Goal: Information Seeking & Learning: Learn about a topic

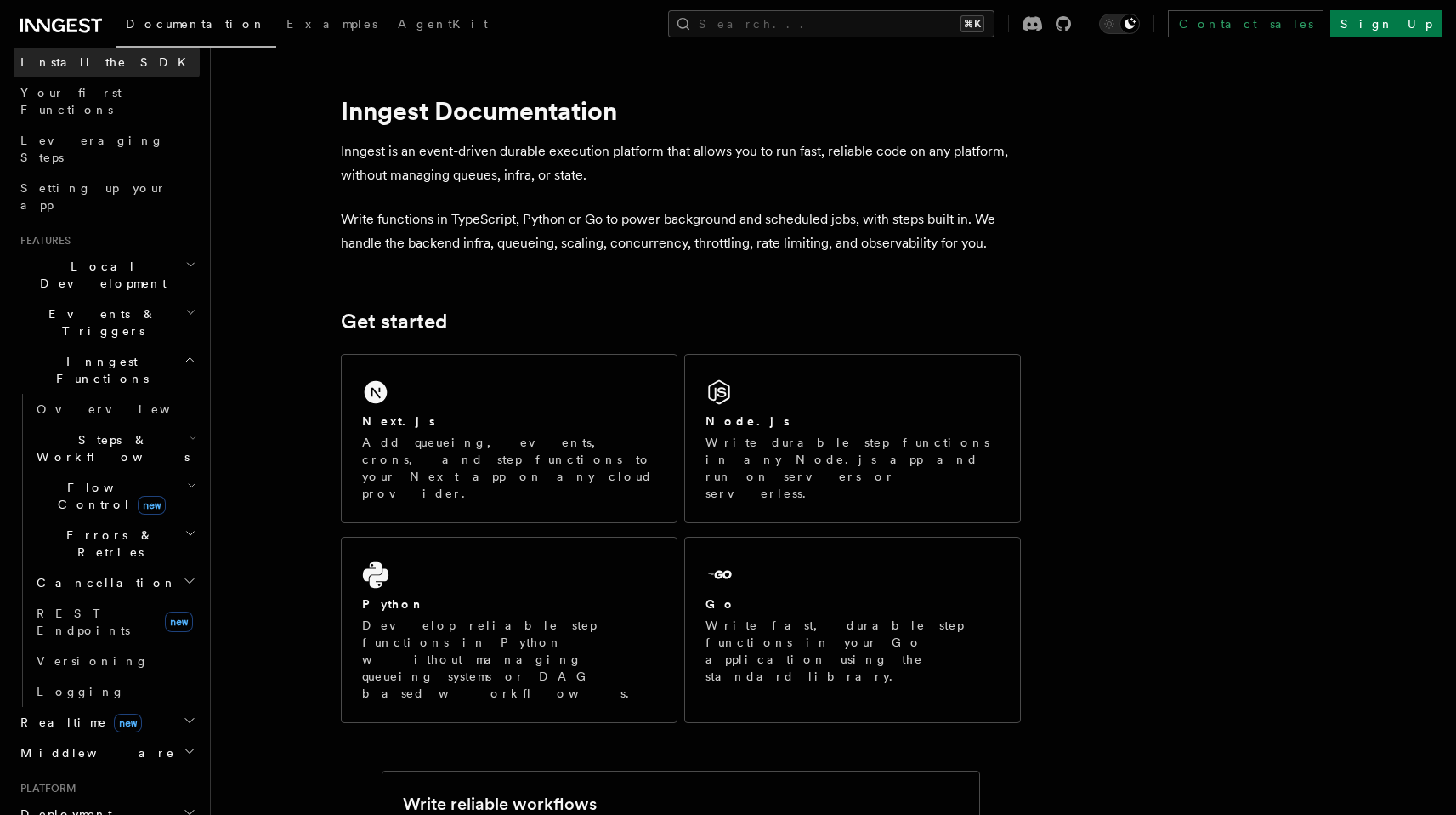
scroll to position [226, 0]
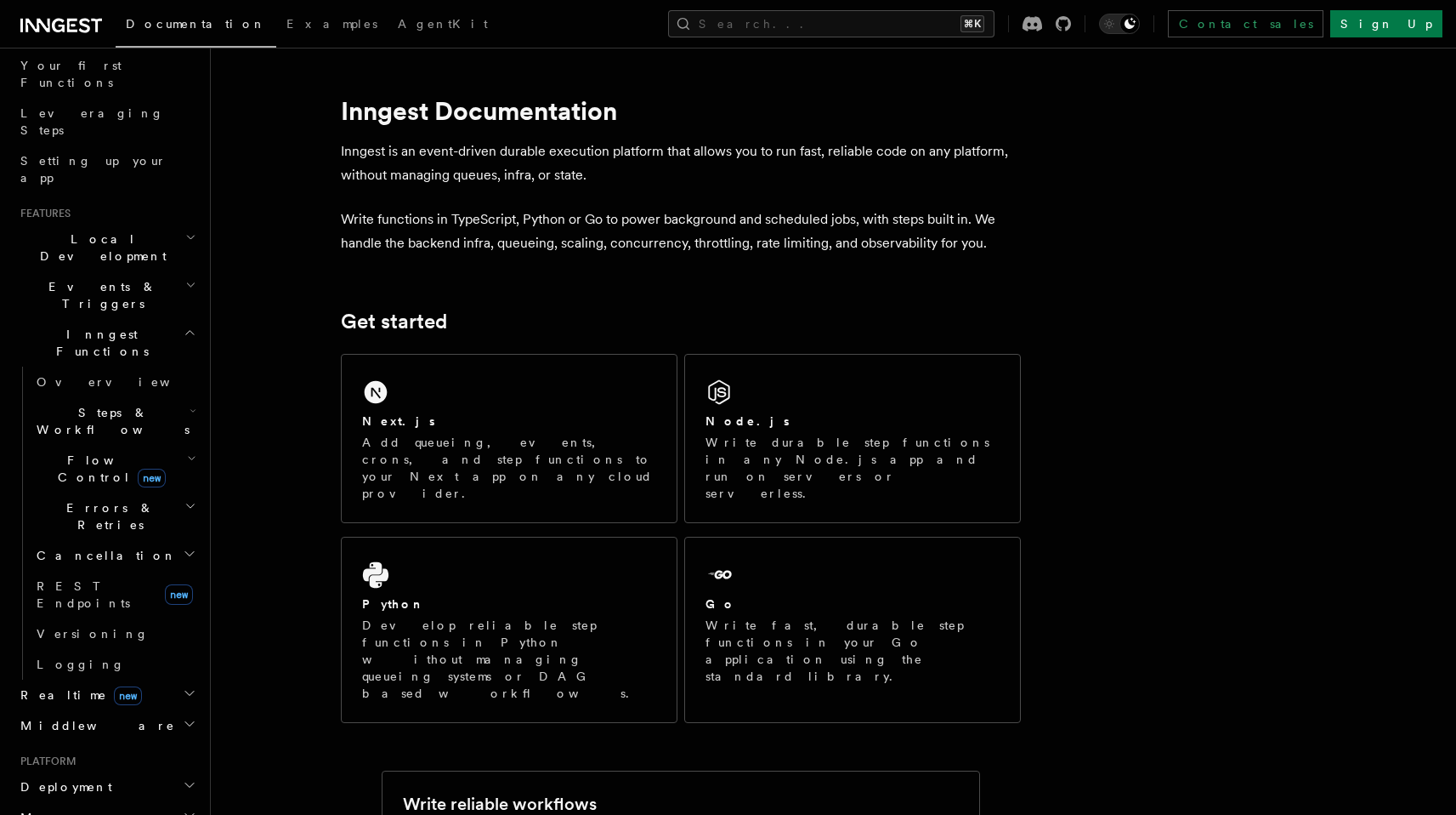
click at [78, 452] on span "Flow Control new" at bounding box center [108, 468] width 157 height 34
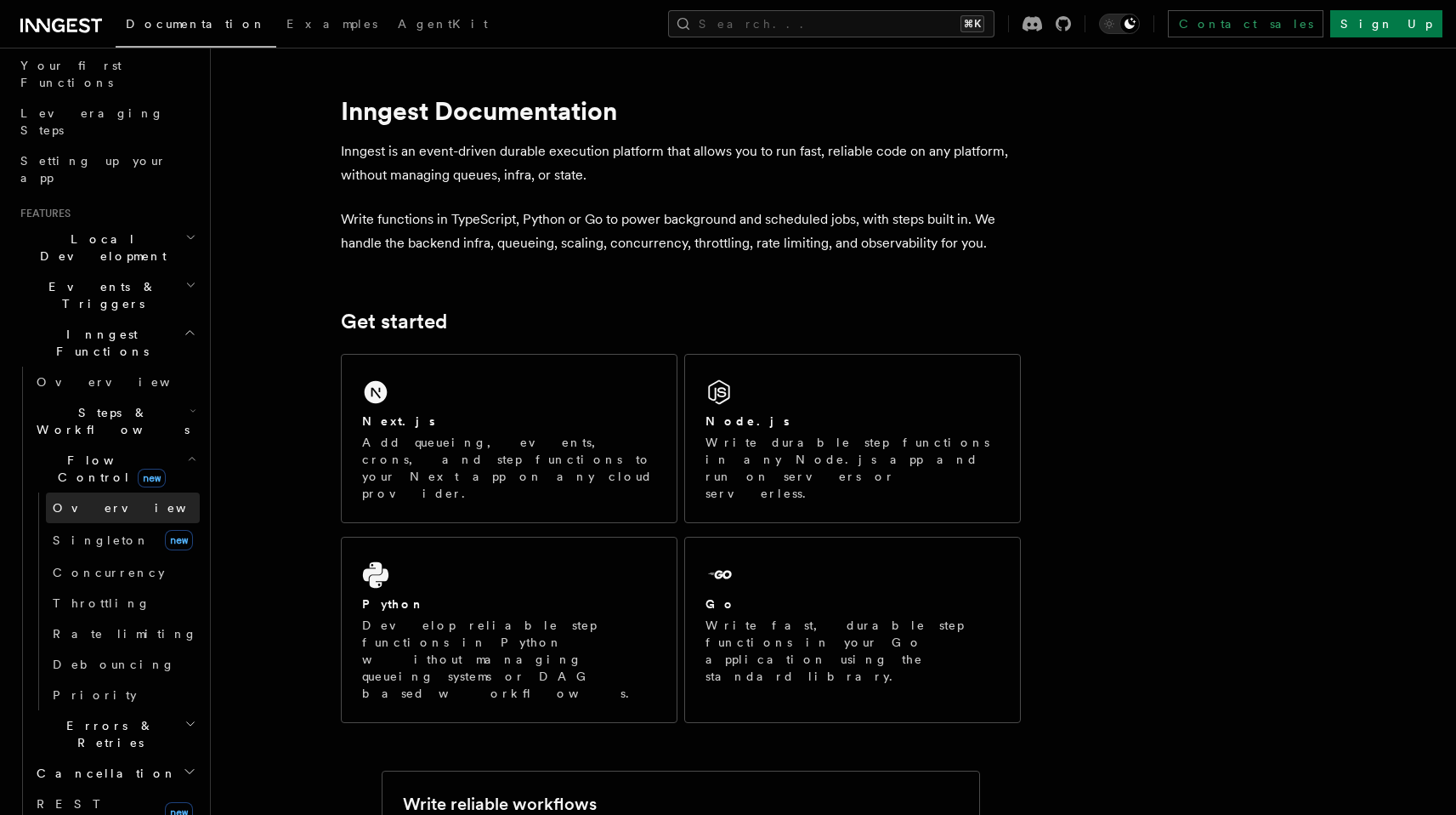
click at [90, 501] on span "Overview" at bounding box center [140, 508] width 175 height 14
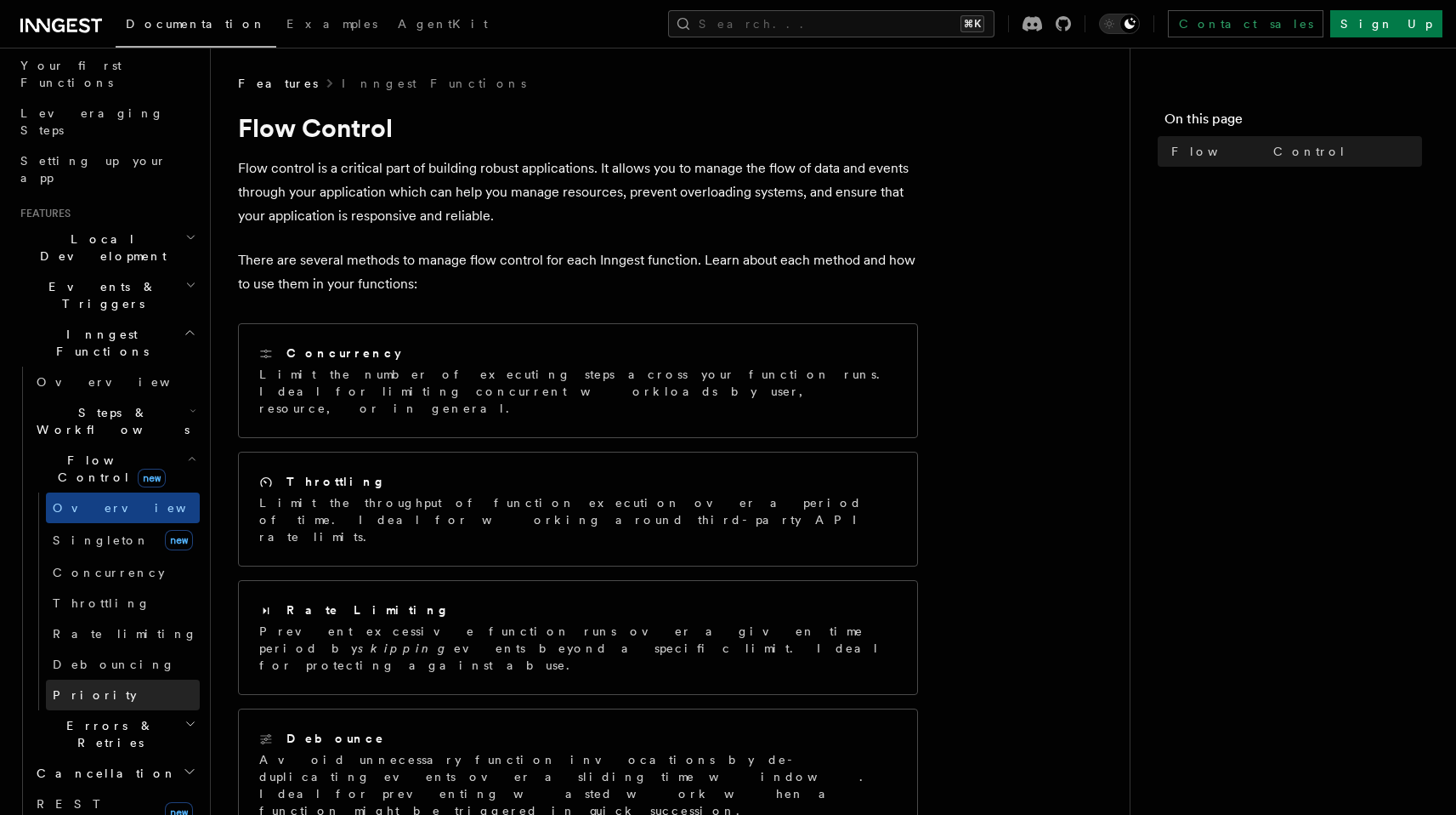
click at [87, 688] on span "Priority" at bounding box center [94, 695] width 84 height 14
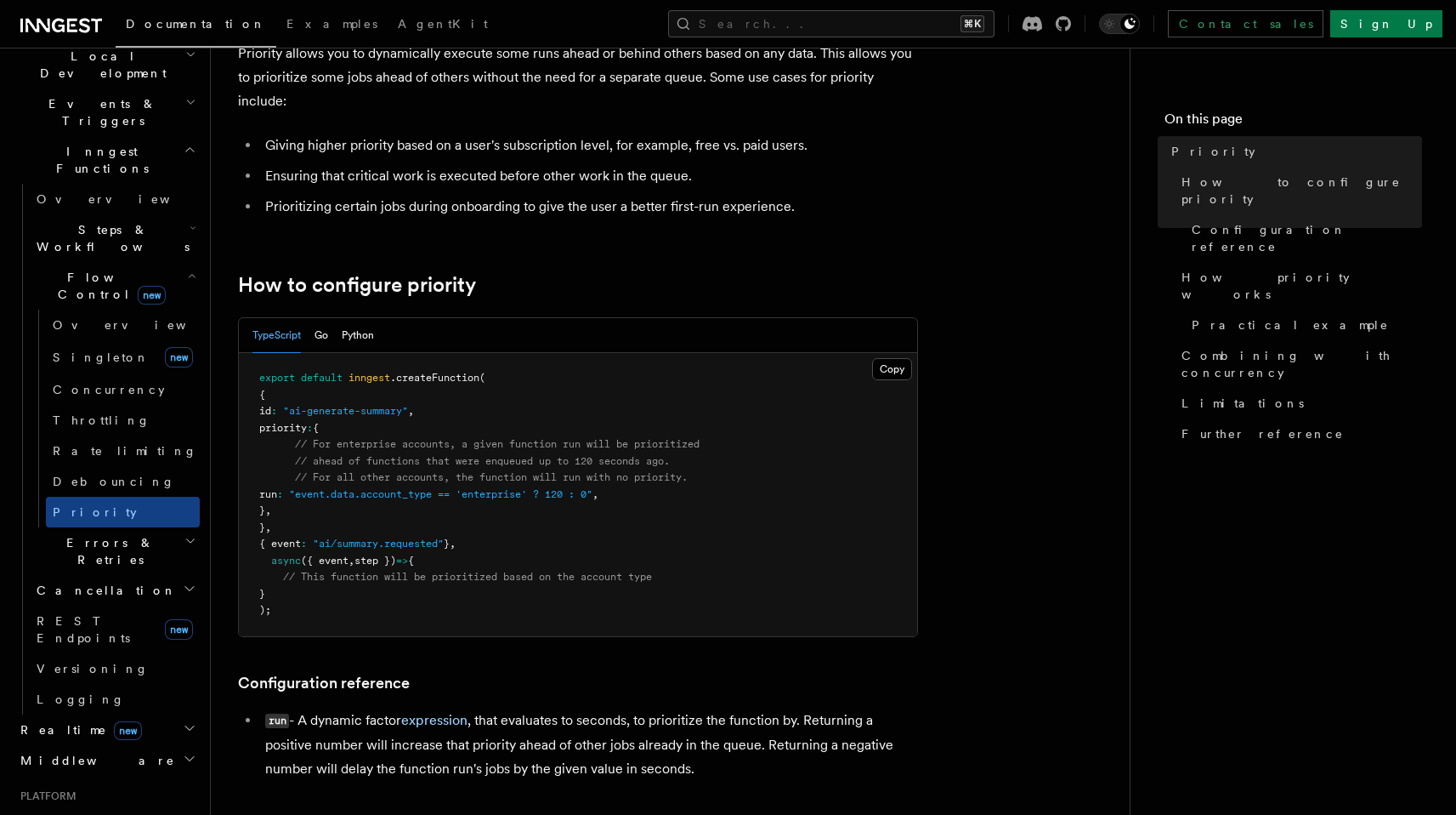
scroll to position [127, 0]
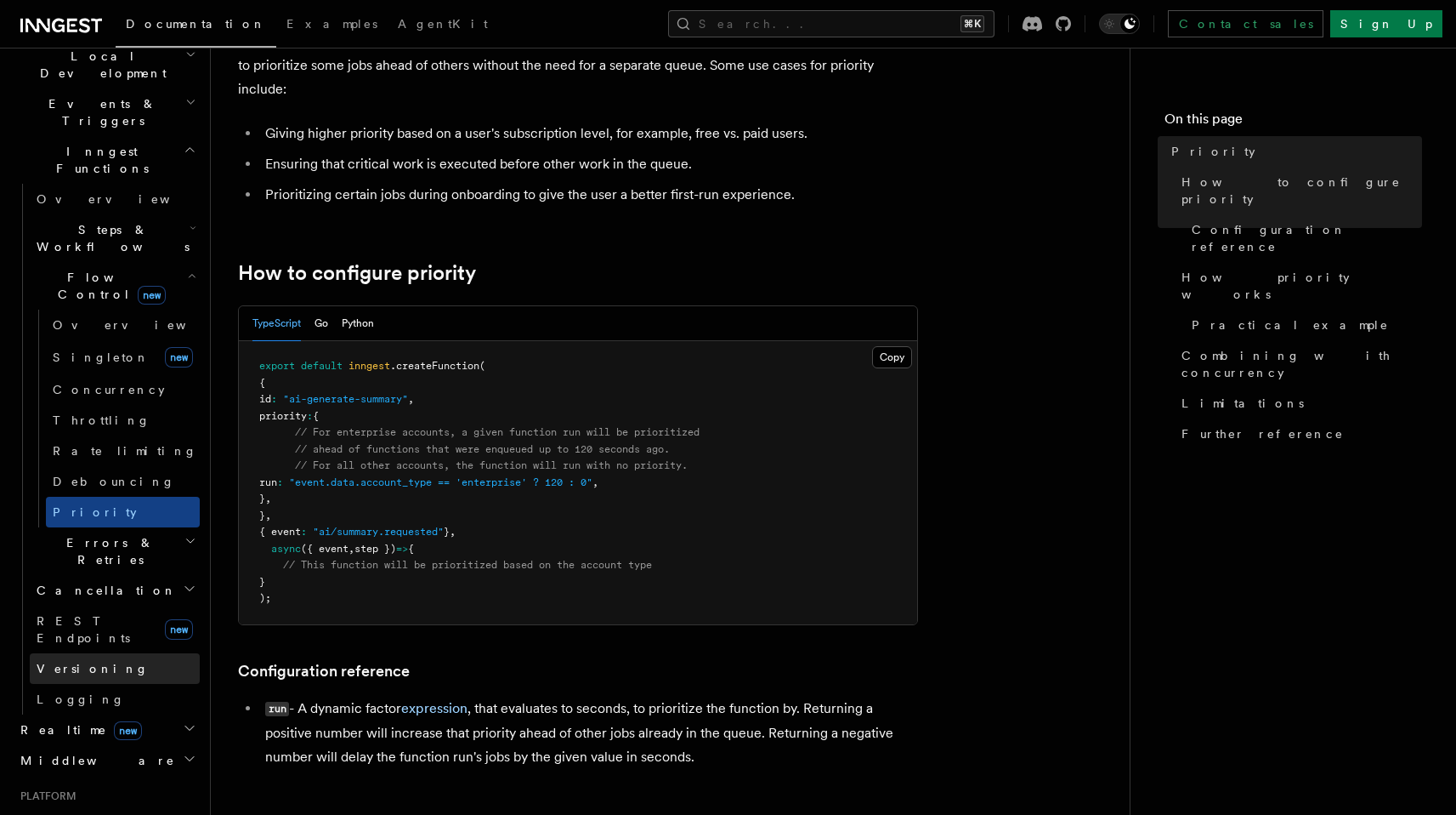
click at [138, 653] on link "Versioning" at bounding box center [115, 667] width 170 height 31
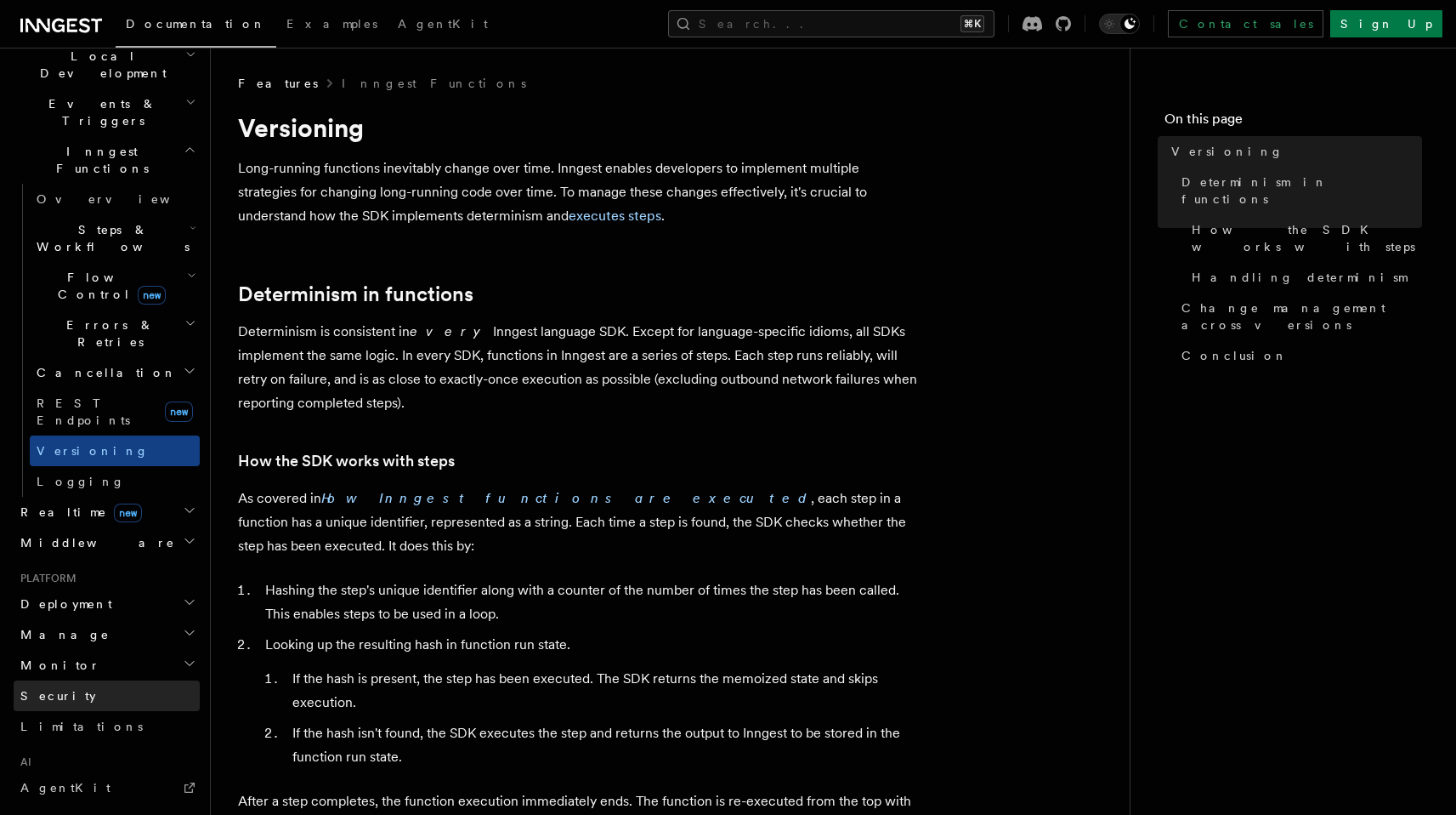
click at [130, 680] on link "Security" at bounding box center [107, 695] width 186 height 31
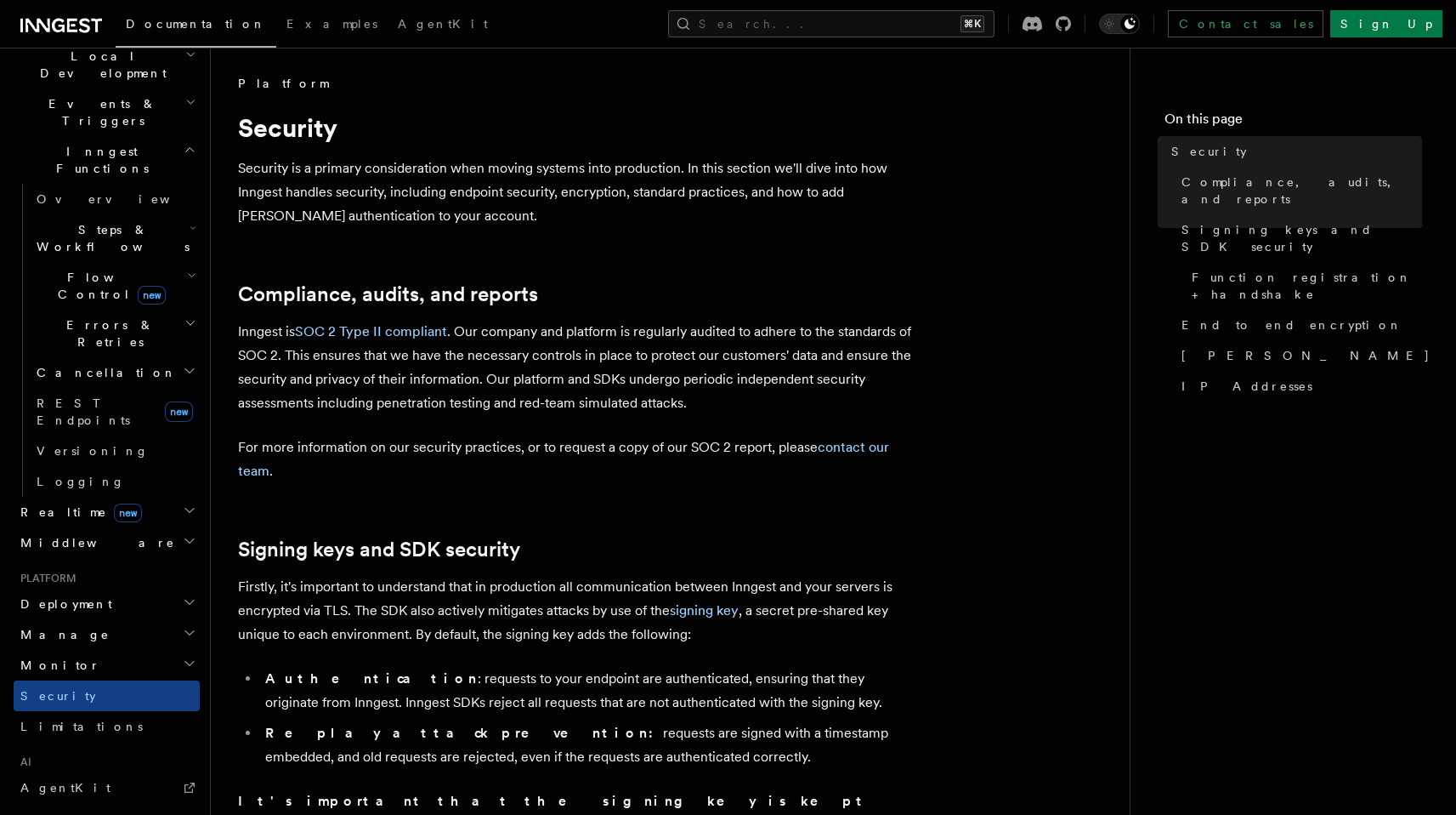
click at [128, 588] on h2 "Deployment" at bounding box center [107, 603] width 186 height 31
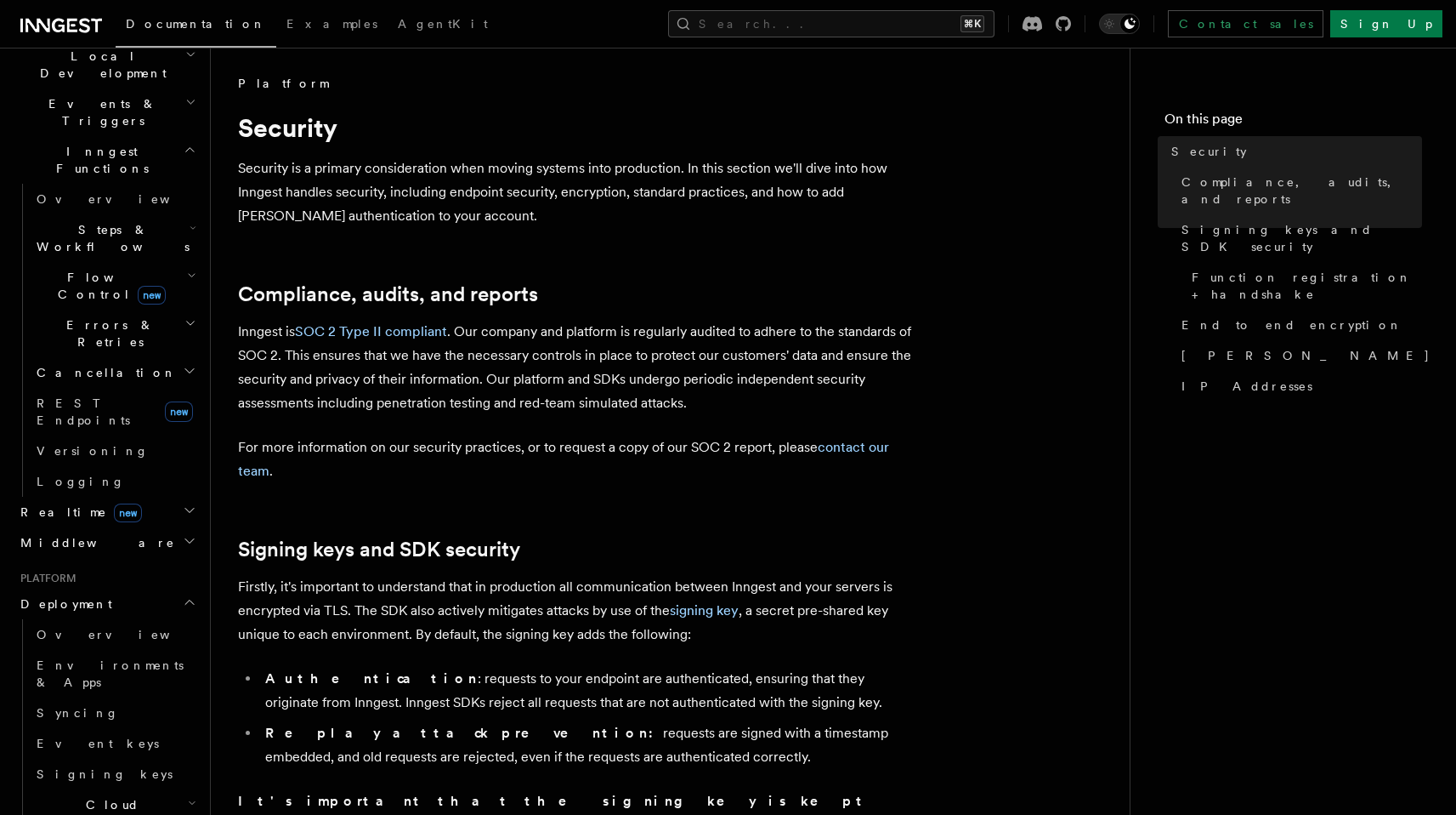
click at [142, 357] on h2 "Cancellation" at bounding box center [115, 372] width 170 height 31
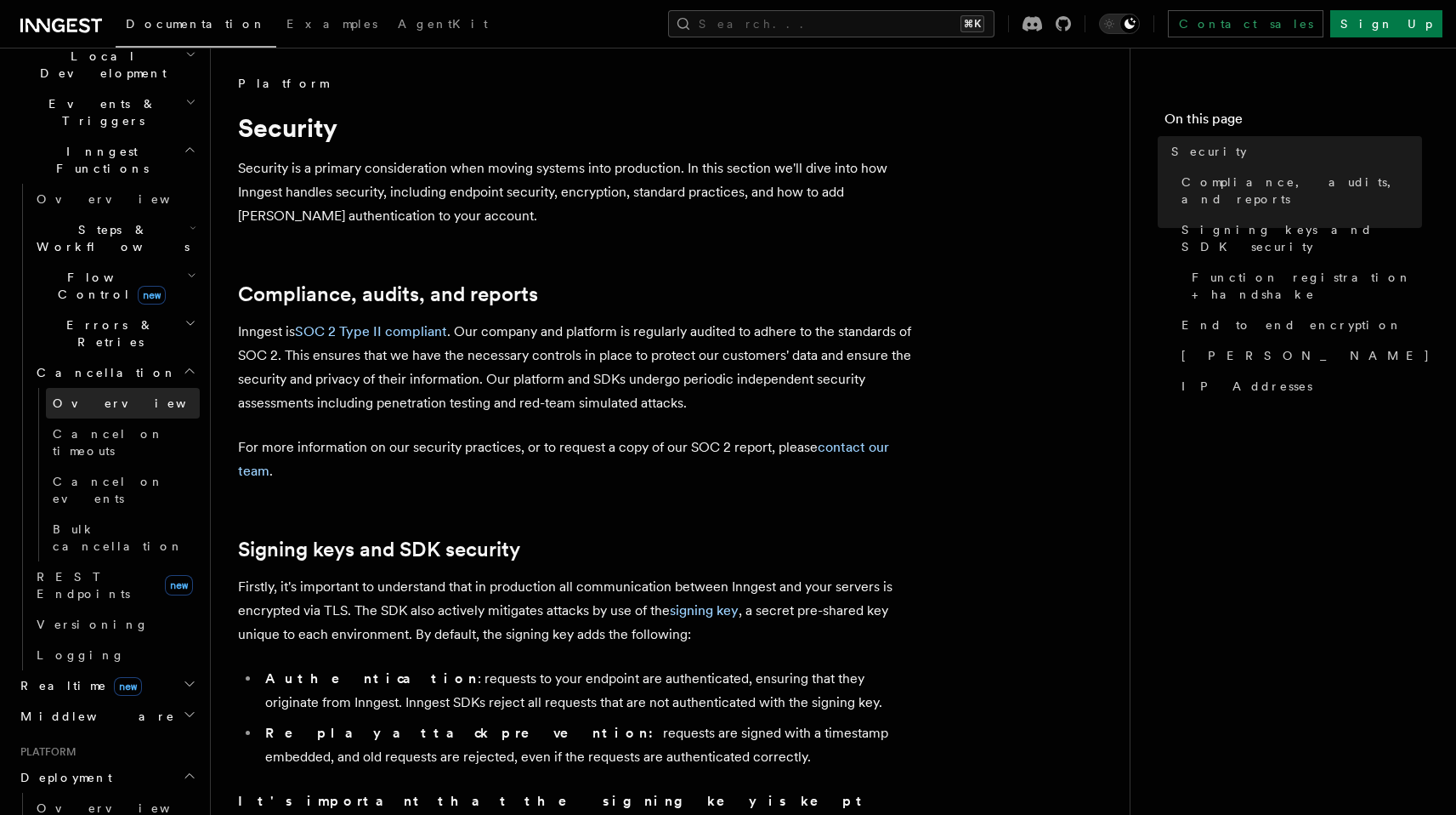
click at [106, 388] on link "Overview" at bounding box center [122, 403] width 153 height 31
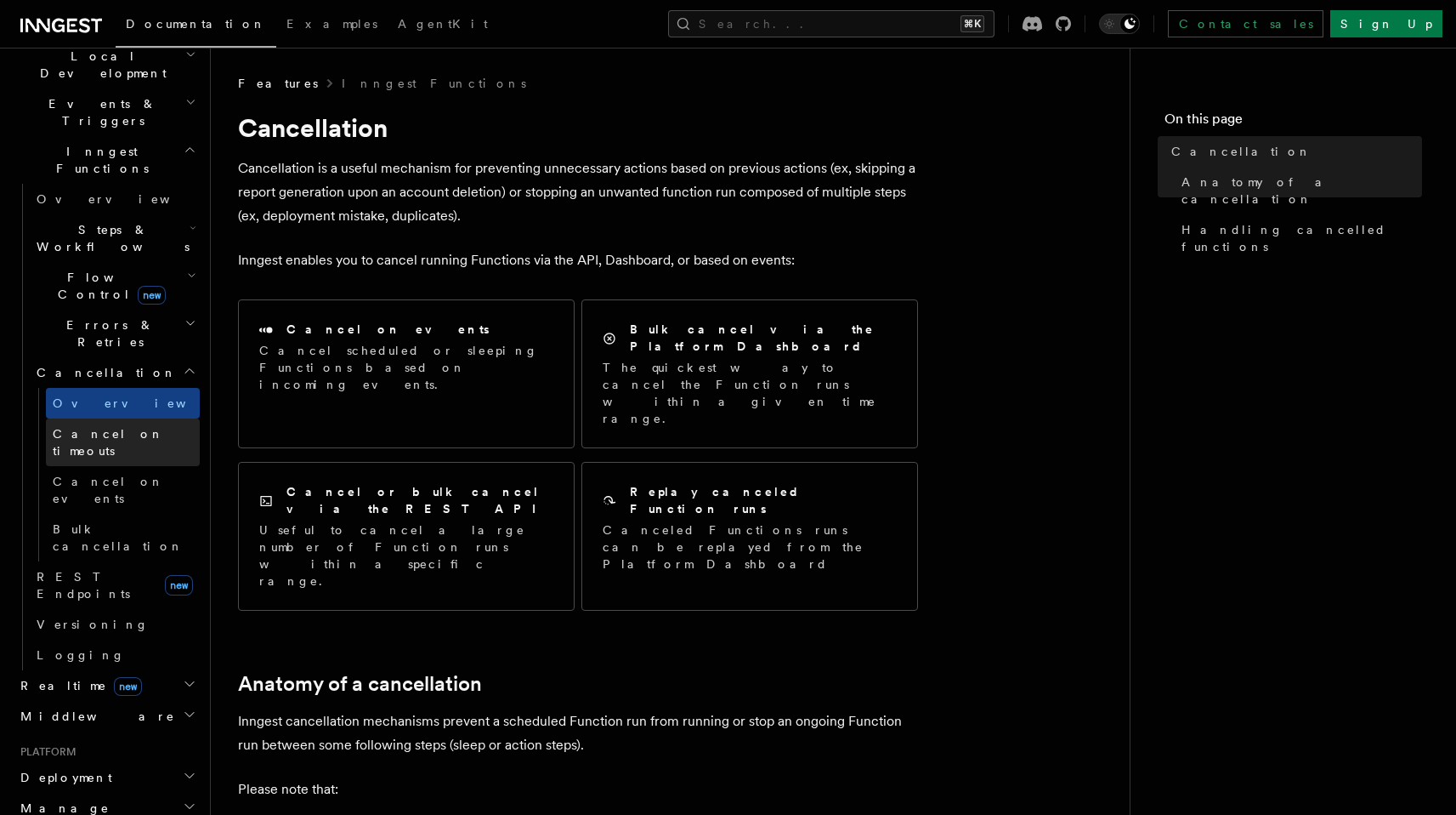
click at [107, 418] on link "Cancel on timeouts" at bounding box center [122, 442] width 153 height 48
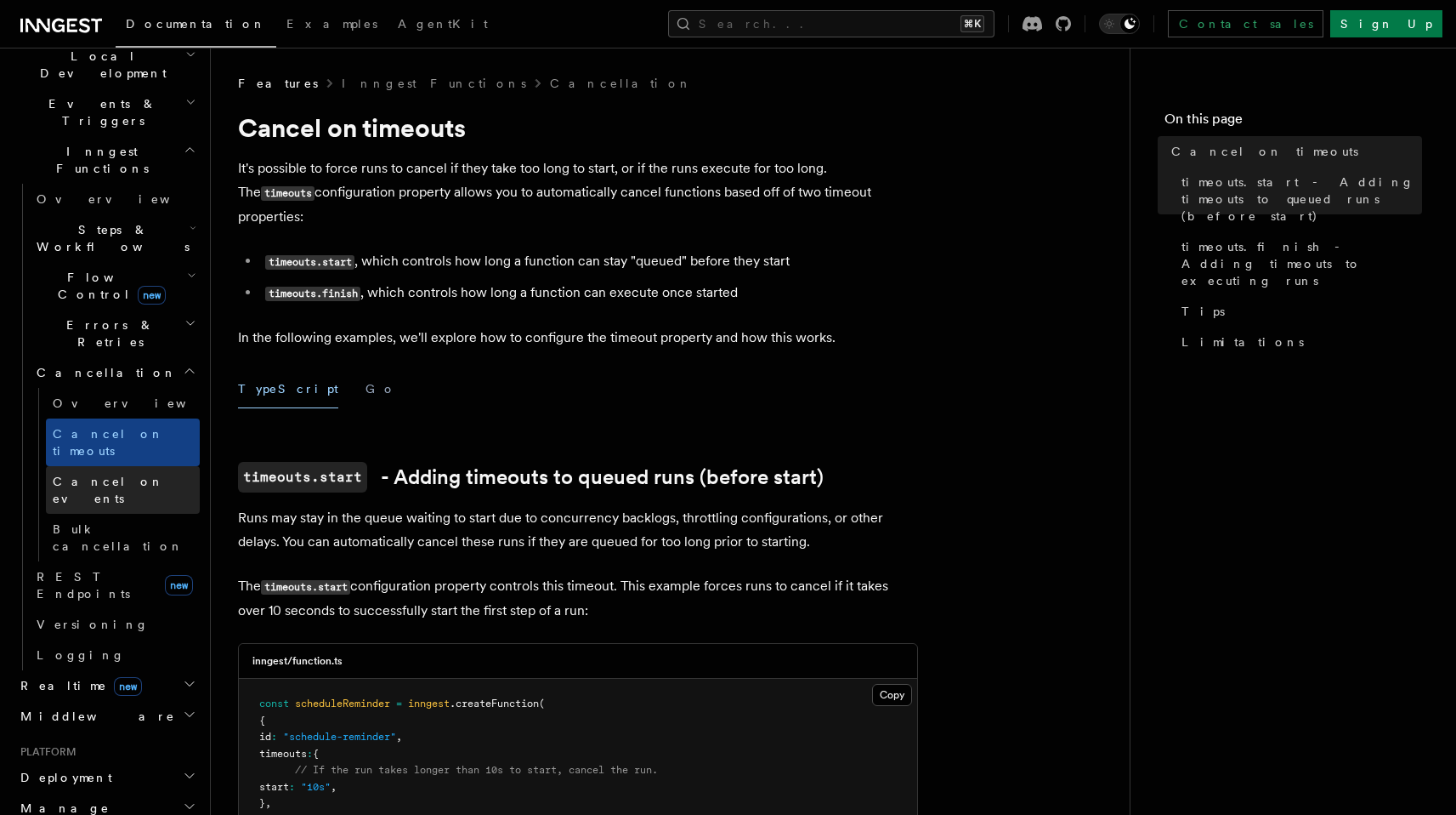
click at [107, 474] on span "Cancel on events" at bounding box center [108, 489] width 111 height 31
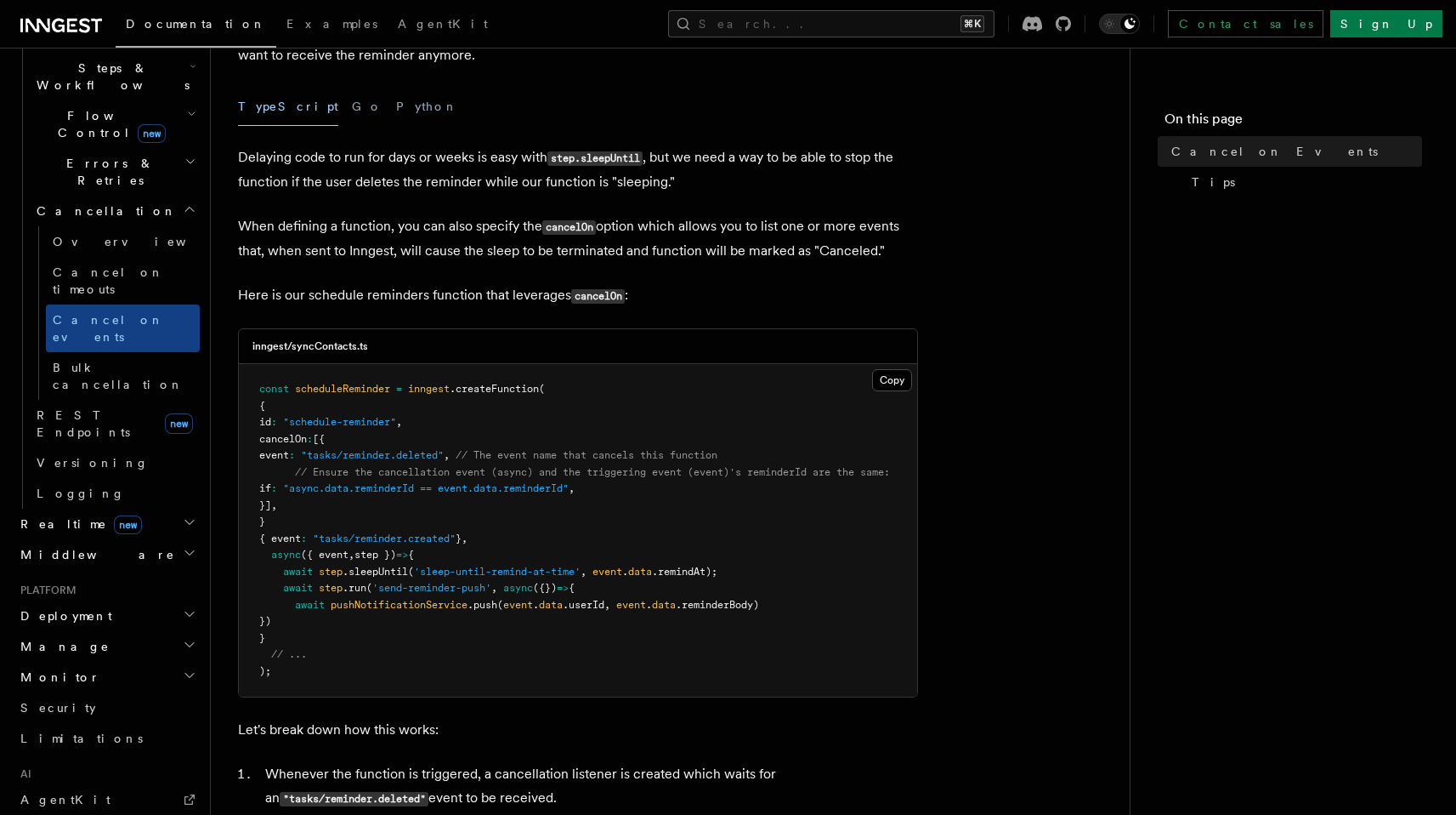
scroll to position [702, 0]
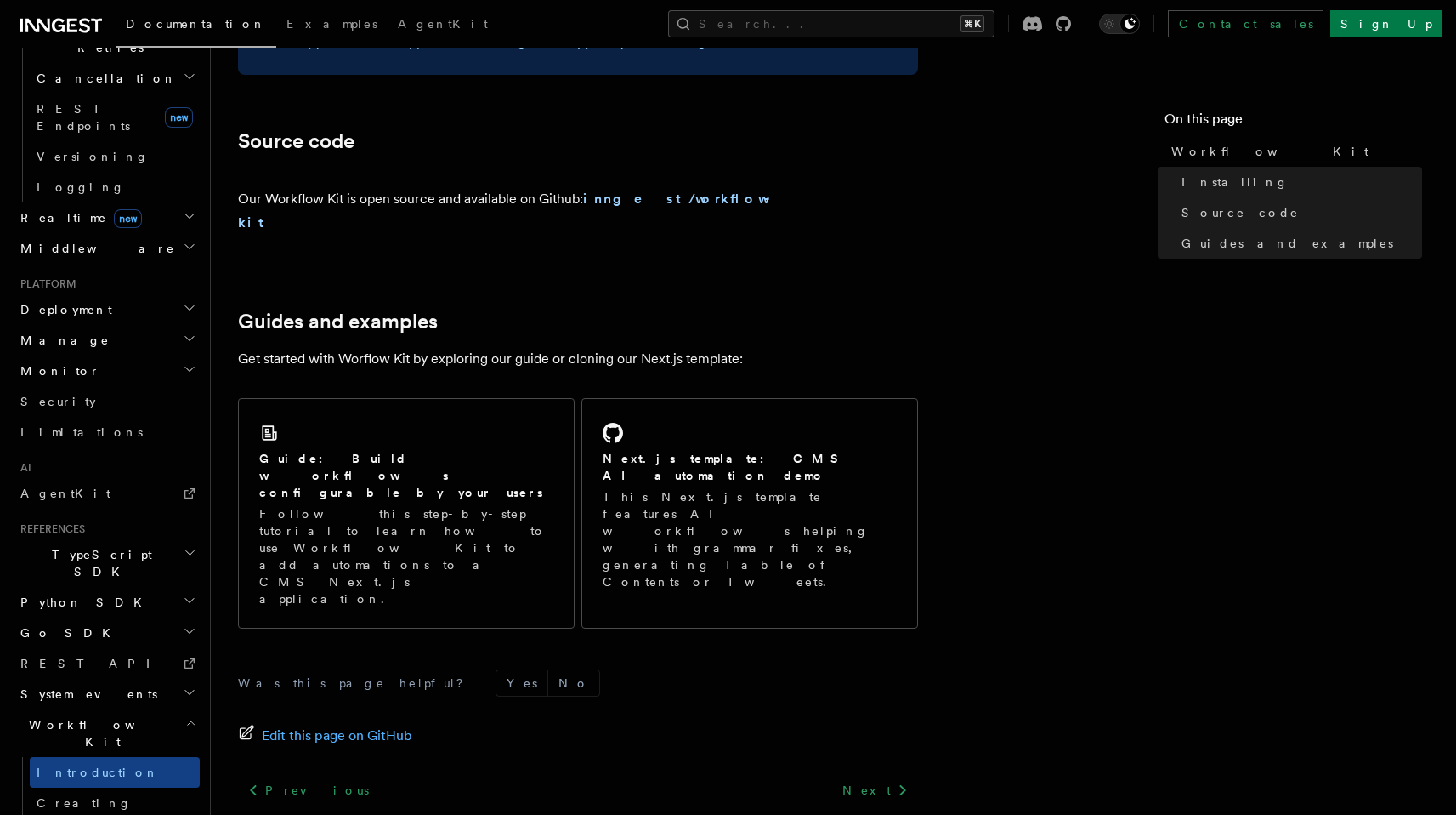
scroll to position [965, 0]
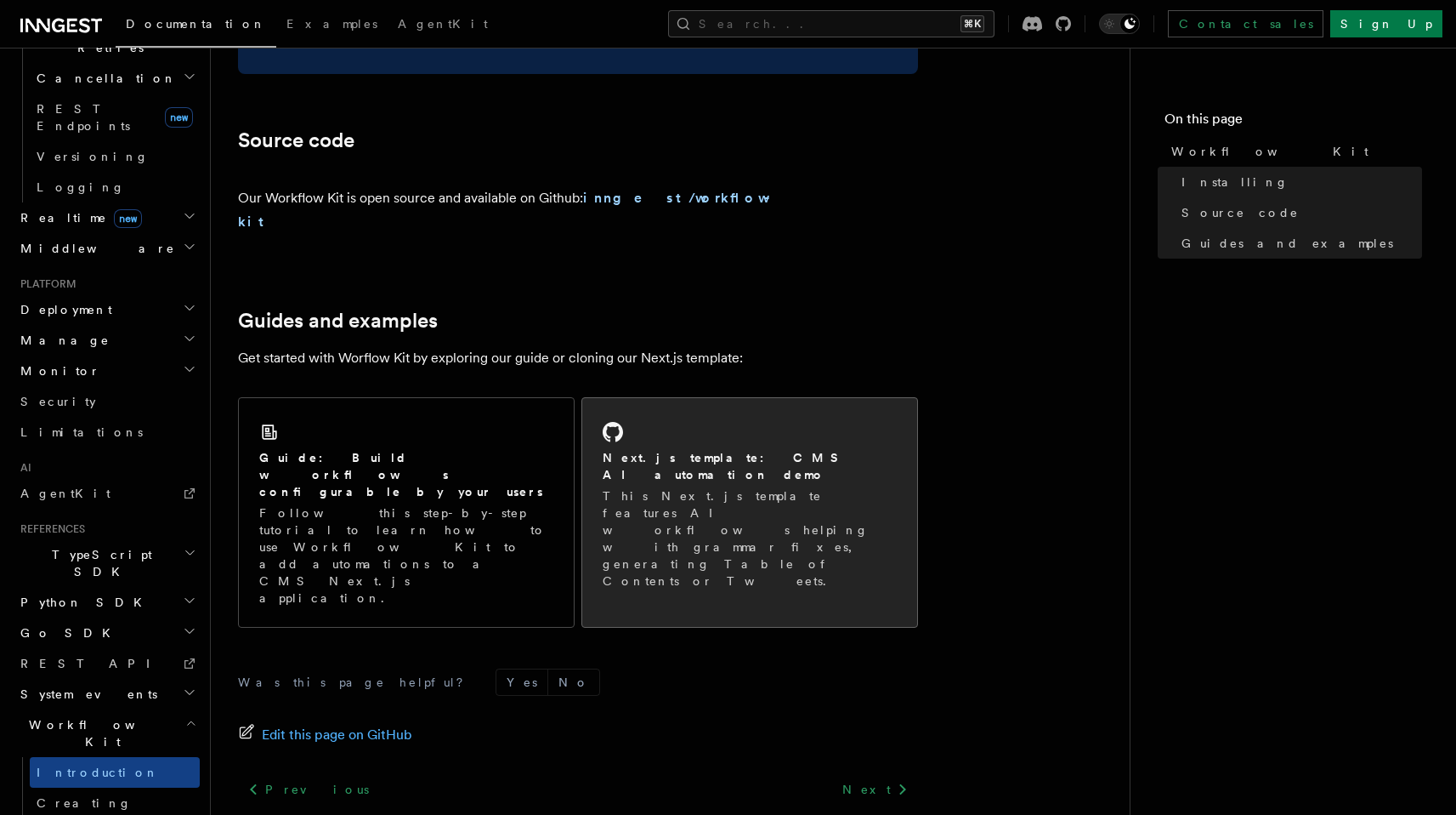
click at [686, 487] on p "This Next.js template features AI workflows helping with grammar fixes, generat…" at bounding box center [749, 538] width 294 height 102
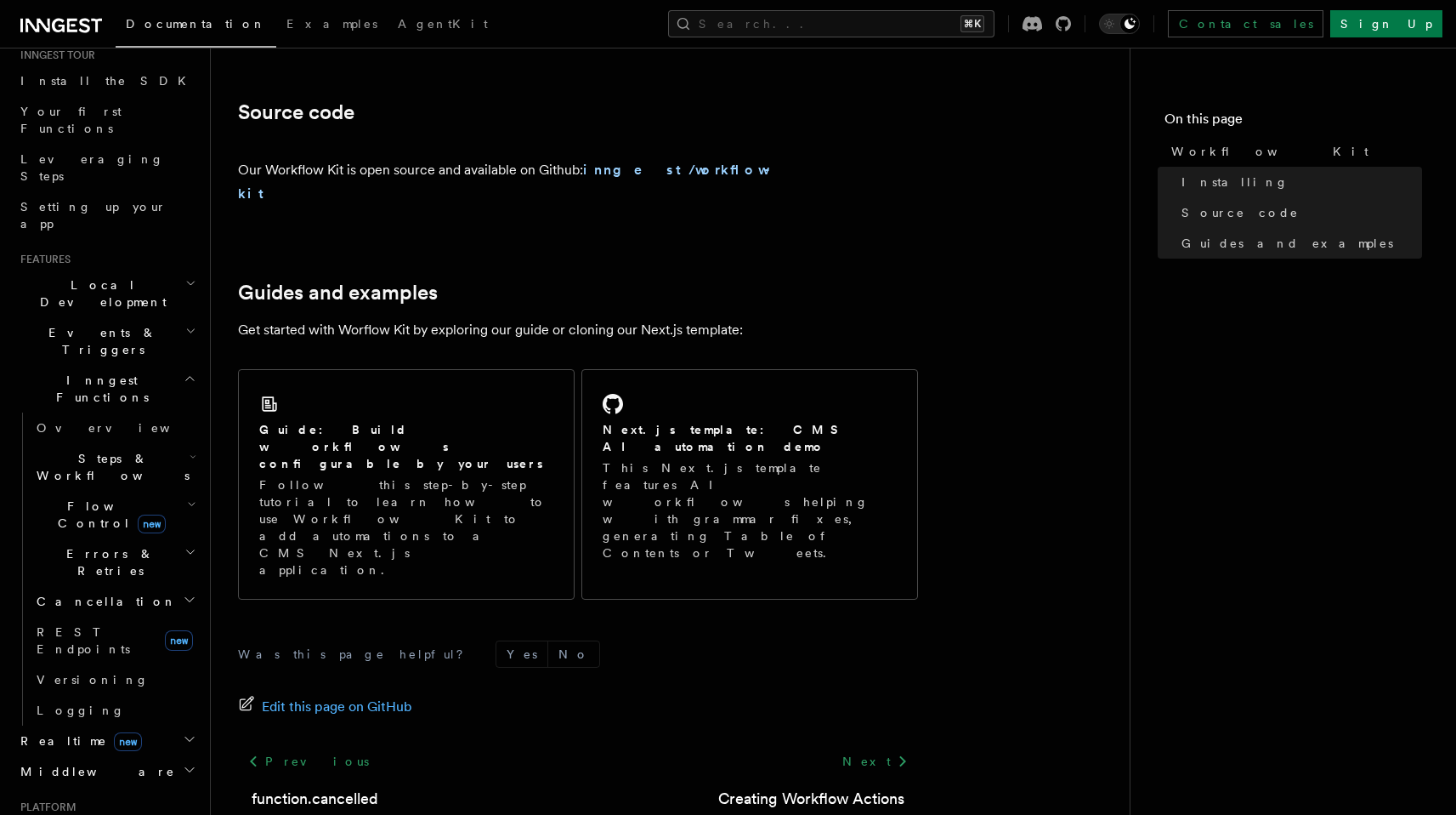
scroll to position [174, 0]
click at [99, 329] on span "Events & Triggers" at bounding box center [99, 346] width 171 height 34
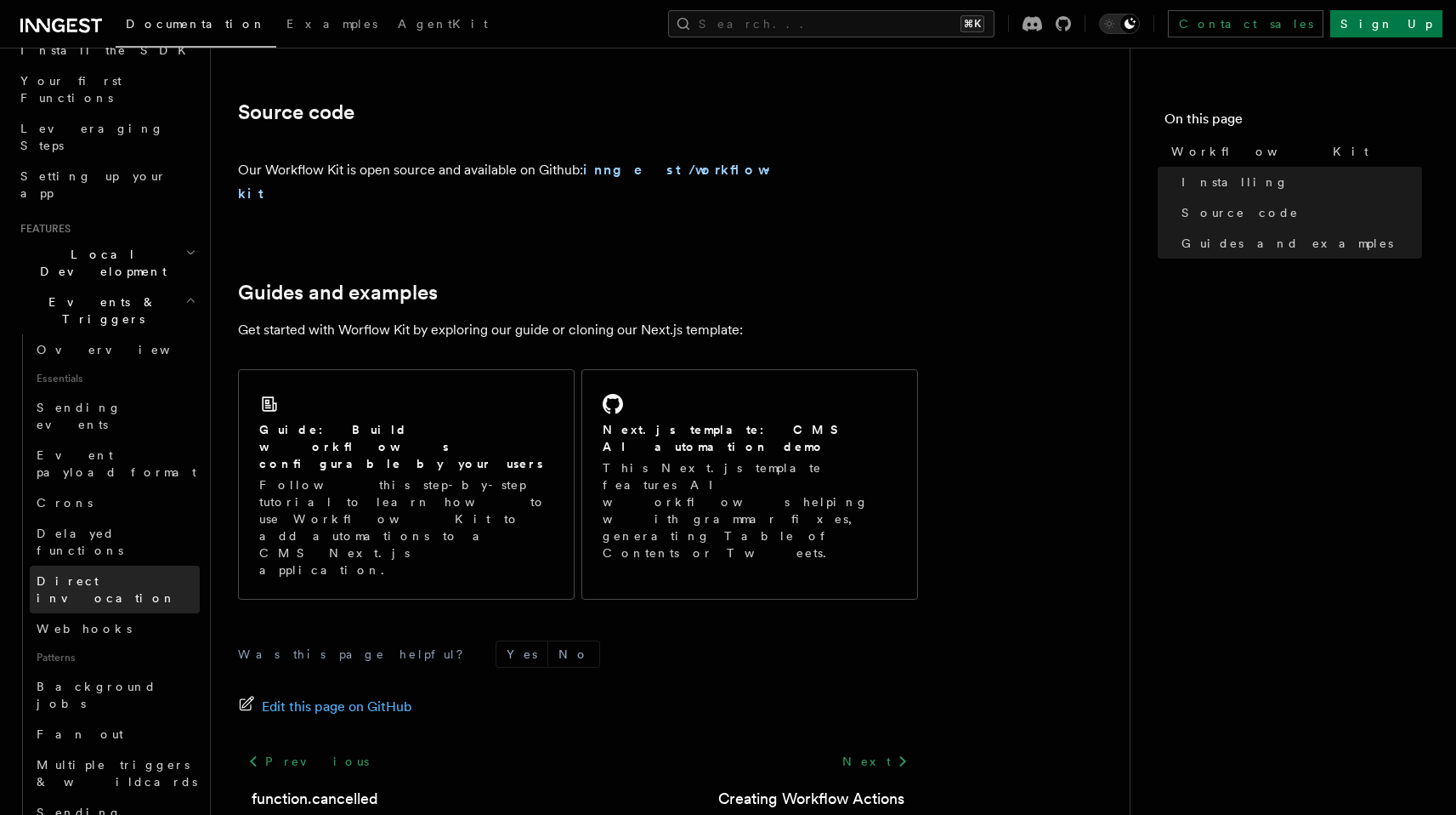
scroll to position [214, 0]
click at [99, 609] on link "Webhooks" at bounding box center [115, 624] width 170 height 31
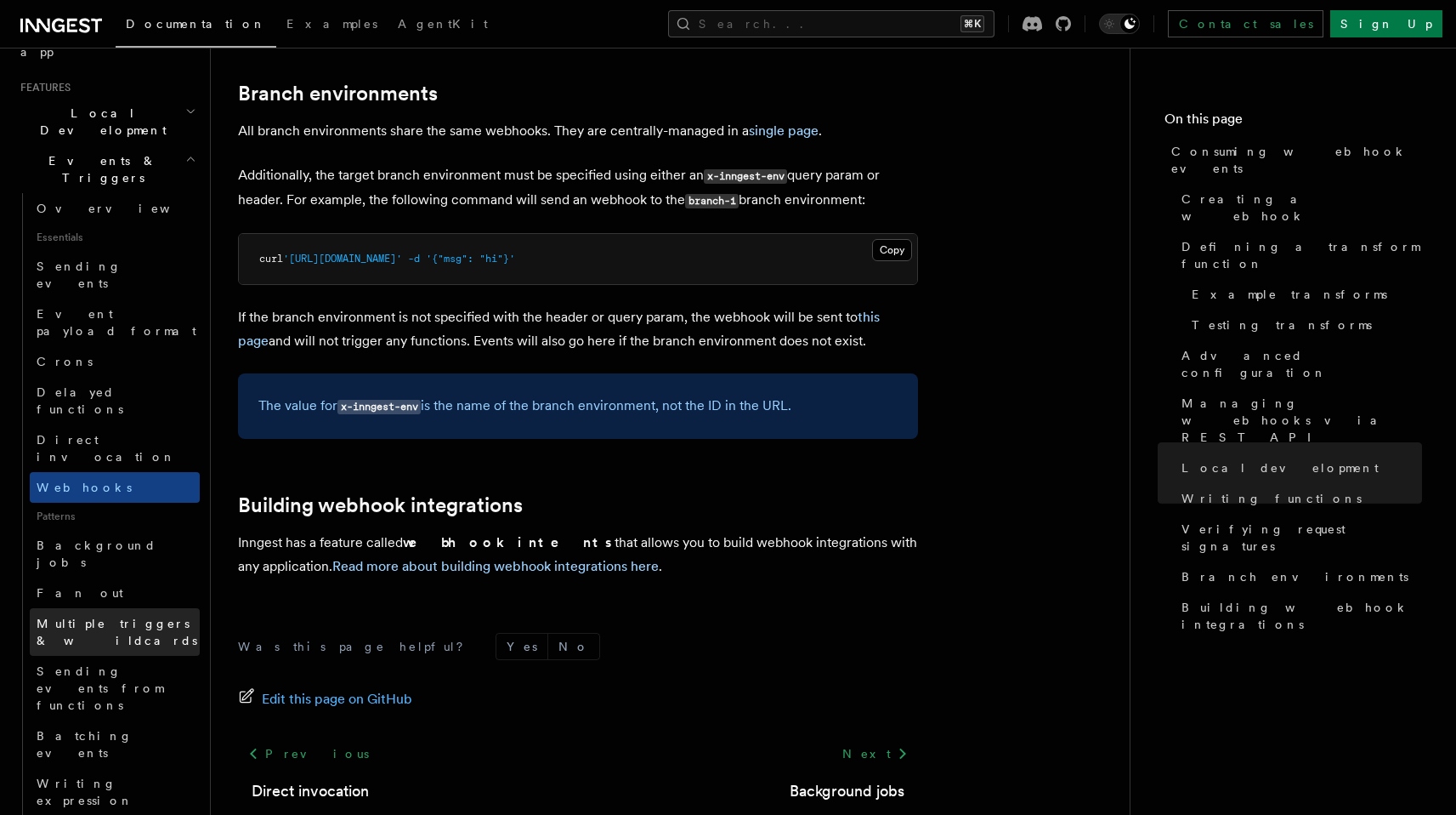
scroll to position [375, 0]
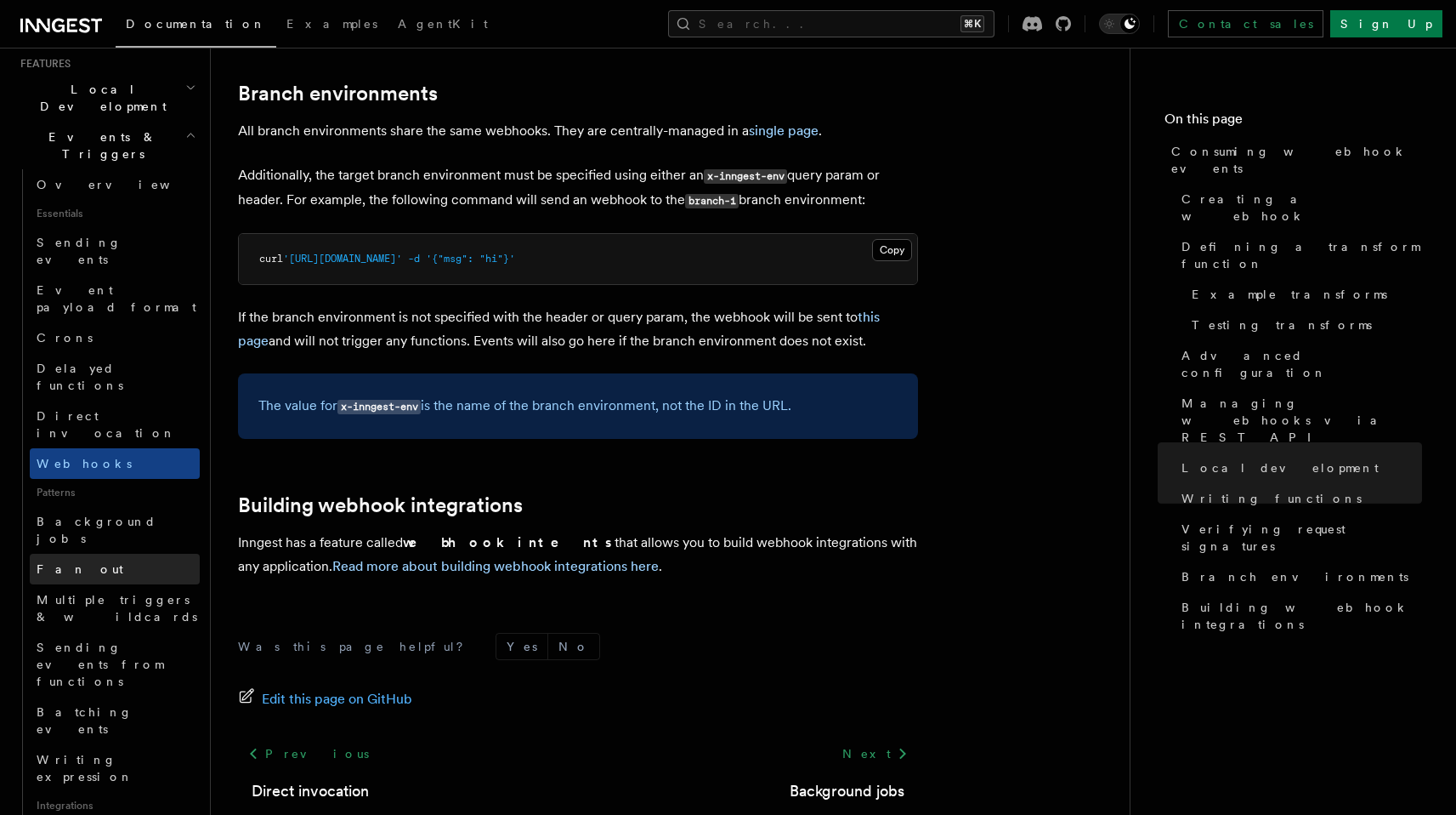
click at [111, 554] on link "Fan out" at bounding box center [115, 568] width 170 height 31
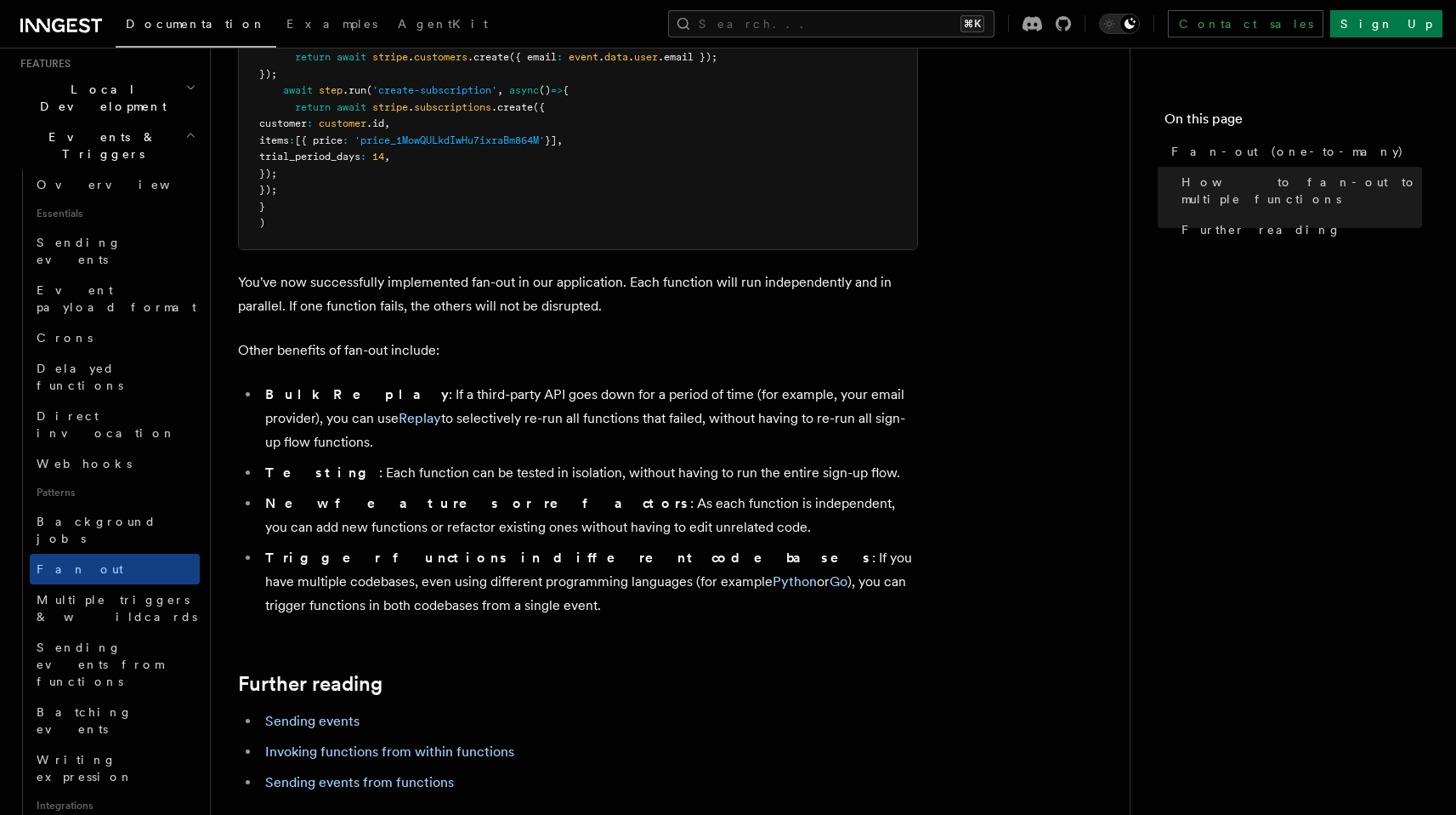
scroll to position [1955, 0]
click at [442, 741] on link "Invoking functions from within functions" at bounding box center [390, 749] width 249 height 16
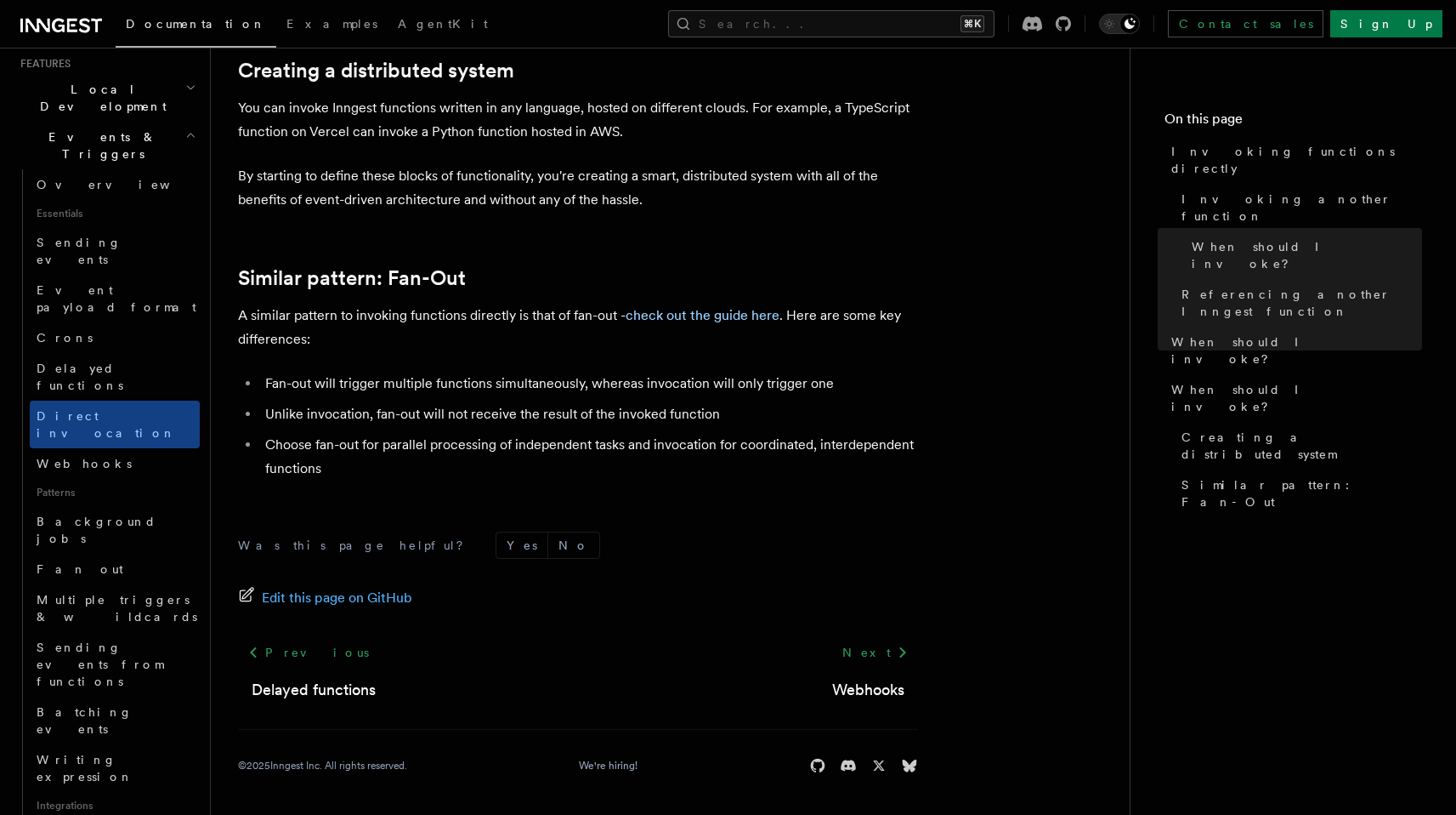
scroll to position [2331, 0]
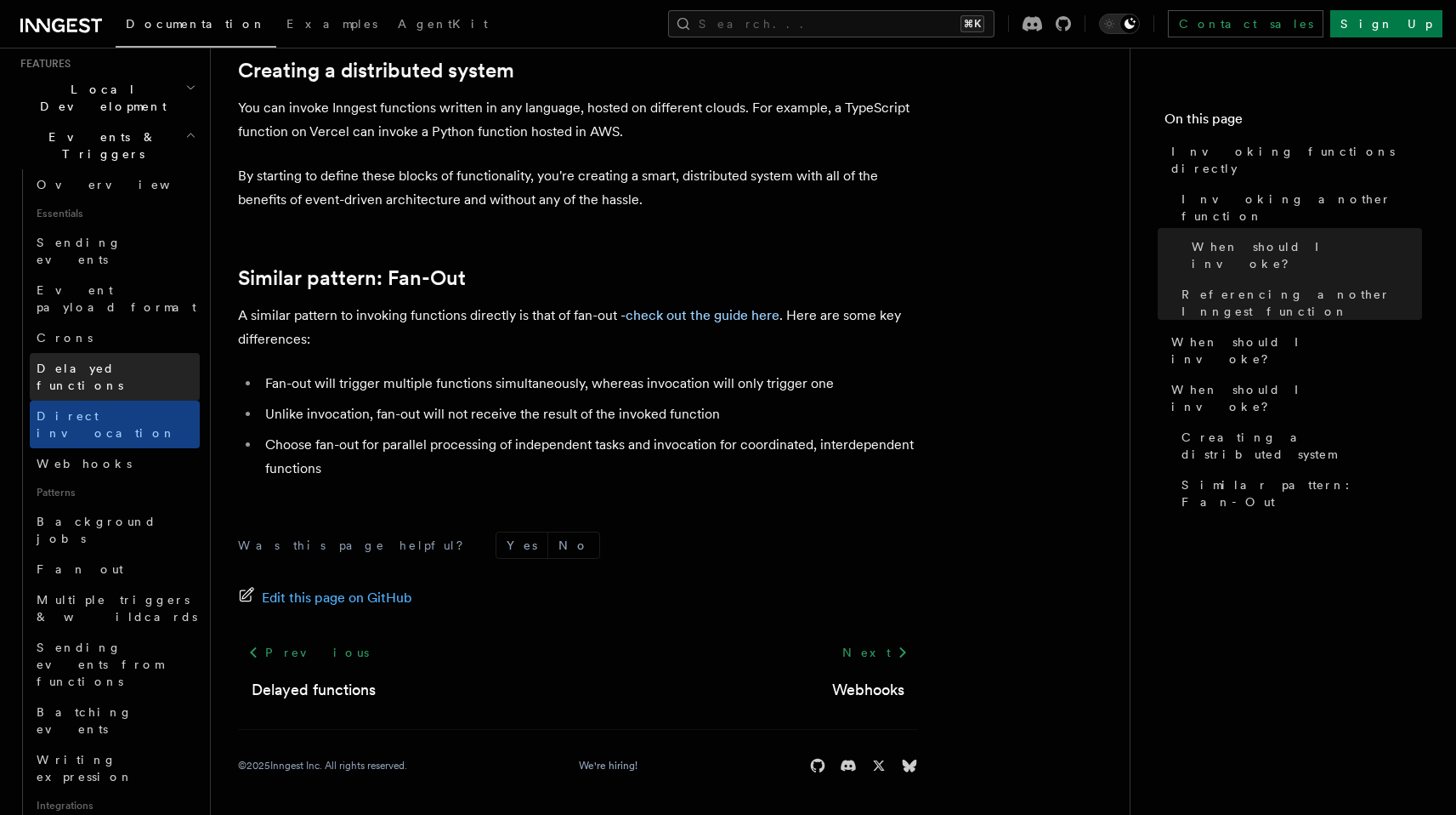
click at [124, 361] on span "Delayed functions" at bounding box center [80, 376] width 87 height 31
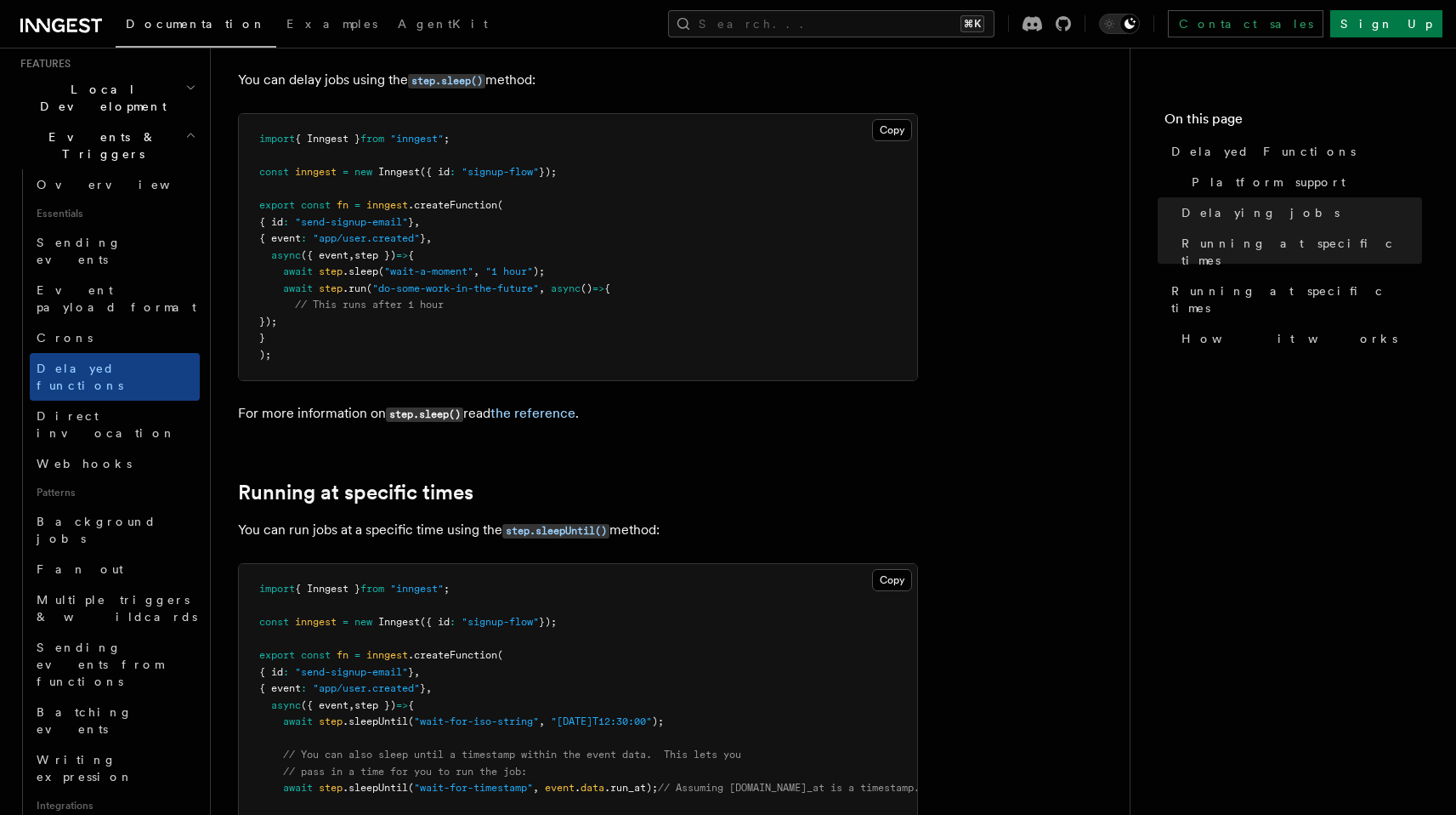
scroll to position [656, 0]
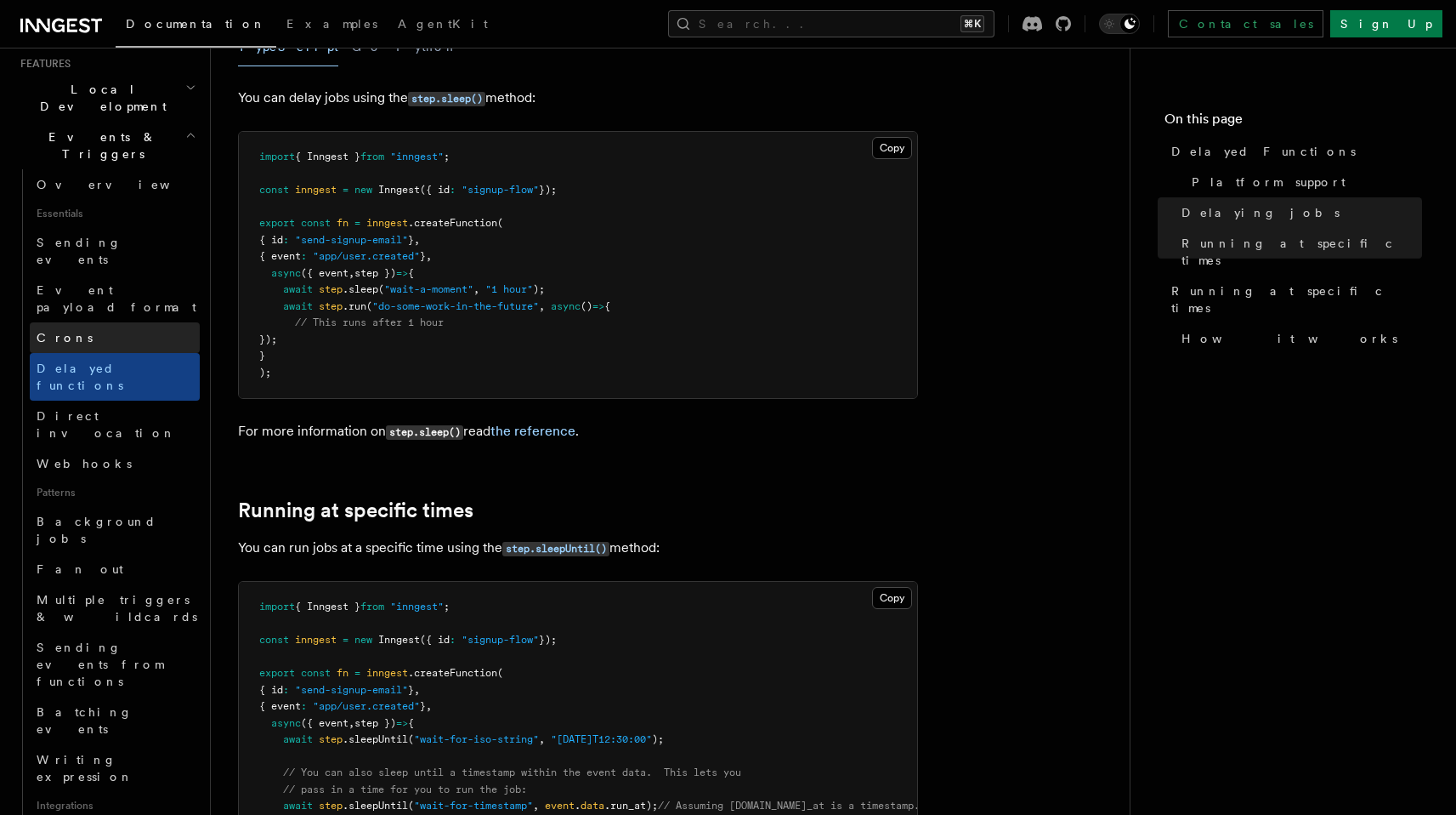
click at [133, 322] on link "Crons" at bounding box center [115, 337] width 170 height 31
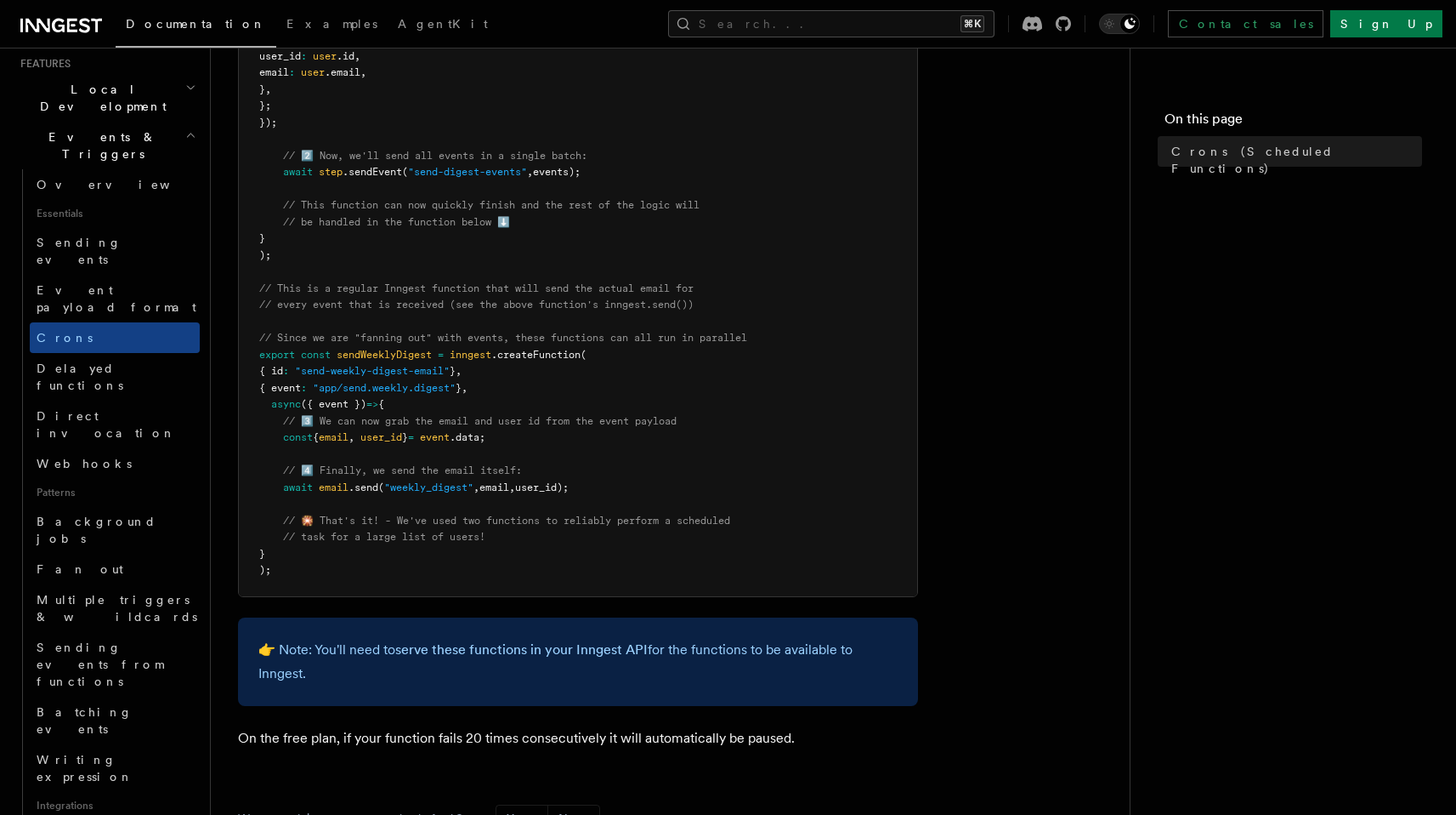
scroll to position [779, 0]
drag, startPoint x: 393, startPoint y: 487, endPoint x: 472, endPoint y: 489, distance: 79.0
click at [473, 490] on span ""weekly_digest"" at bounding box center [429, 486] width 89 height 12
click at [490, 487] on span "email" at bounding box center [494, 486] width 30 height 12
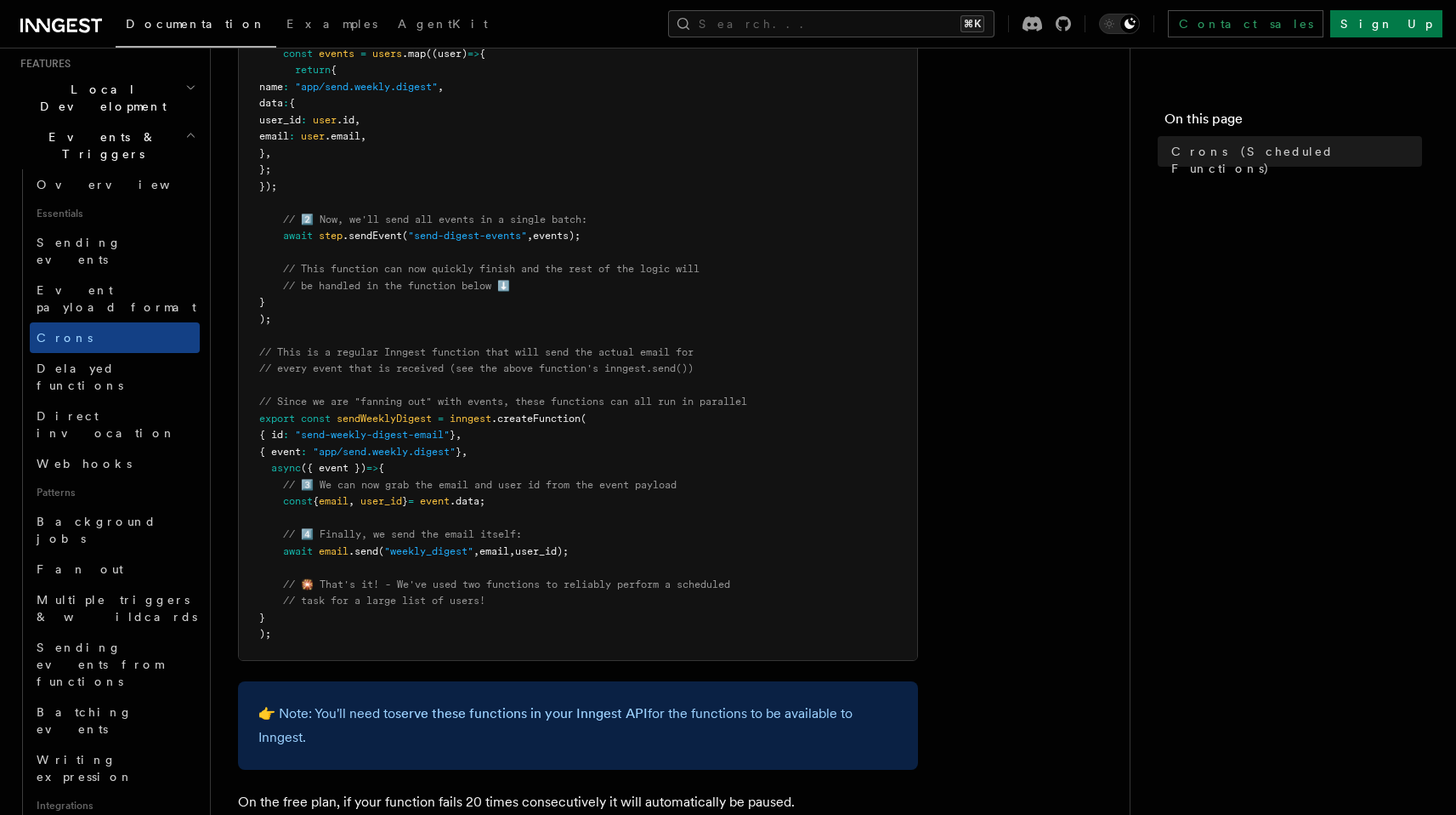
scroll to position [694, 0]
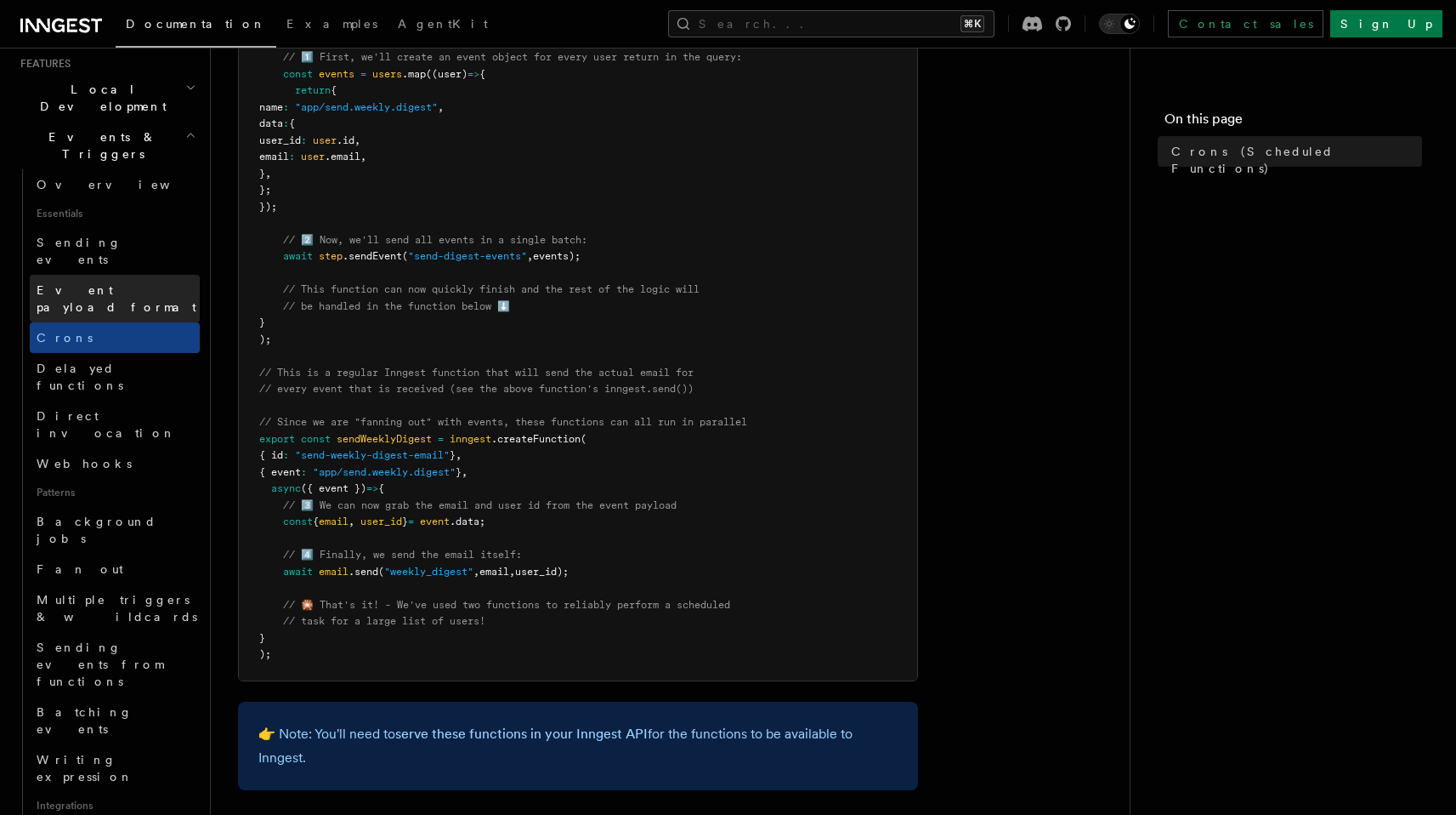
click at [107, 283] on span "Event payload format" at bounding box center [116, 298] width 159 height 31
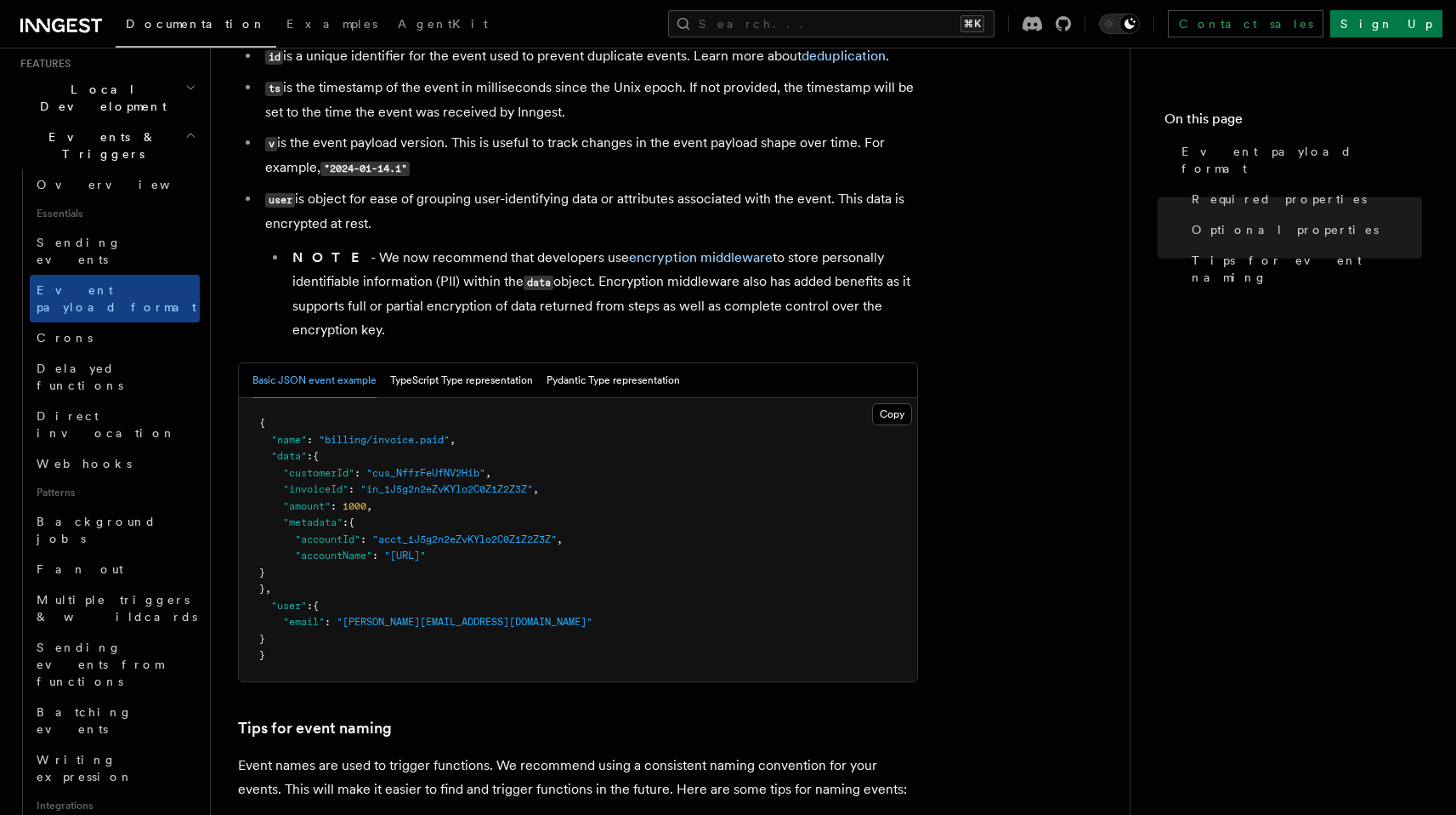
scroll to position [463, 0]
drag, startPoint x: 326, startPoint y: 443, endPoint x: 446, endPoint y: 446, distance: 120.0
click at [446, 443] on span ""billing/invoice.paid"" at bounding box center [384, 437] width 131 height 12
drag, startPoint x: 375, startPoint y: 473, endPoint x: 484, endPoint y: 479, distance: 109.2
click at [484, 476] on span ""cus_NffrFeUfNV2Hib"" at bounding box center [426, 470] width 119 height 12
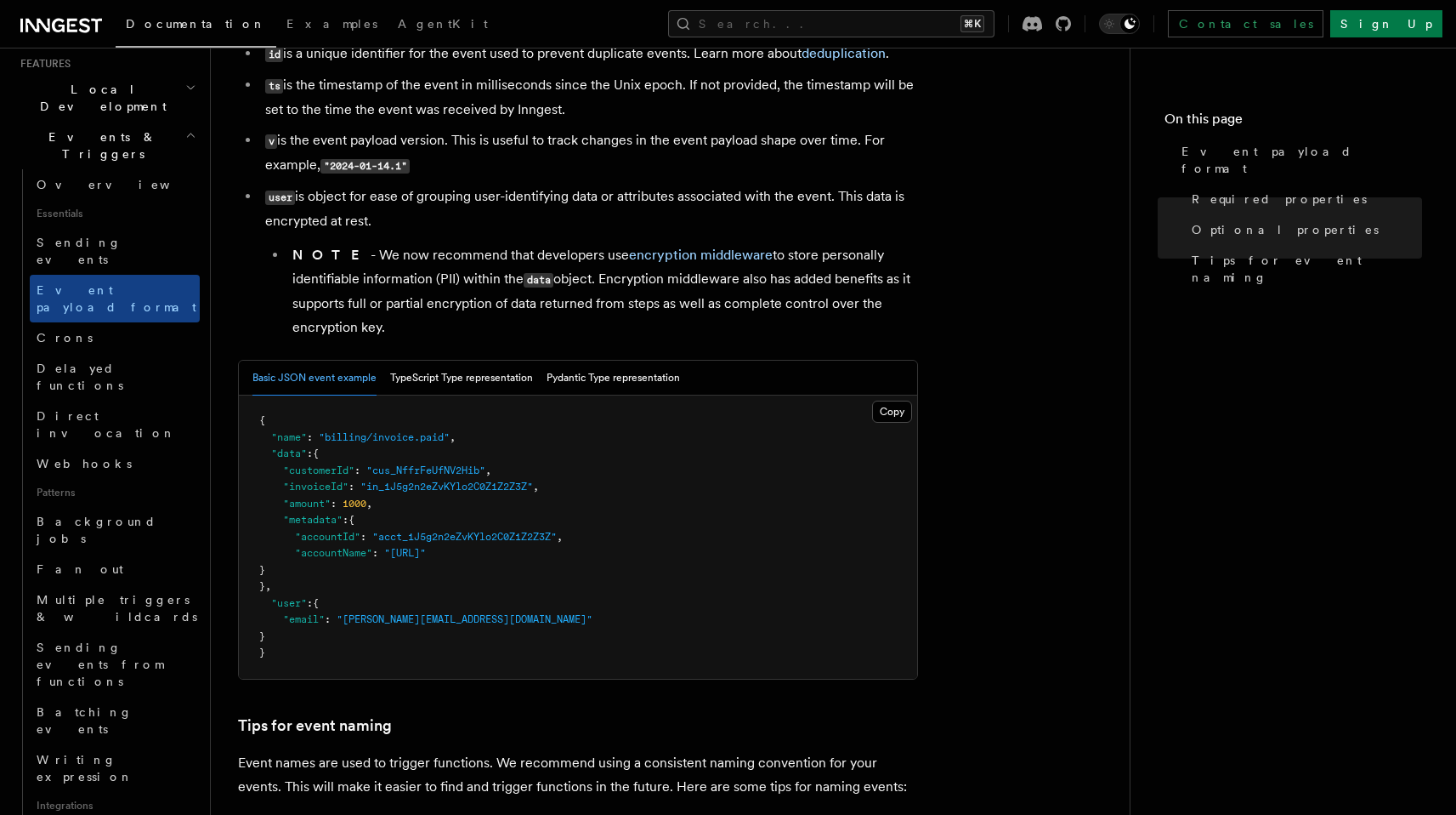
click at [411, 492] on span ""in_1J5g2n2eZvKYlo2C0Z1Z2Z3Z"" at bounding box center [446, 486] width 172 height 12
click at [337, 509] on span ":" at bounding box center [334, 503] width 6 height 12
click at [351, 509] on span "1000" at bounding box center [354, 503] width 24 height 12
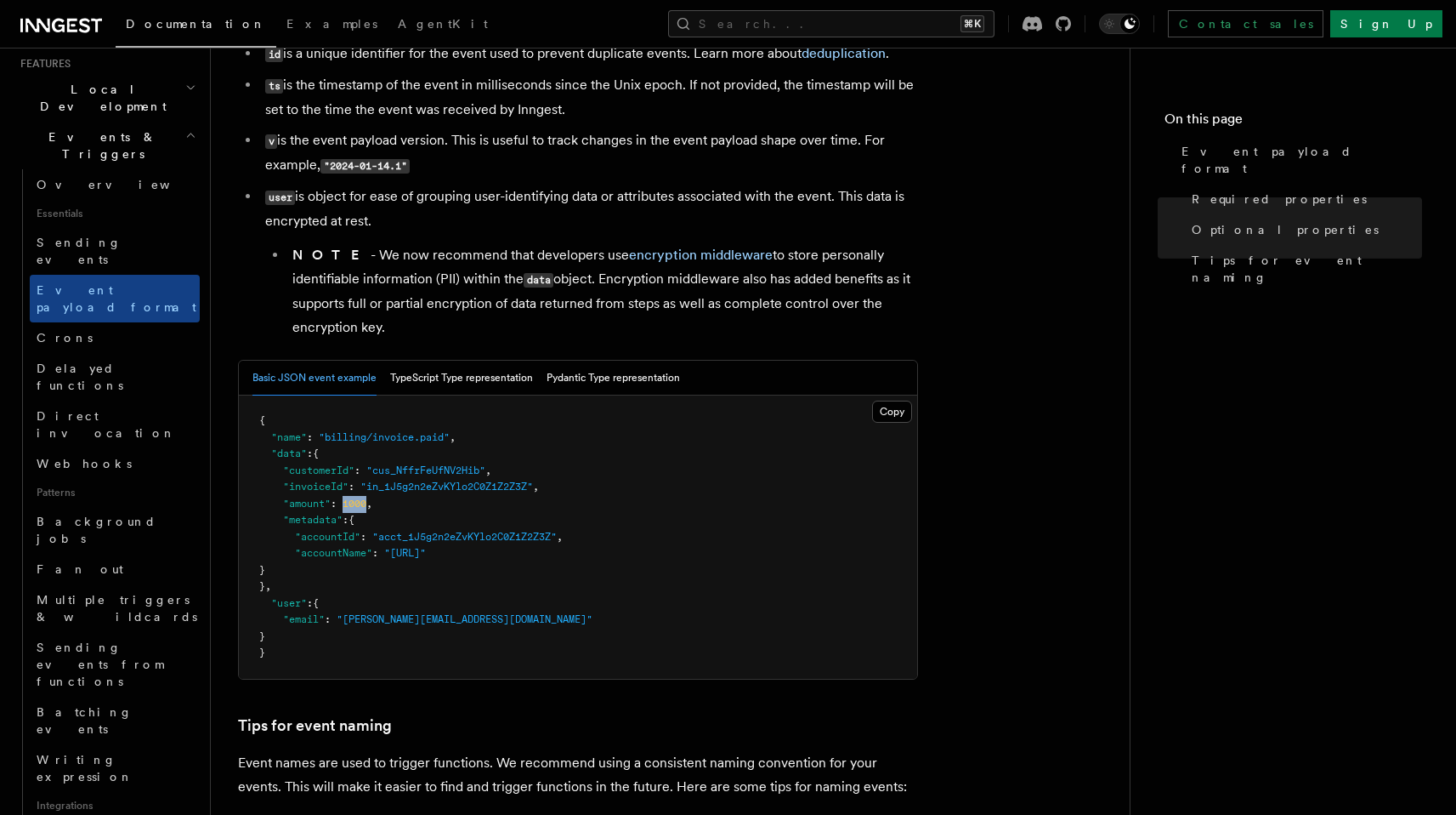
click at [351, 509] on span "1000" at bounding box center [354, 503] width 24 height 12
click at [384, 540] on span ""acct_1J5g2n2eZvKYlo2C0Z1Z2Z3Z"" at bounding box center [464, 537] width 184 height 12
click at [399, 558] on span ""Acme.ai"" at bounding box center [405, 553] width 42 height 12
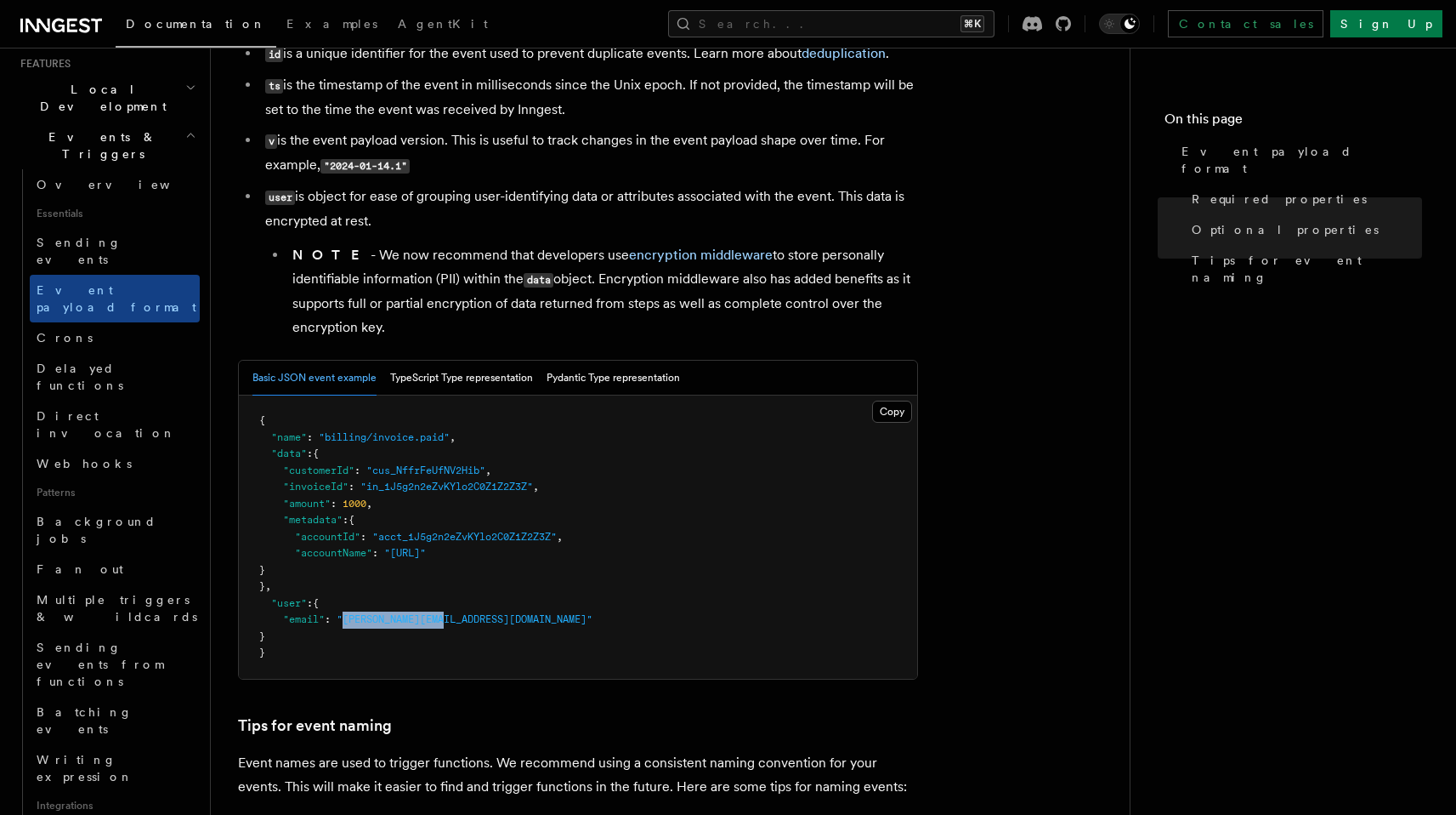
drag, startPoint x: 345, startPoint y: 626, endPoint x: 449, endPoint y: 626, distance: 104.0
click at [450, 625] on span ""taylor@example.com"" at bounding box center [464, 619] width 255 height 12
click at [90, 236] on span "Sending events" at bounding box center [79, 251] width 85 height 31
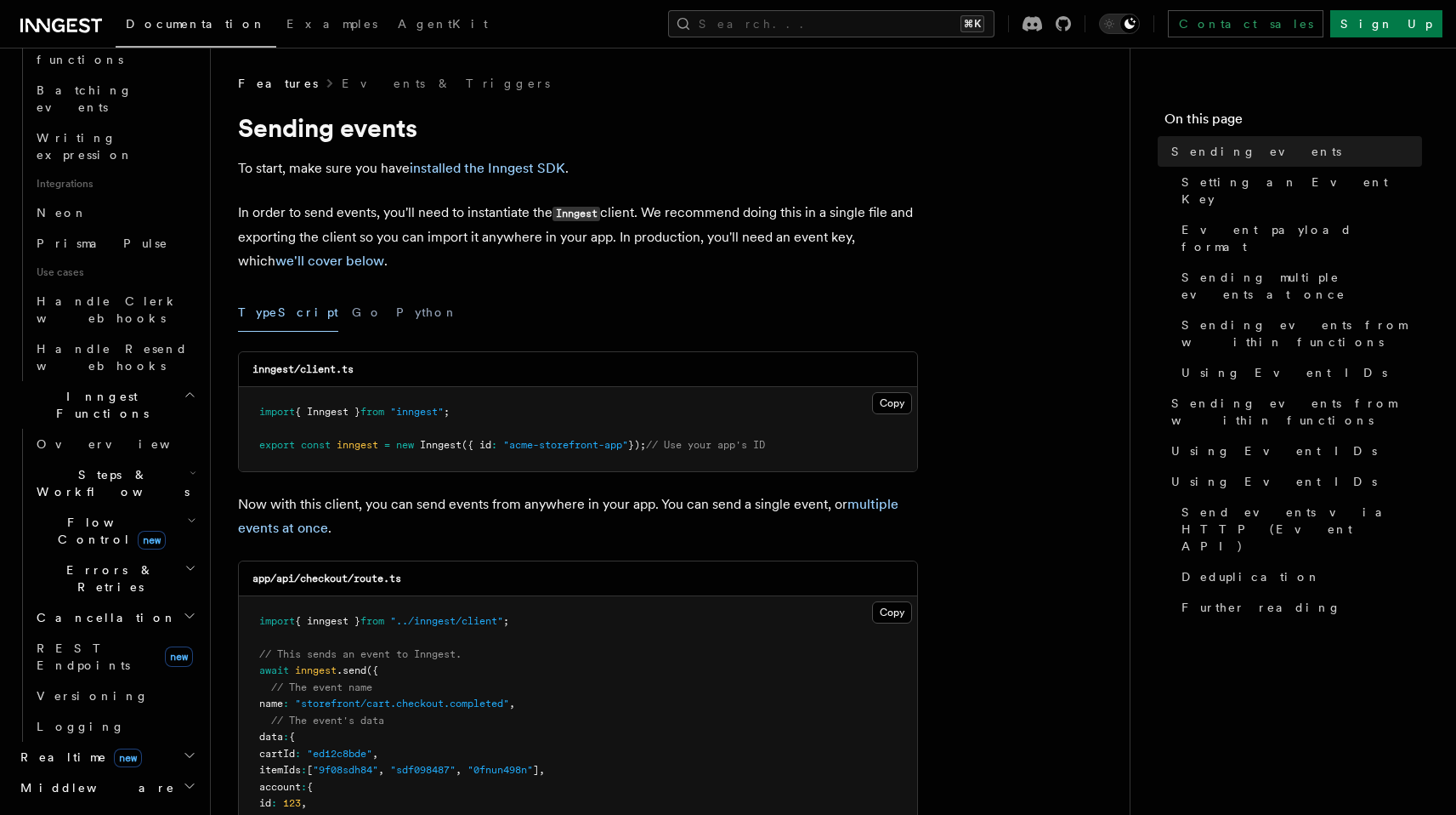
scroll to position [1067, 0]
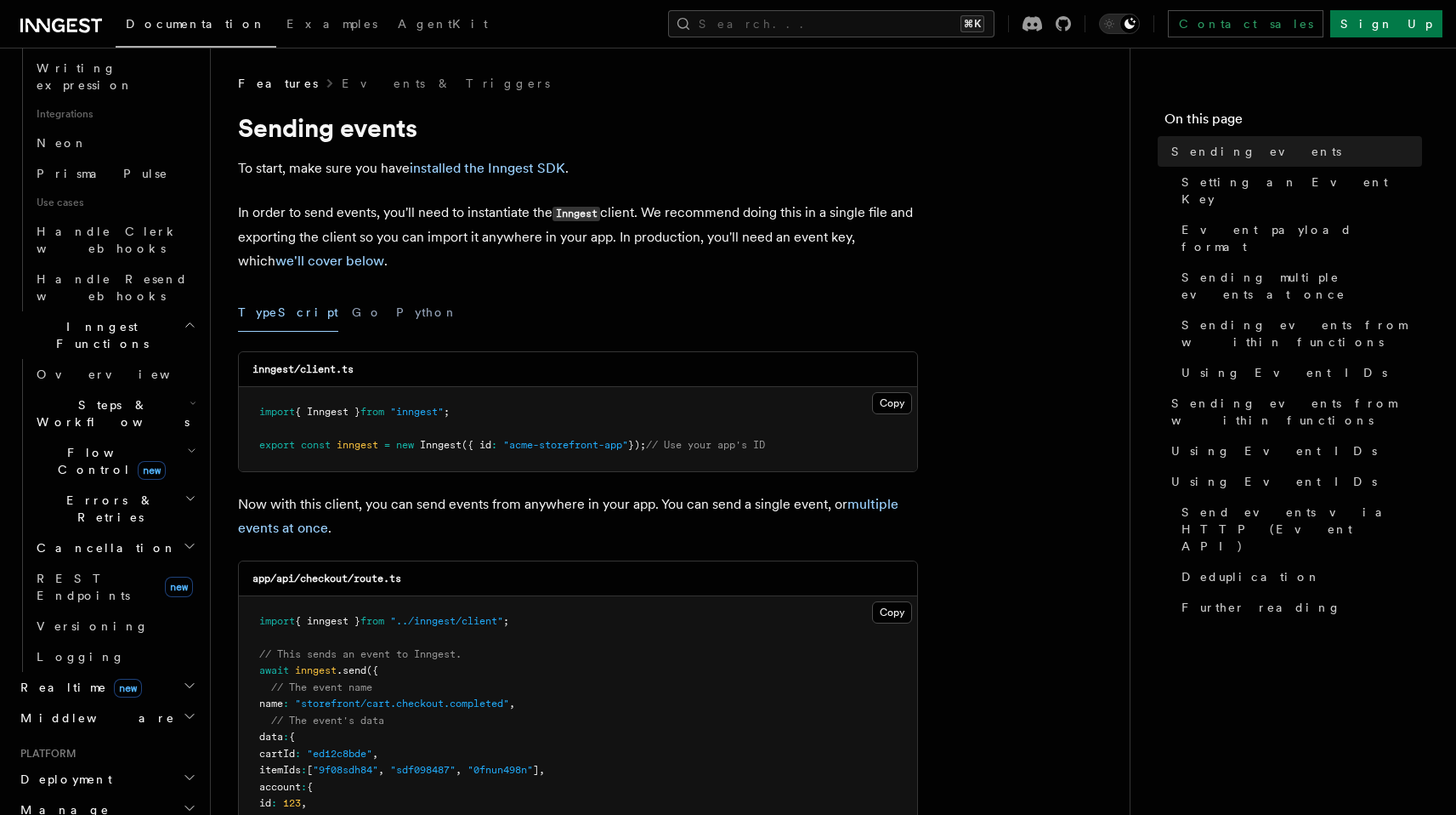
click at [143, 671] on h2 "Realtime new" at bounding box center [107, 686] width 186 height 31
click at [124, 702] on link "Overview" at bounding box center [115, 717] width 170 height 31
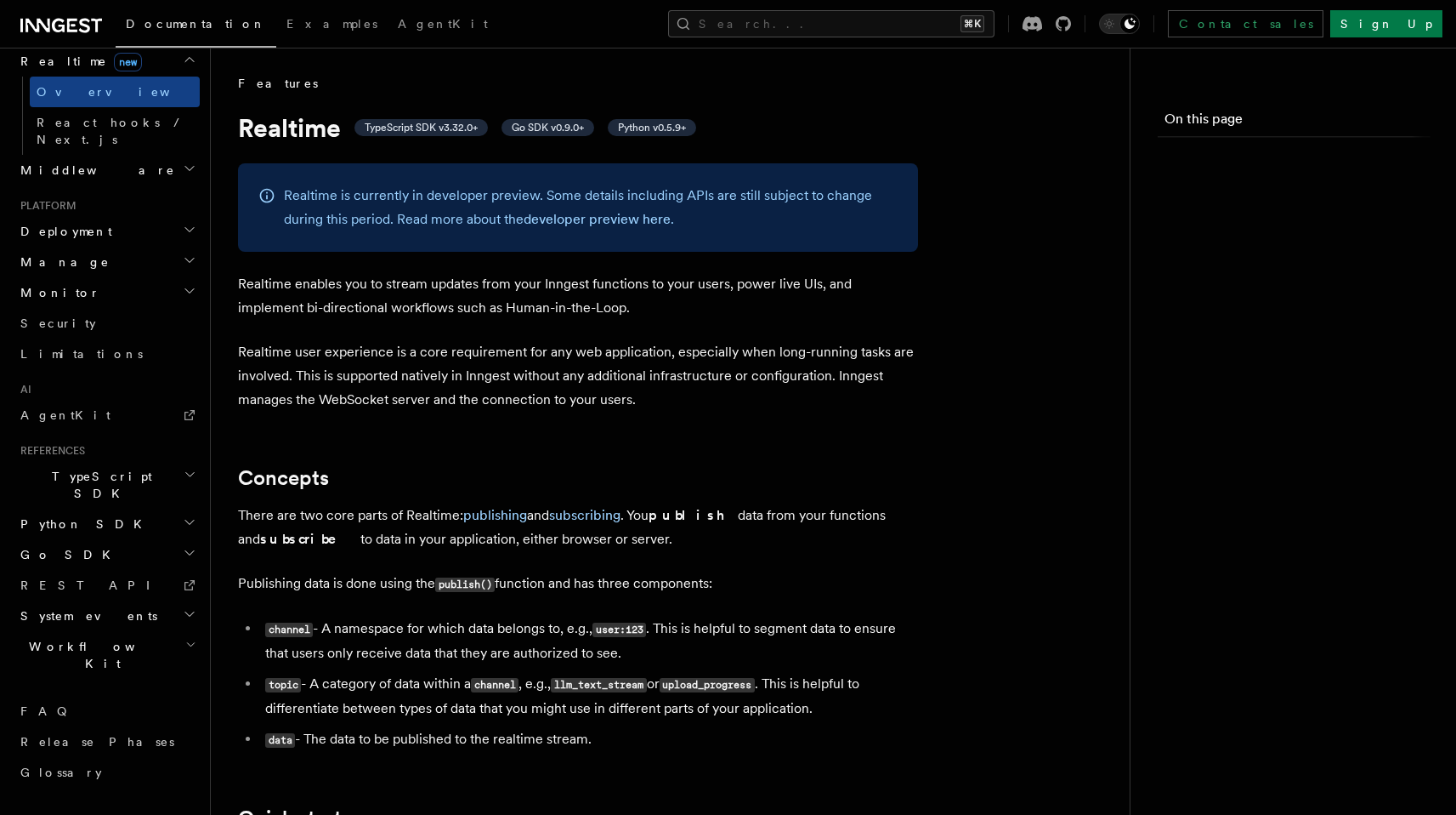
scroll to position [641, 0]
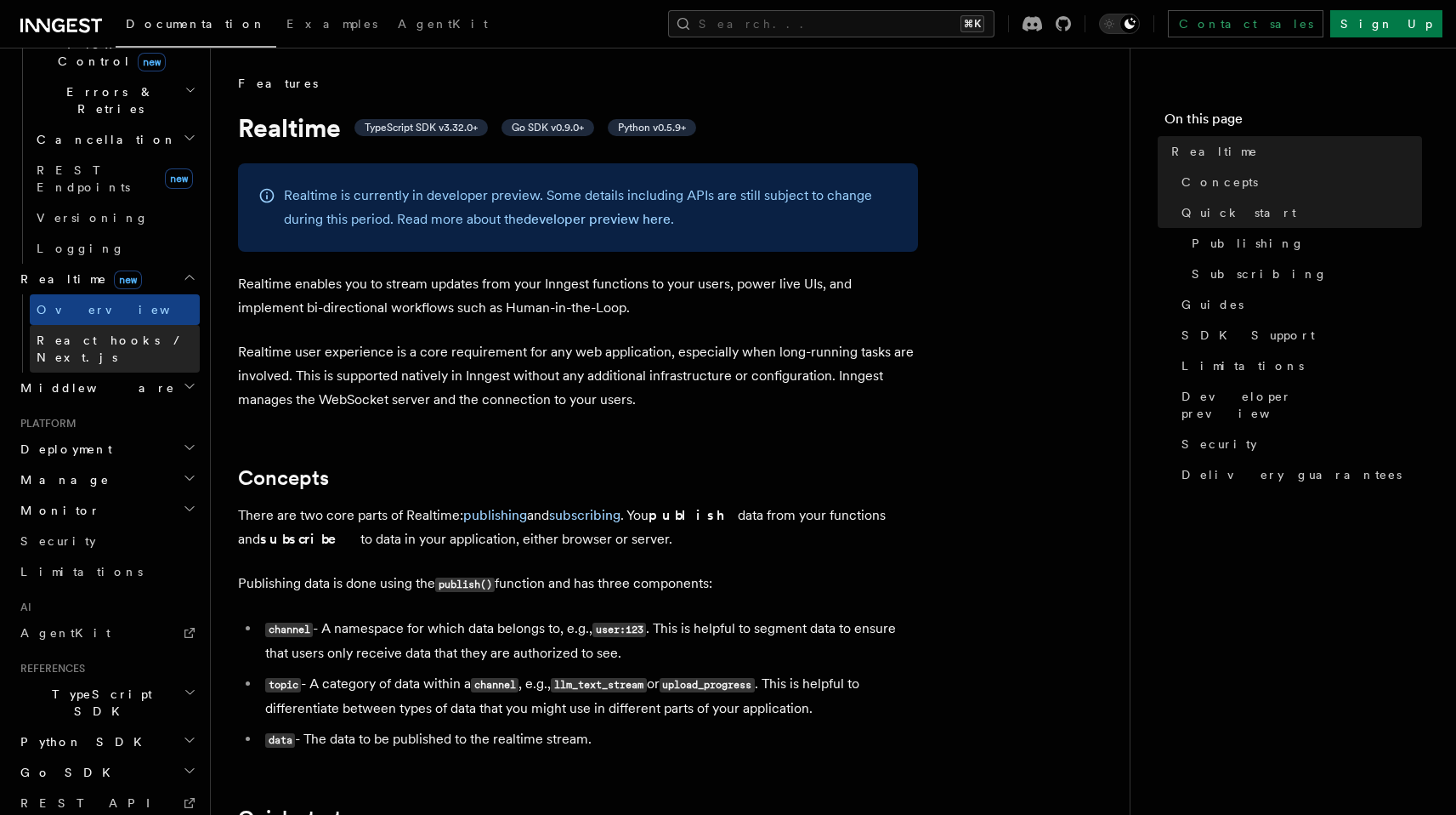
click at [130, 334] on span "React hooks / Next.js" at bounding box center [112, 349] width 150 height 31
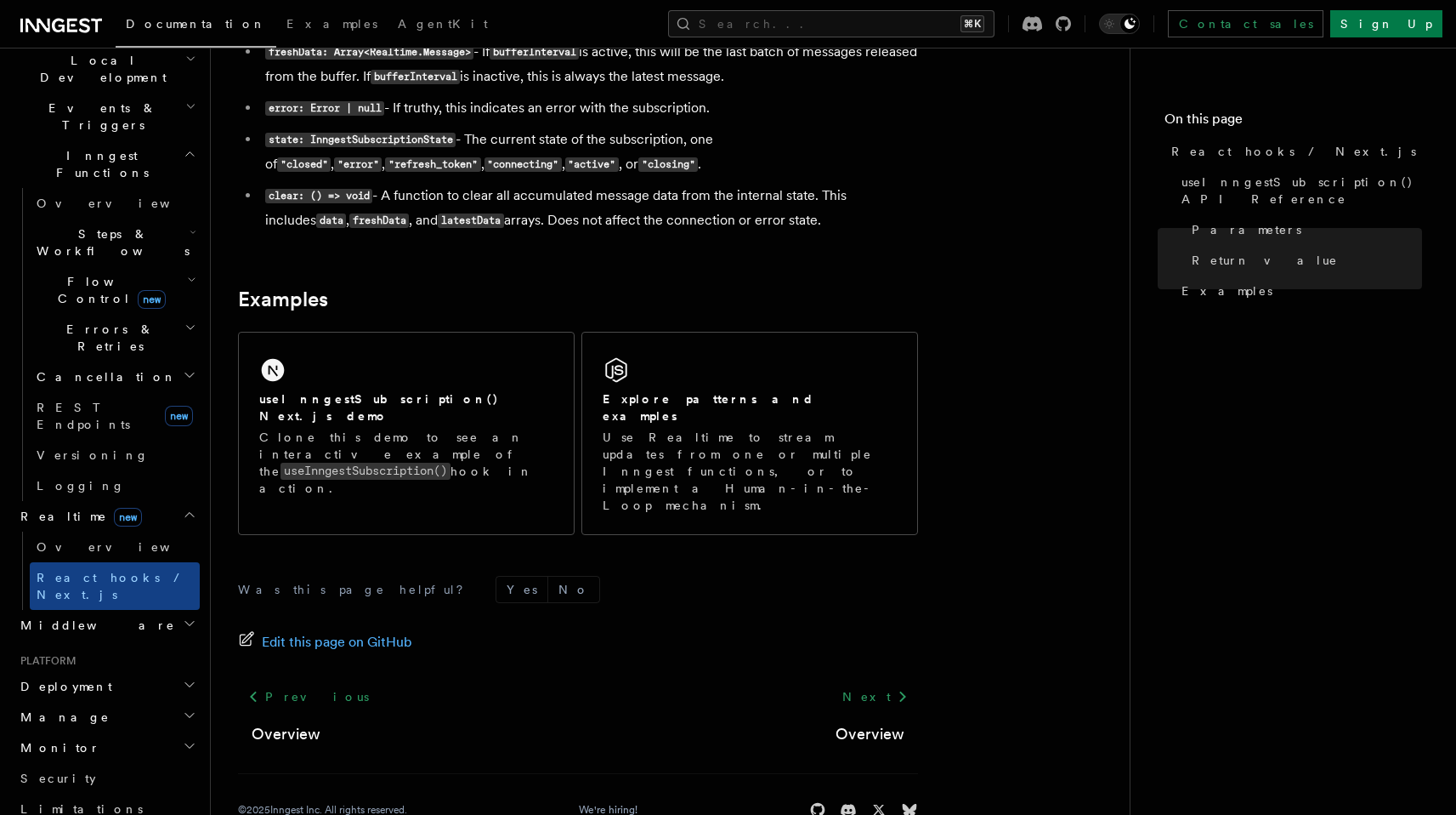
scroll to position [404, 0]
click at [131, 314] on h2 "Errors & Retries" at bounding box center [115, 338] width 170 height 48
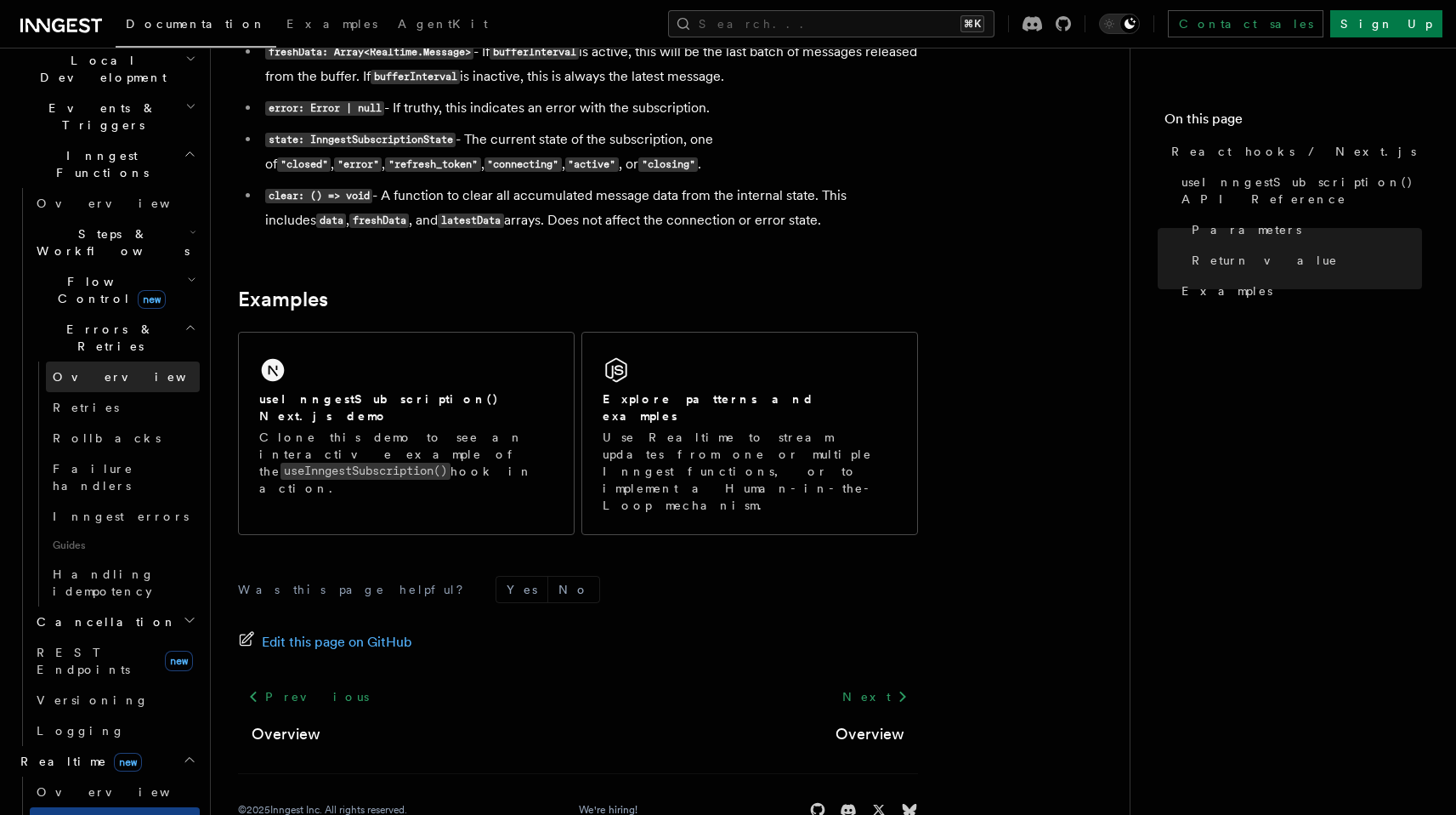
click at [126, 361] on link "Overview" at bounding box center [122, 376] width 153 height 31
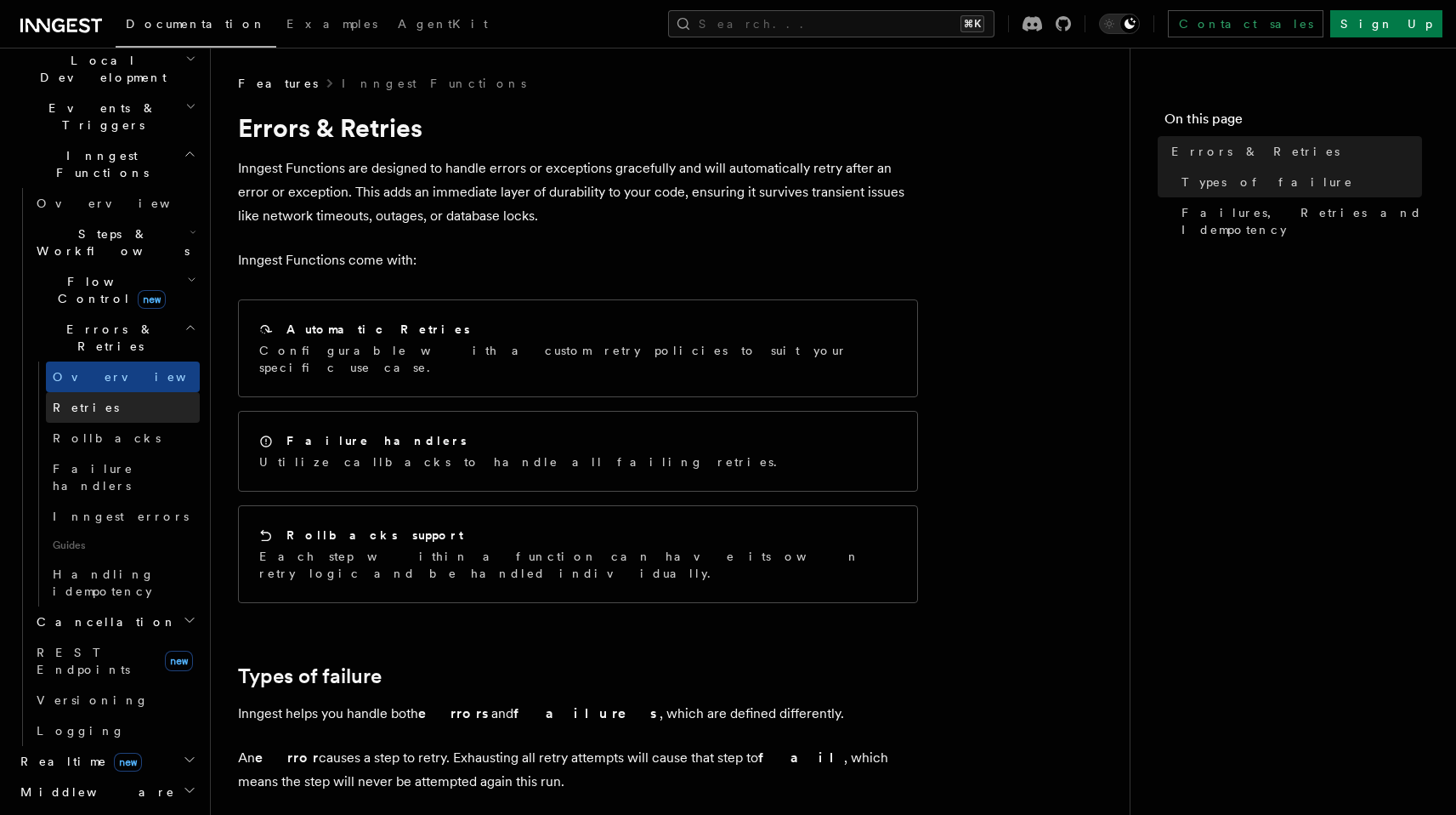
click at [121, 392] on link "Retries" at bounding box center [122, 407] width 153 height 31
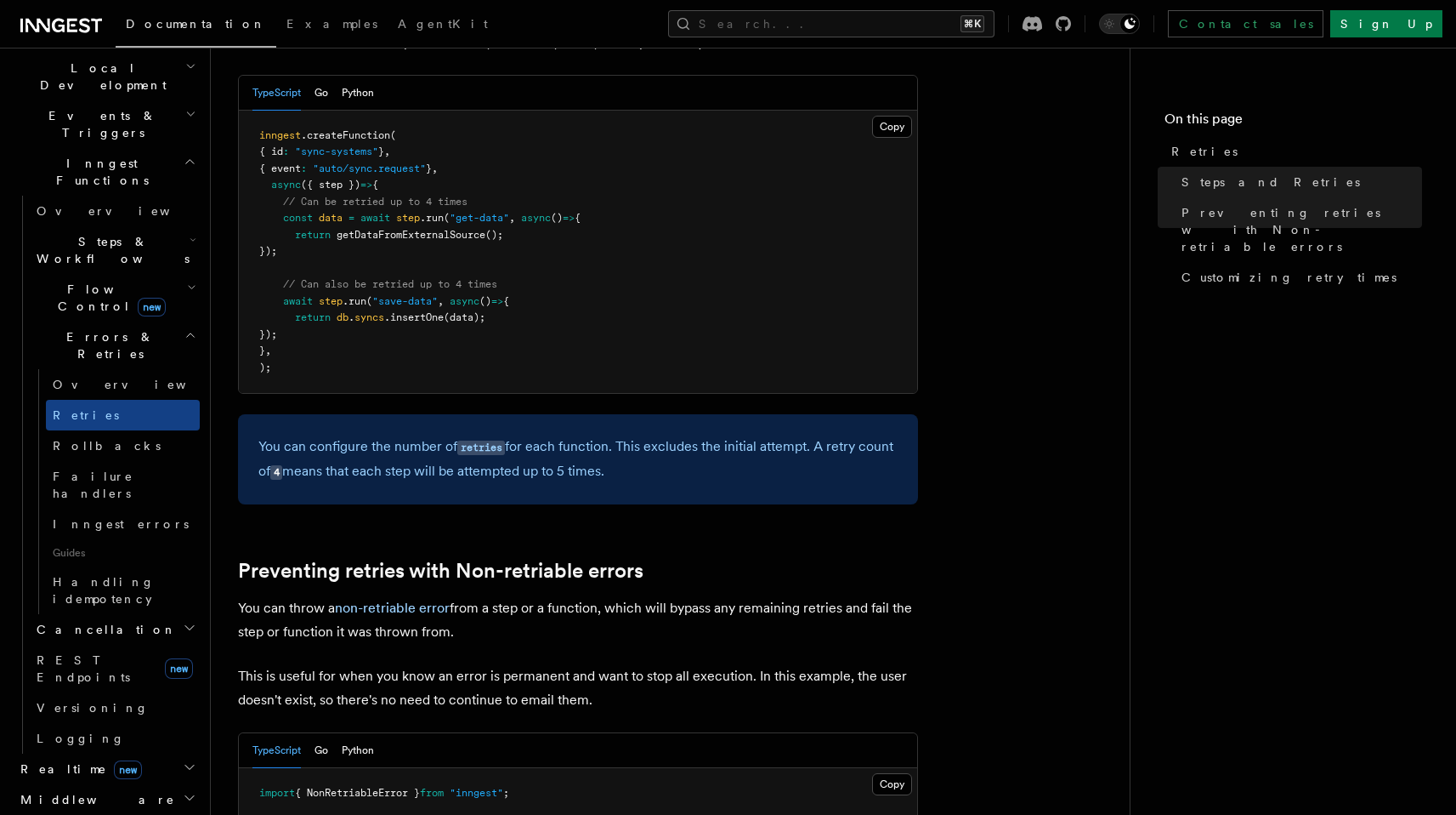
scroll to position [350, 0]
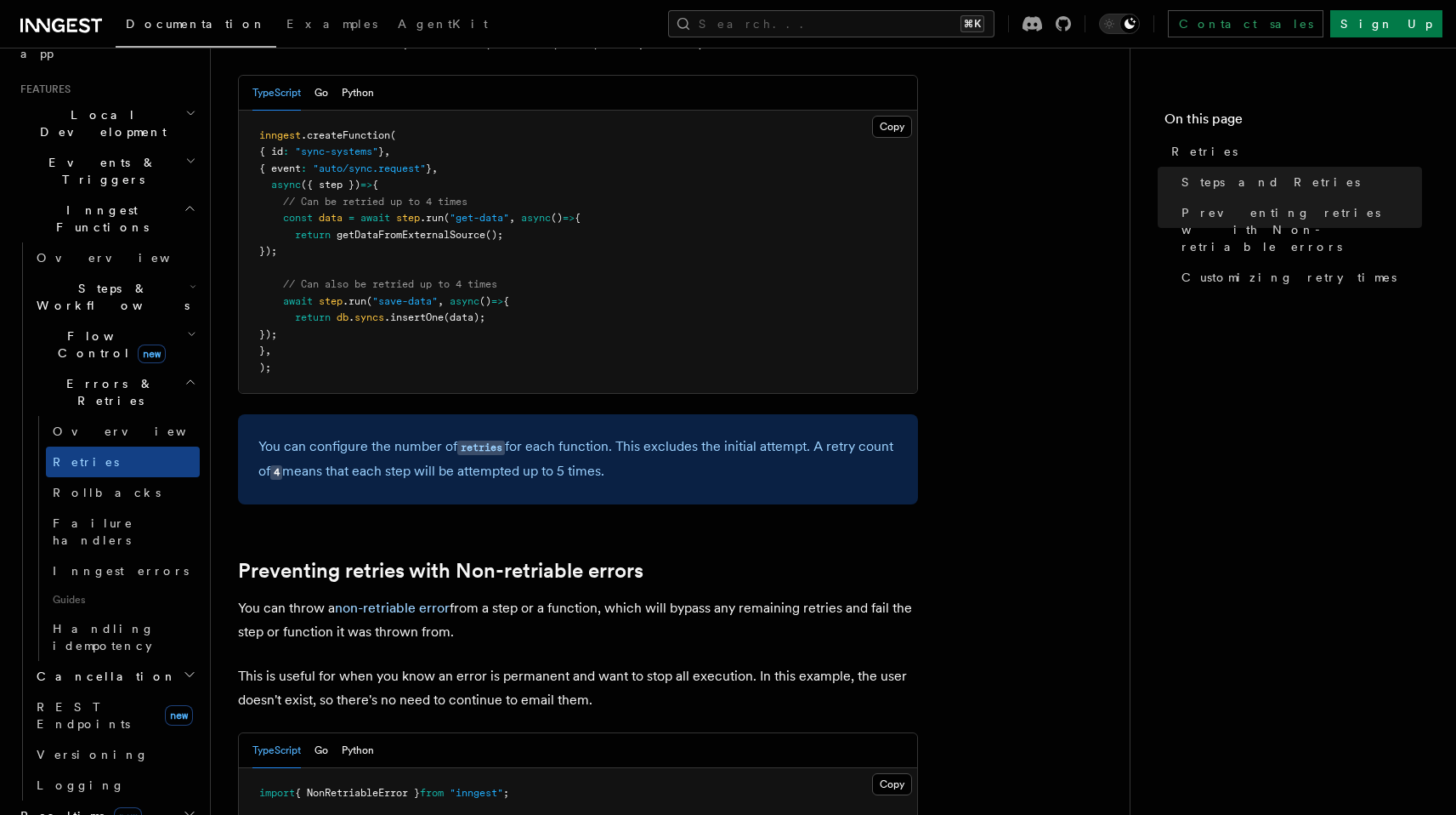
click at [184, 375] on icon "button" at bounding box center [190, 382] width 12 height 14
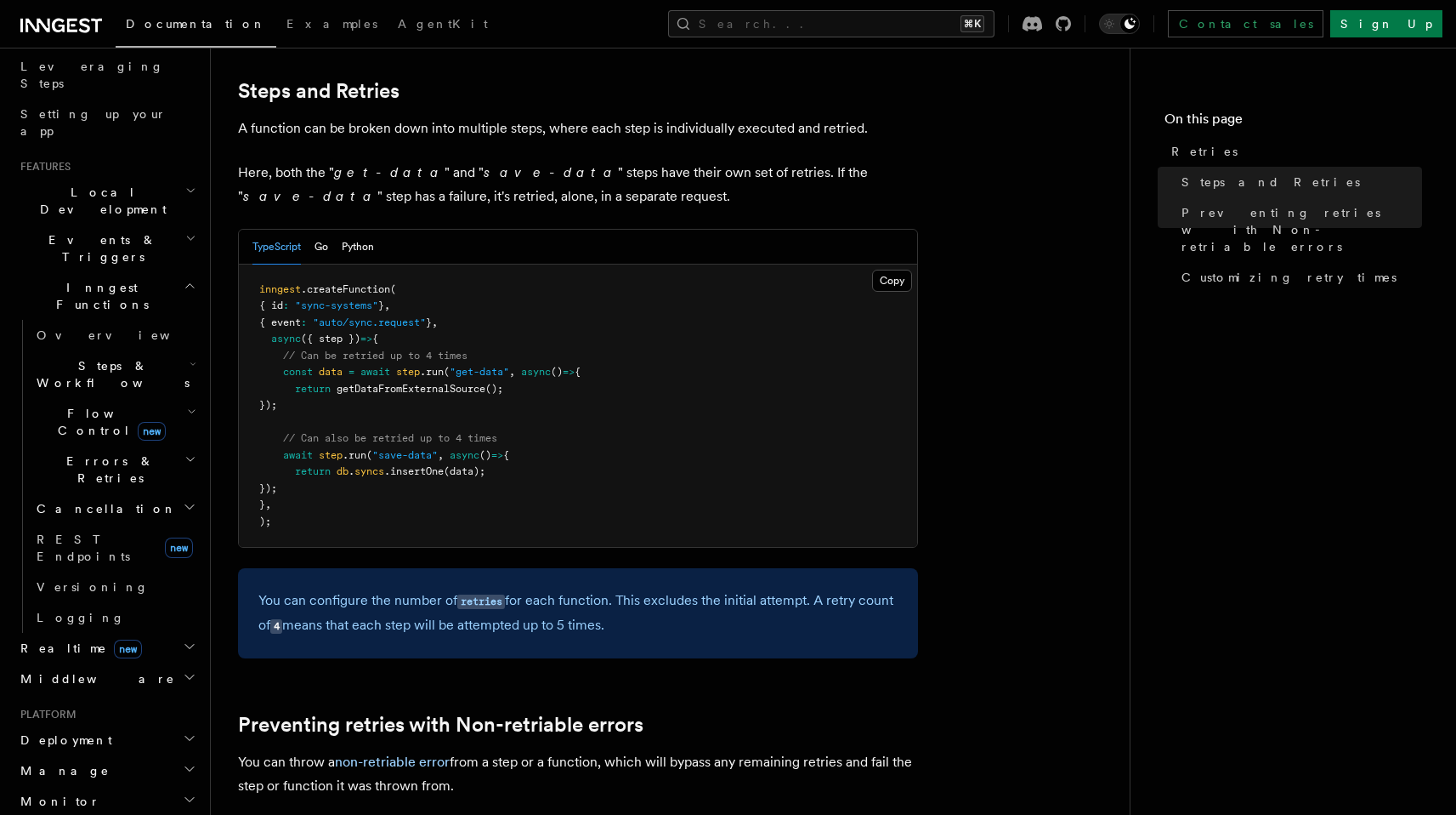
scroll to position [279, 0]
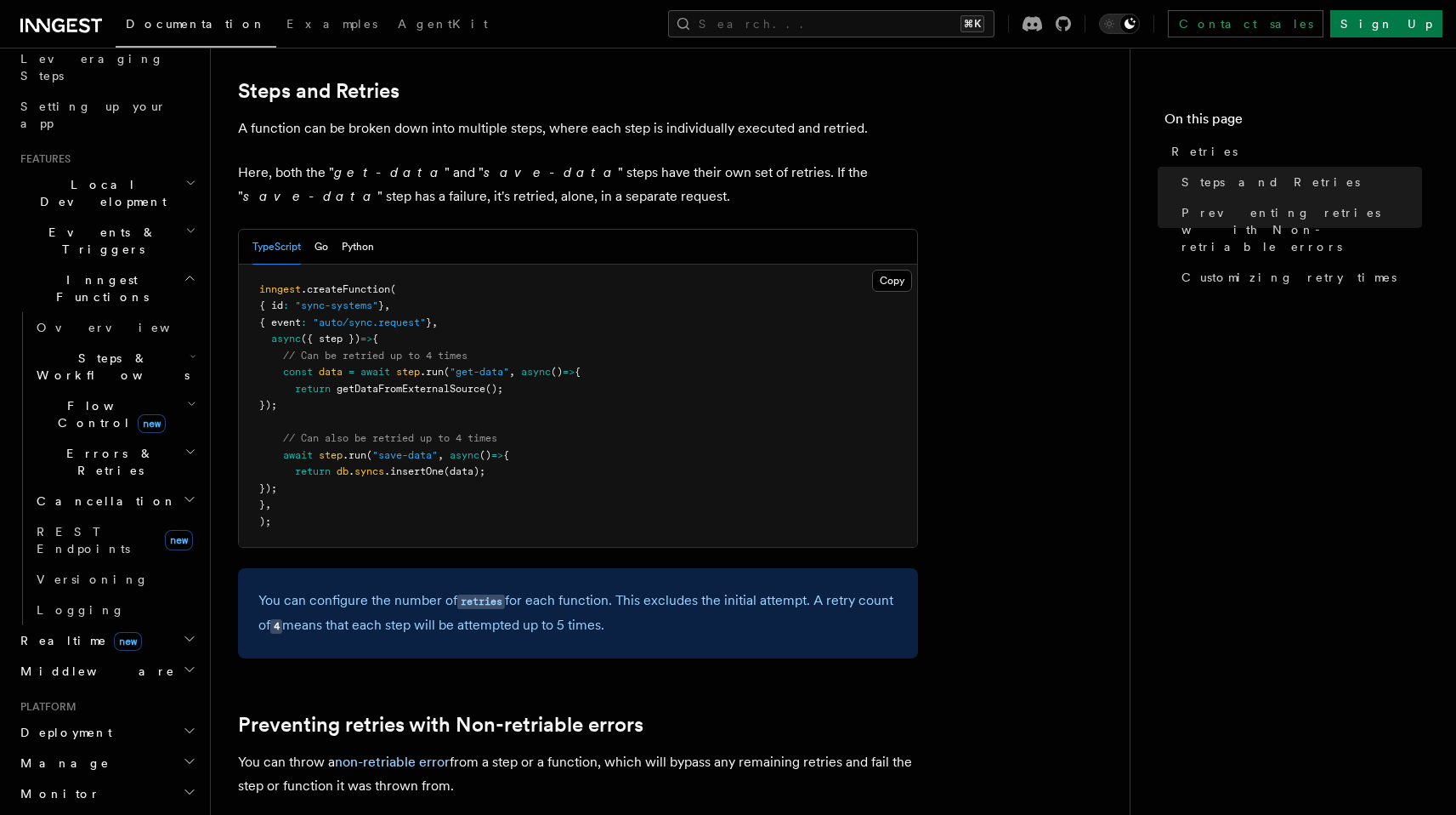
click at [129, 625] on h2 "Realtime new" at bounding box center [107, 640] width 186 height 31
click at [118, 656] on link "Overview" at bounding box center [115, 670] width 170 height 31
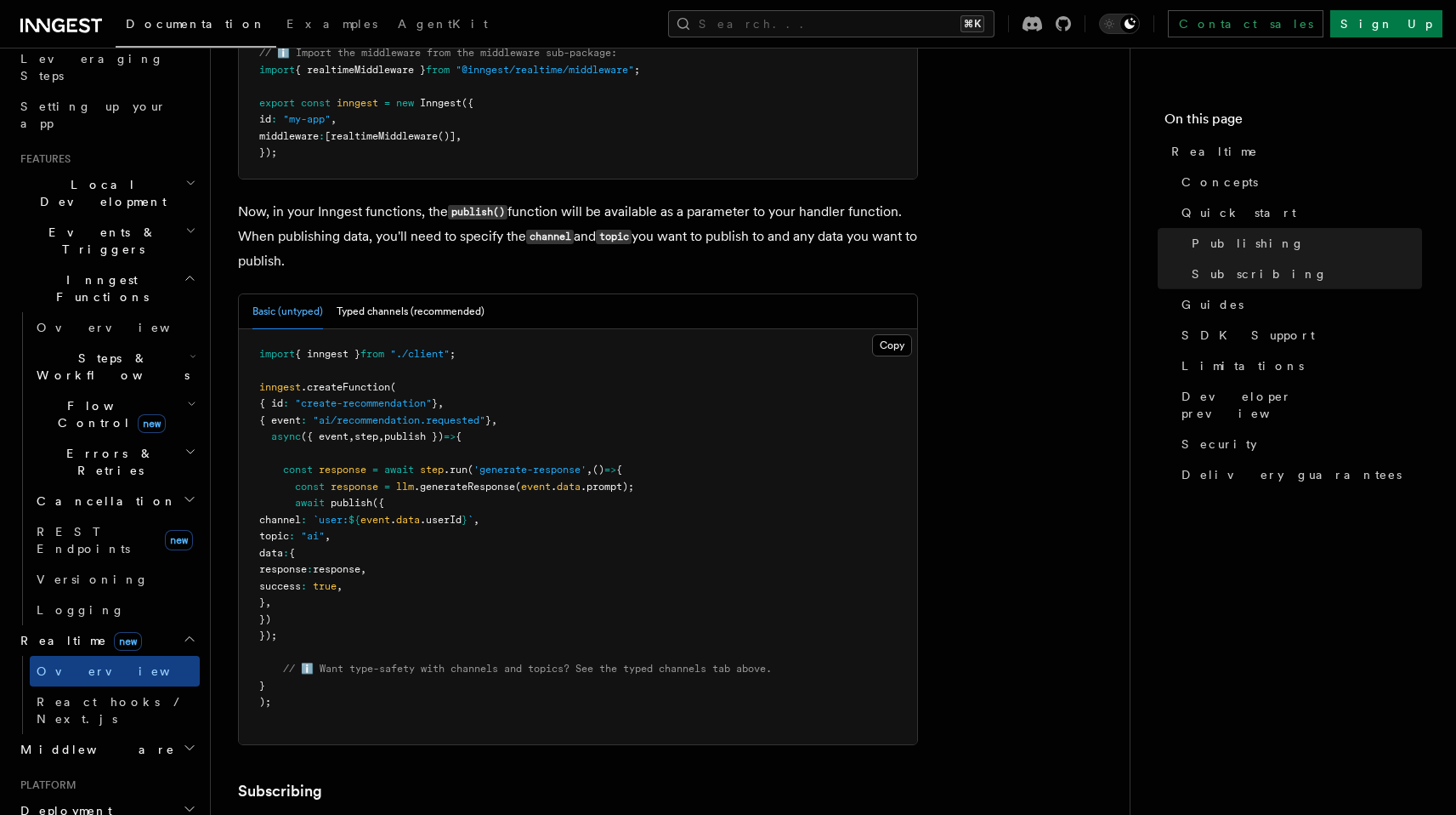
scroll to position [1309, 0]
click at [402, 316] on button "Typed channels (recommended)" at bounding box center [410, 310] width 147 height 35
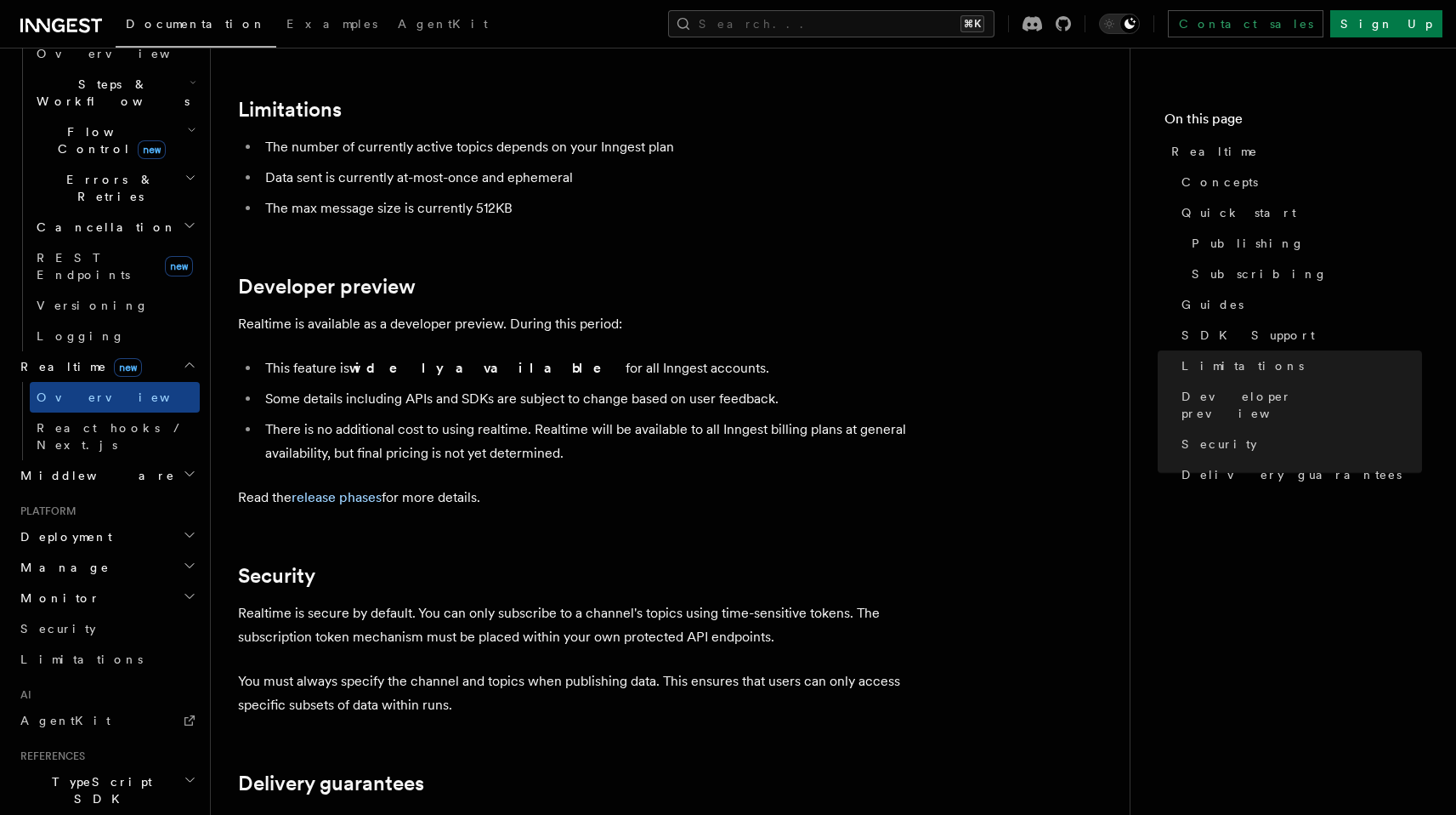
scroll to position [641, 0]
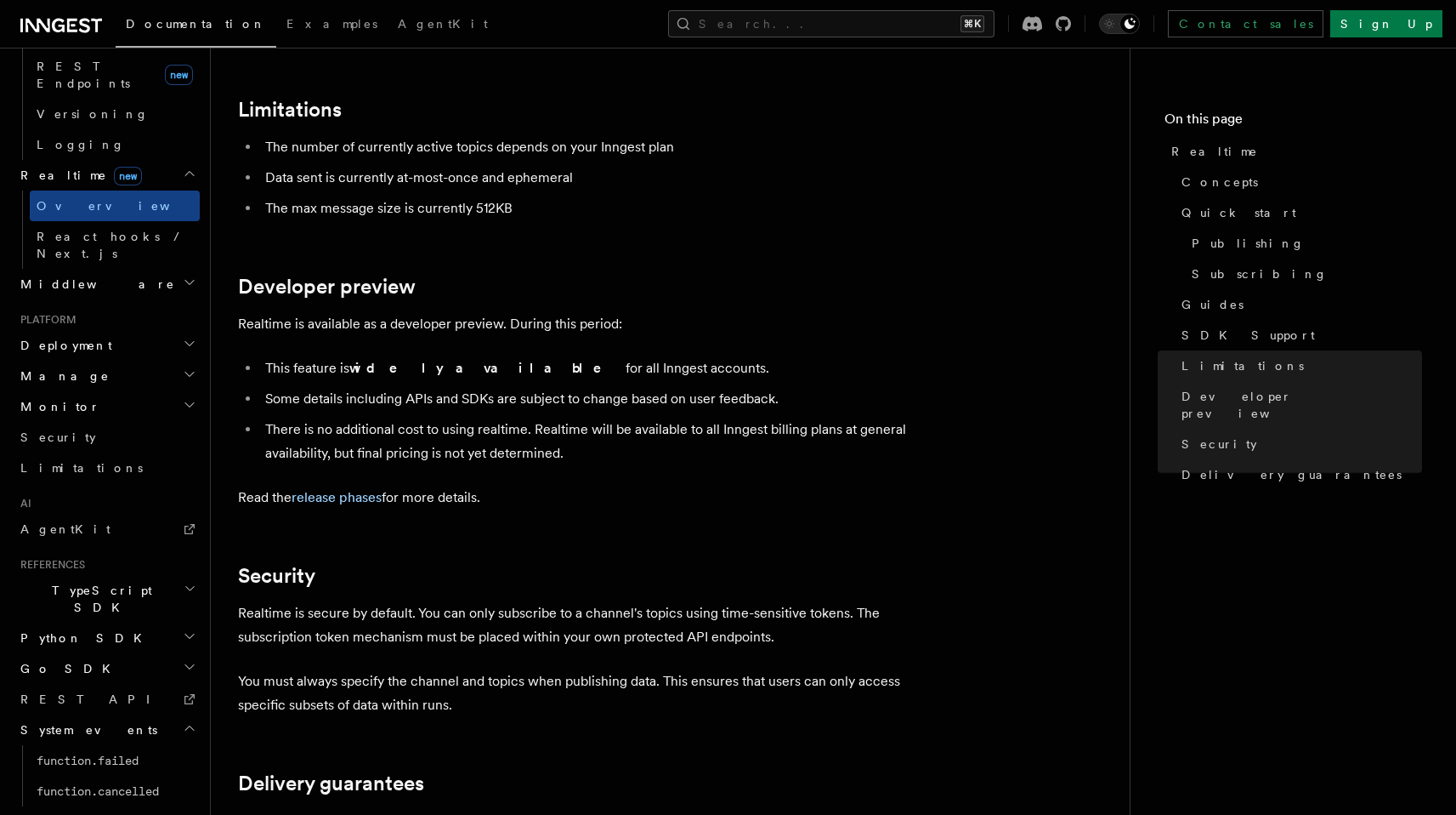
scroll to position [856, 0]
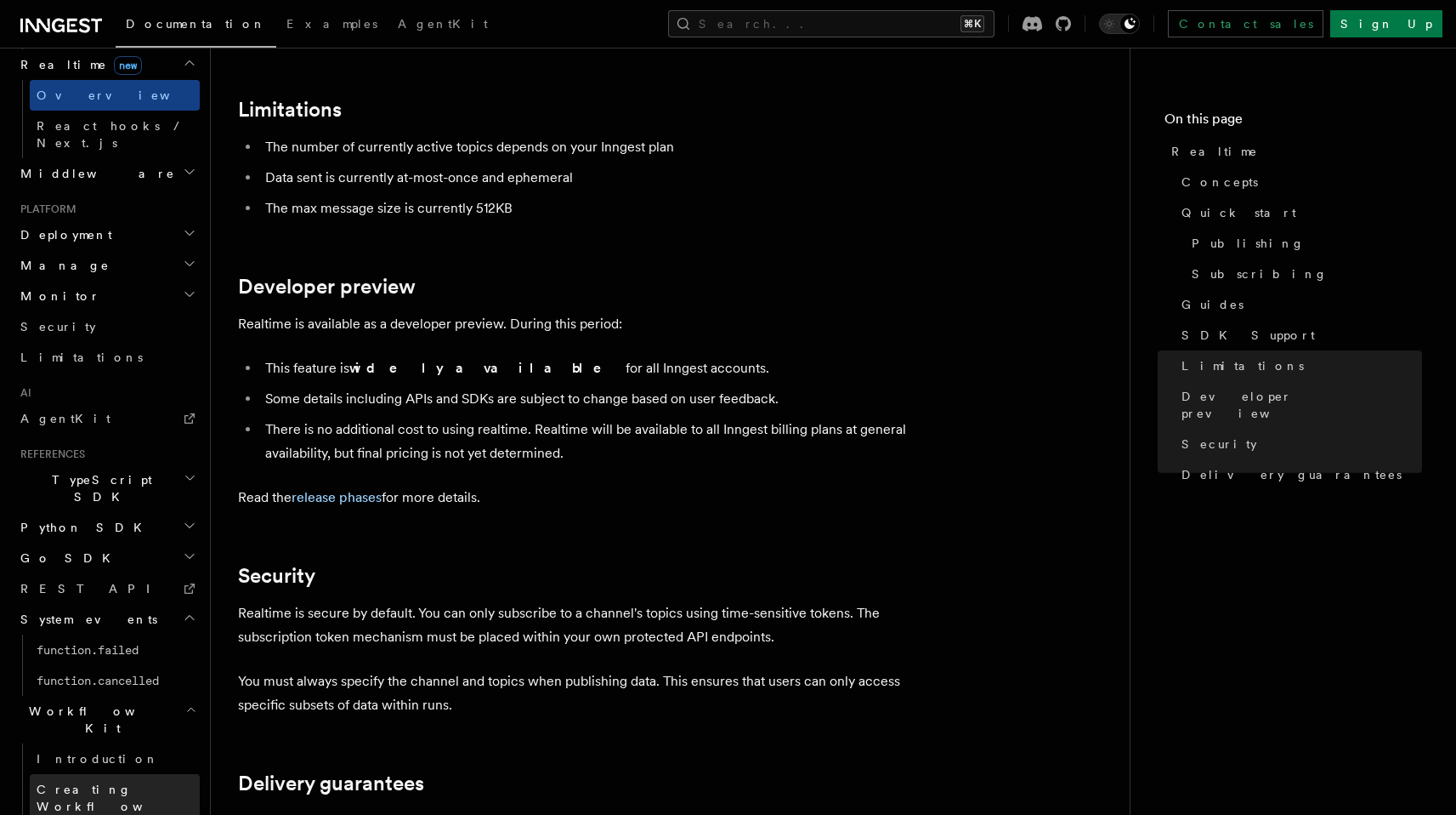
click at [130, 782] on span "Creating Workflow Actions" at bounding box center [110, 806] width 147 height 48
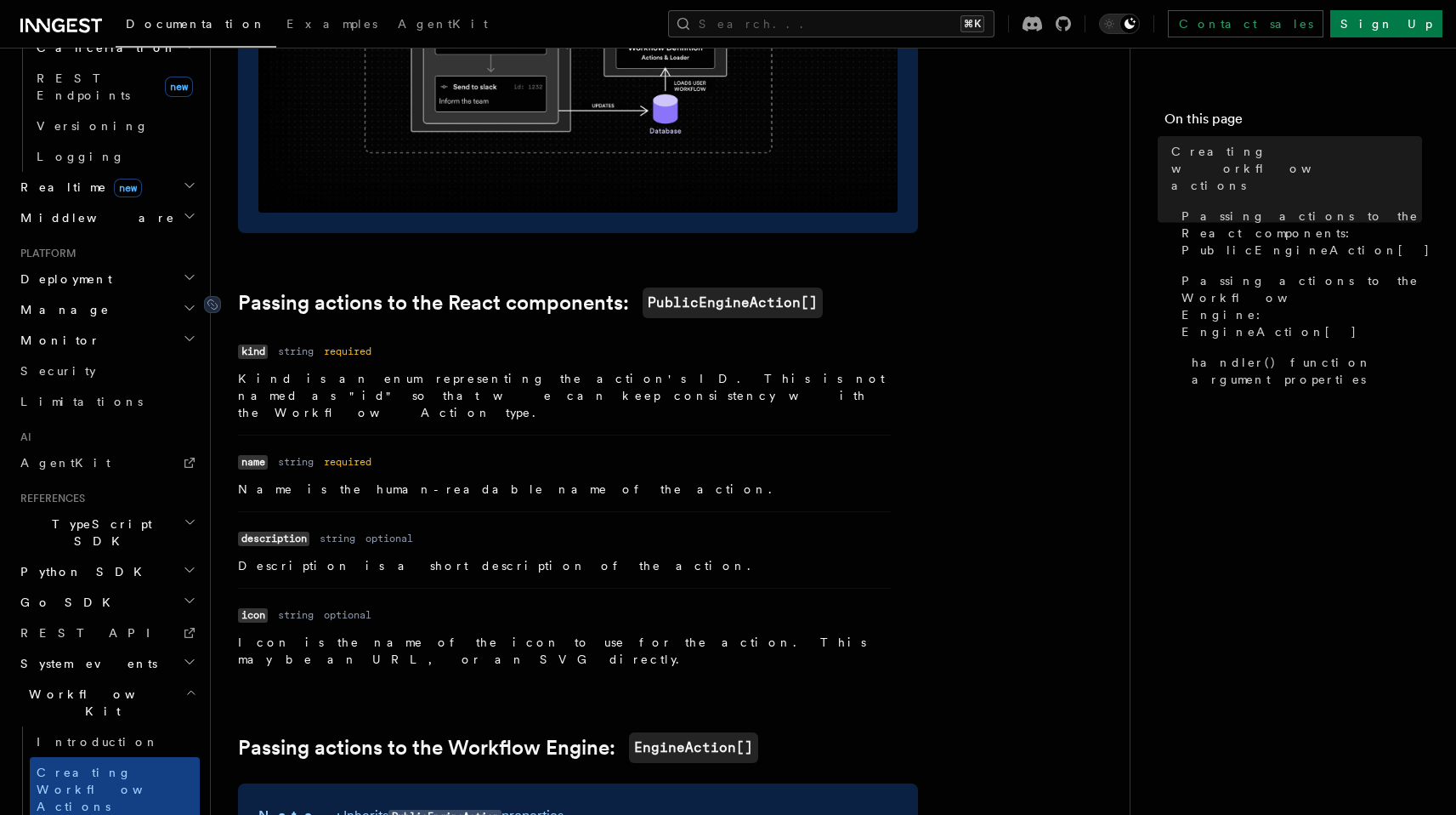
scroll to position [960, 0]
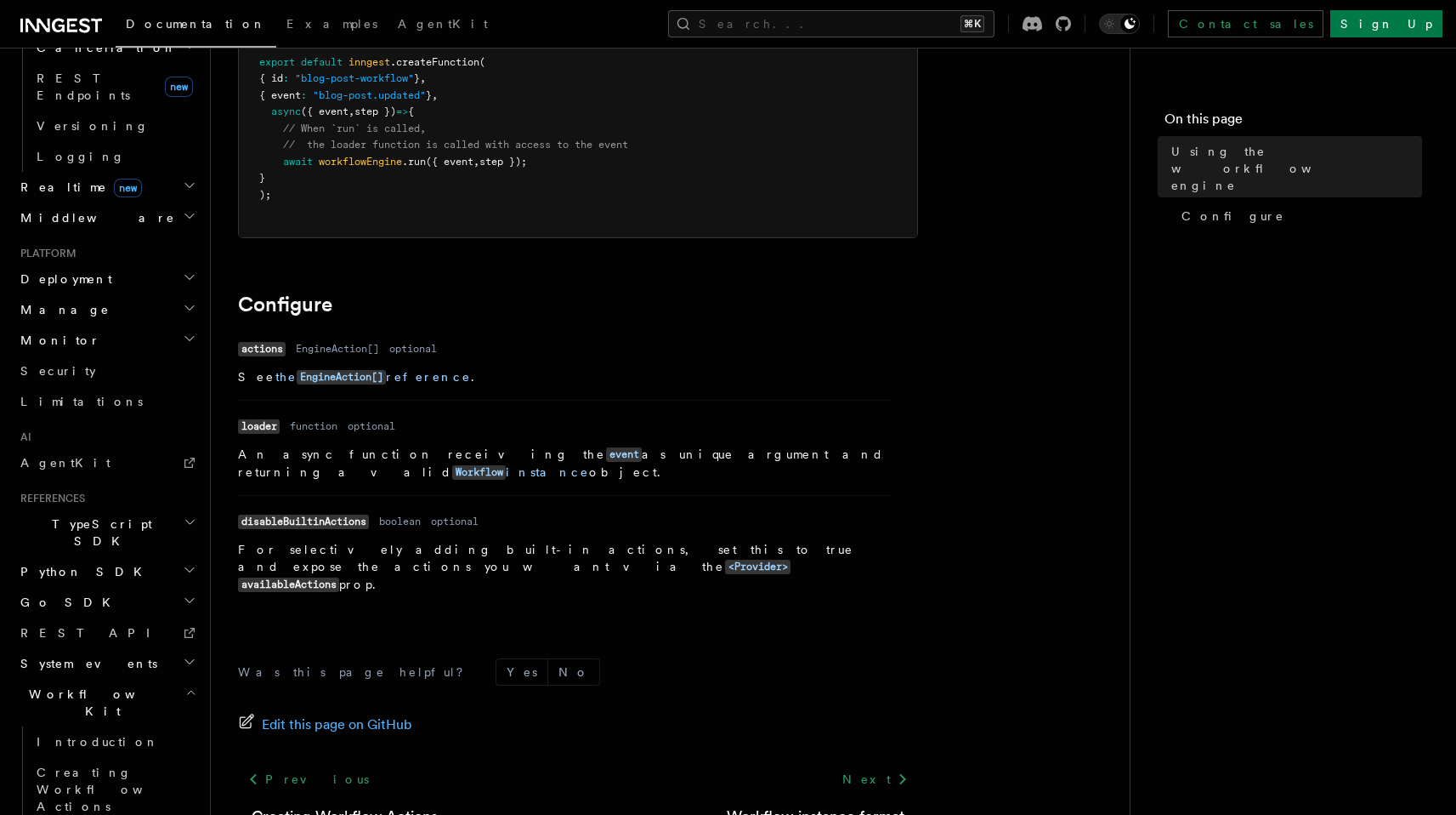
scroll to position [508, 0]
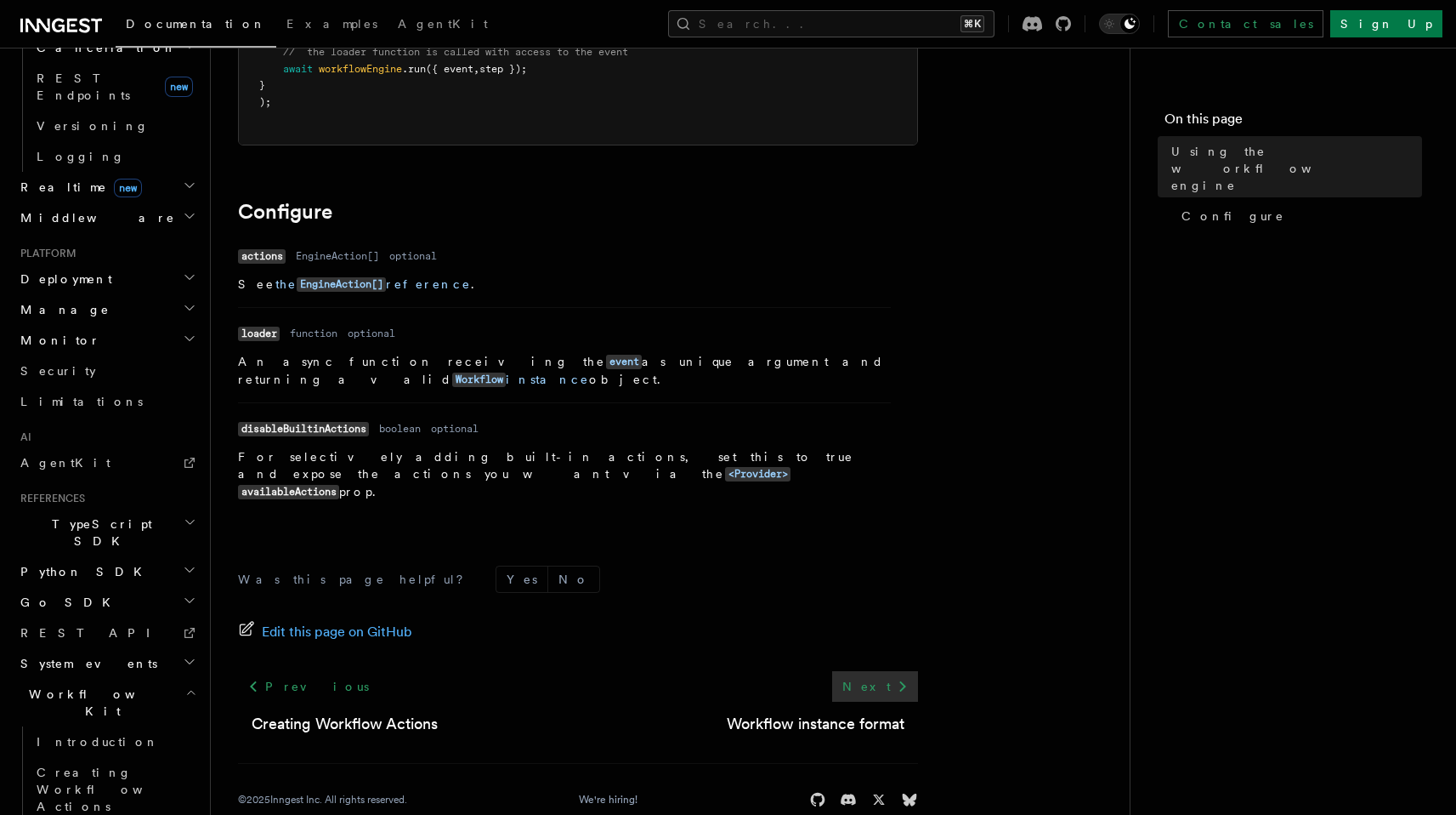
click at [875, 670] on link "Next" at bounding box center [875, 685] width 86 height 31
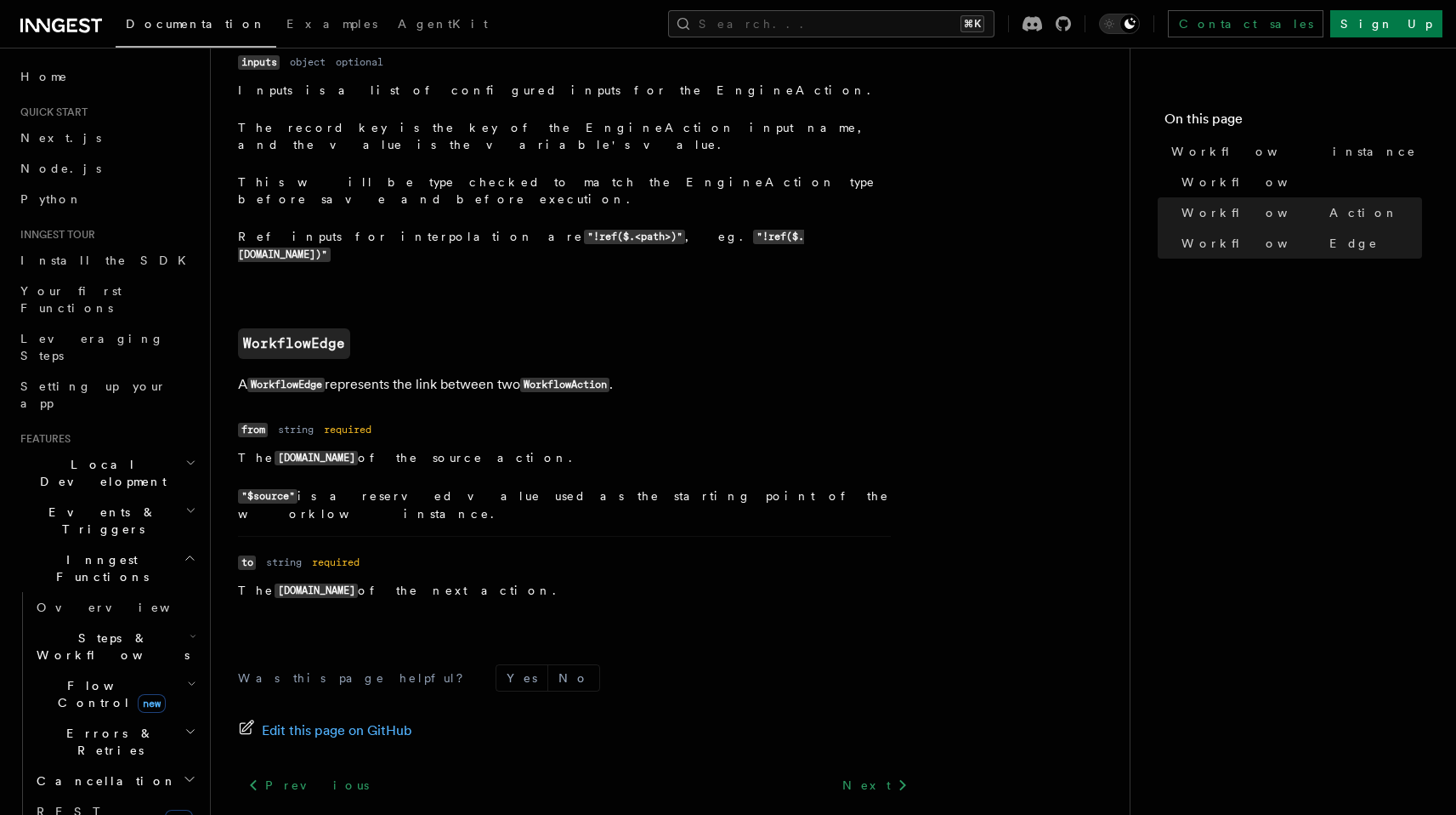
scroll to position [1819, 0]
click at [831, 809] on link "Components API (React)" at bounding box center [820, 821] width 169 height 24
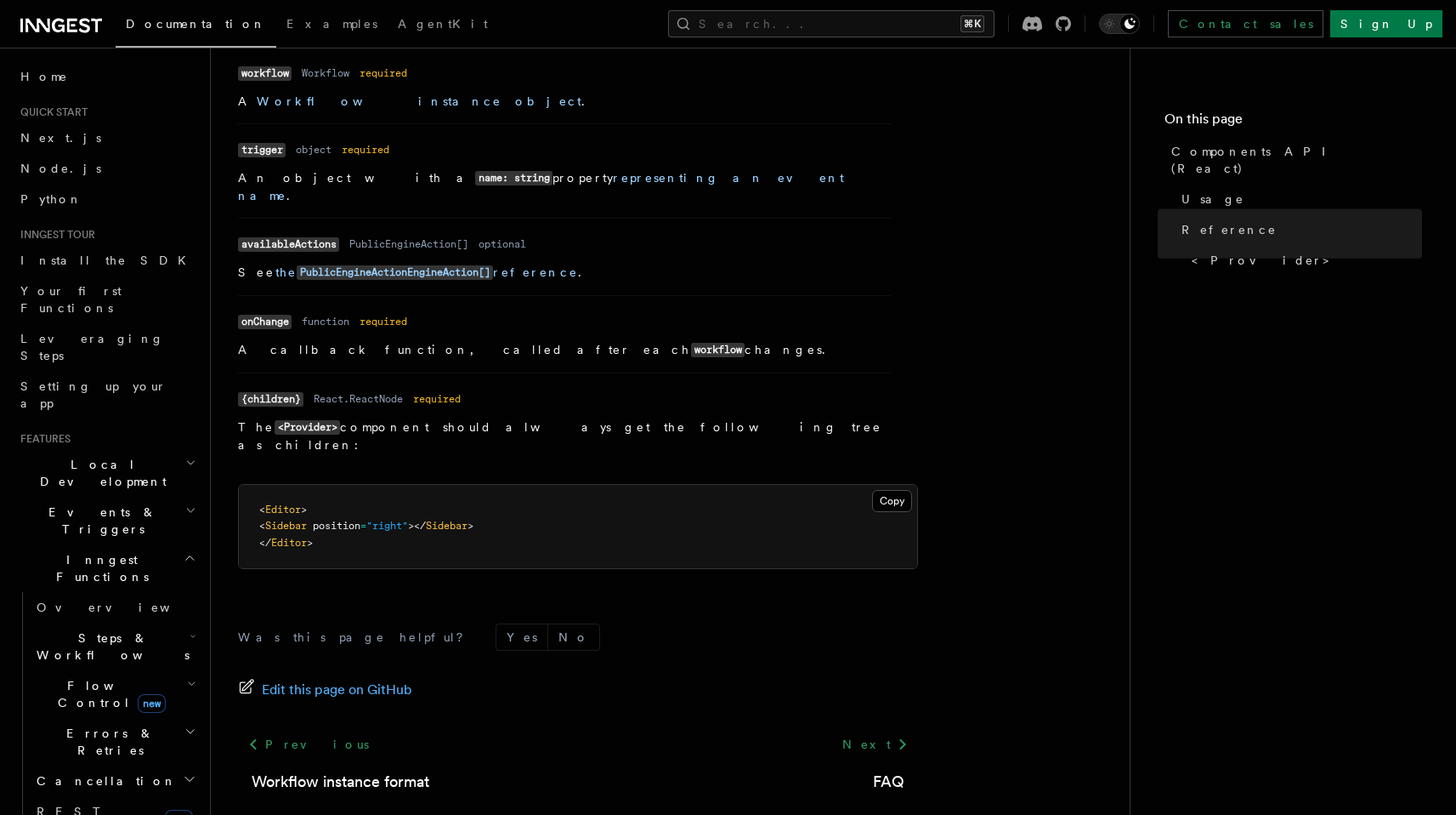
scroll to position [1493, 0]
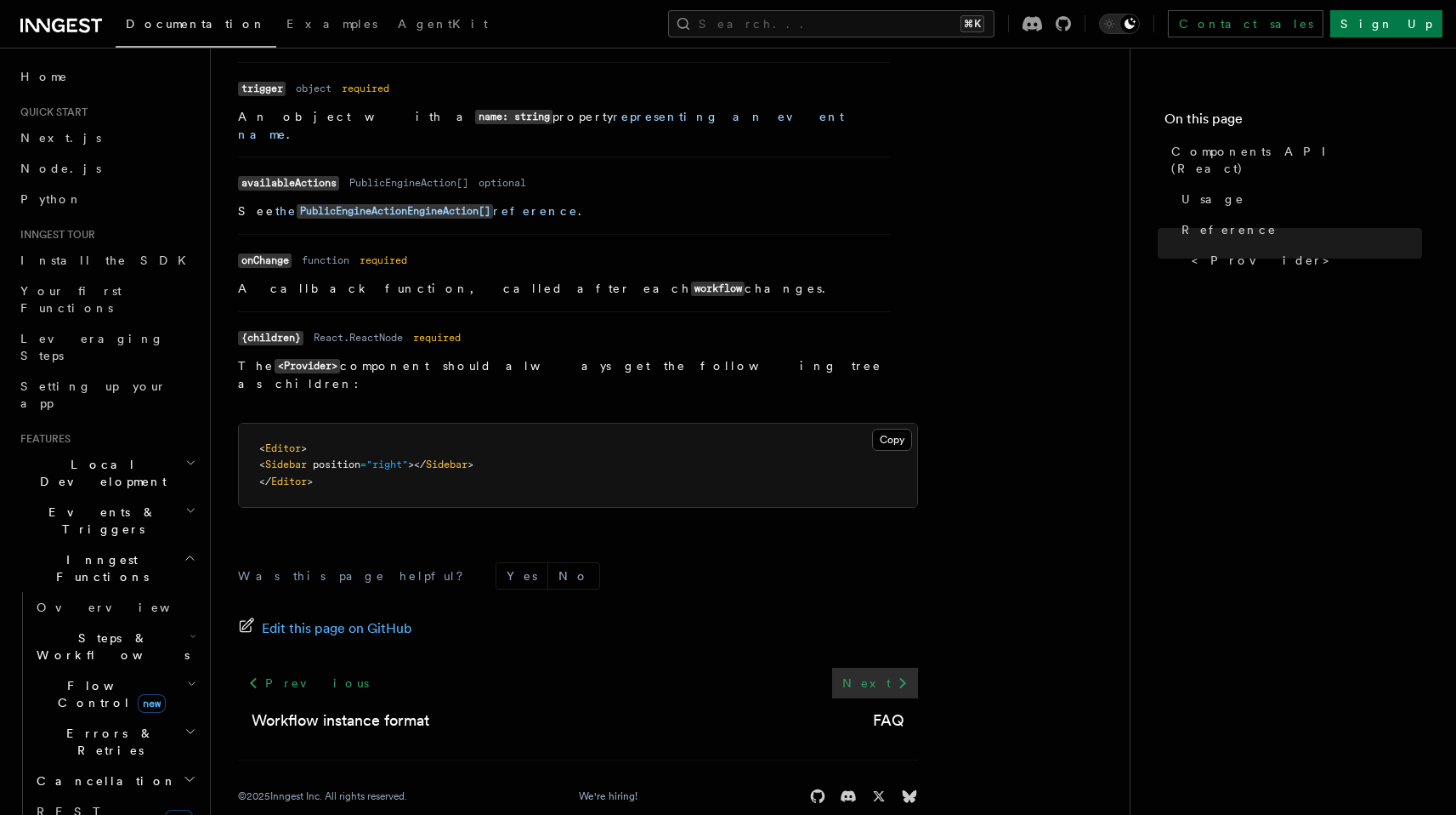
click at [904, 672] on icon at bounding box center [903, 682] width 21 height 21
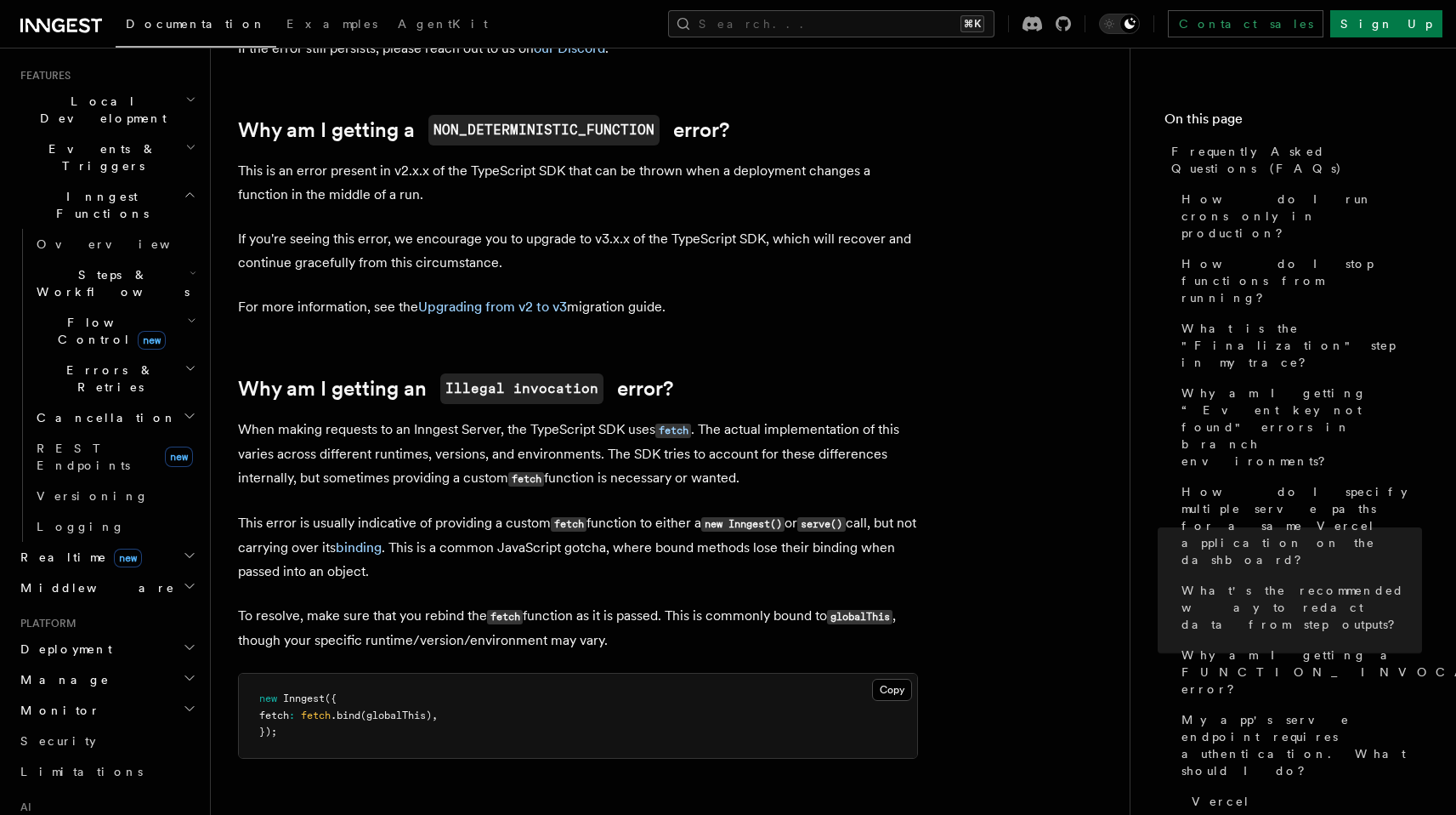
scroll to position [352, 0]
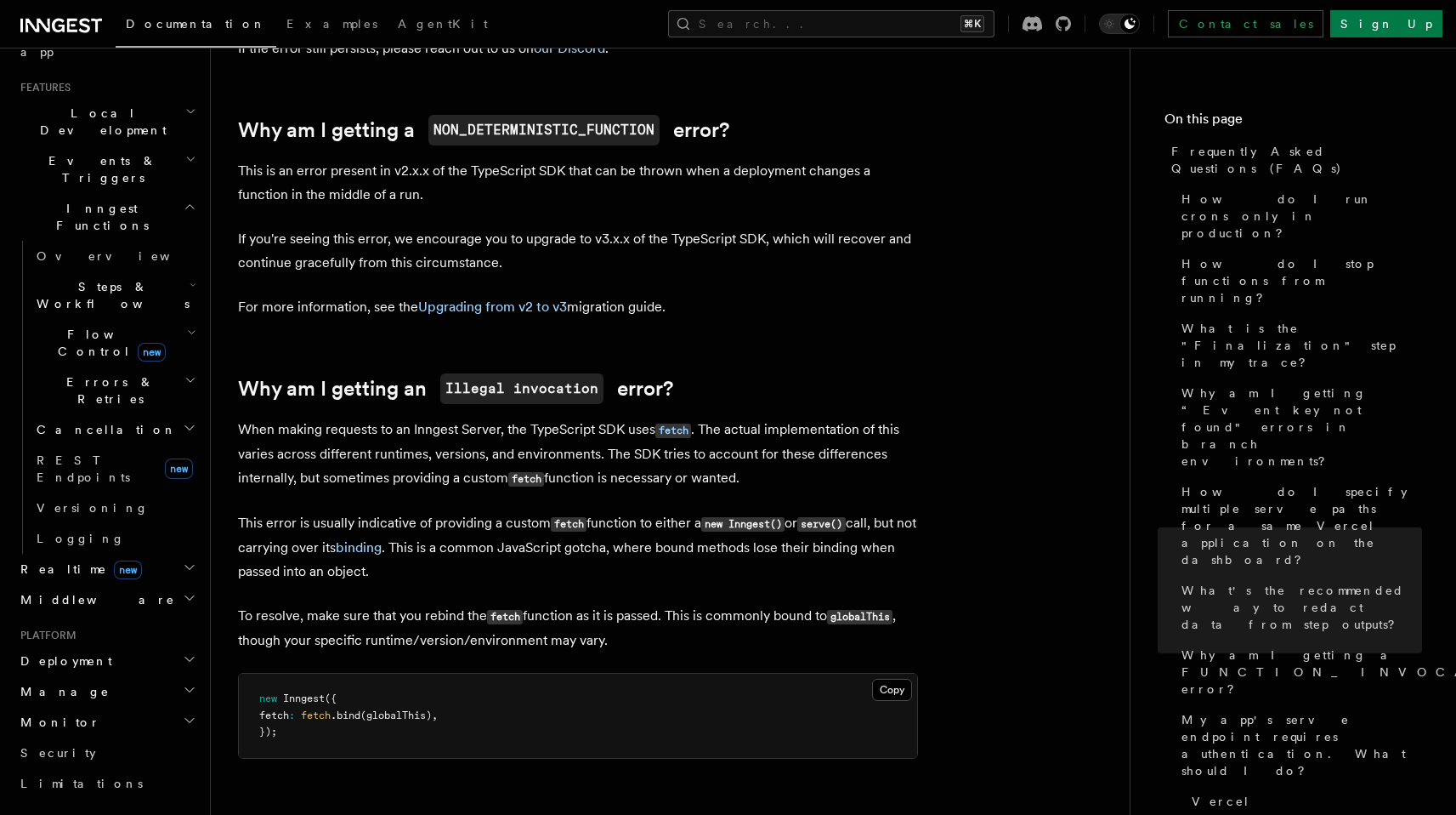
click at [91, 326] on span "Flow Control new" at bounding box center [108, 343] width 157 height 34
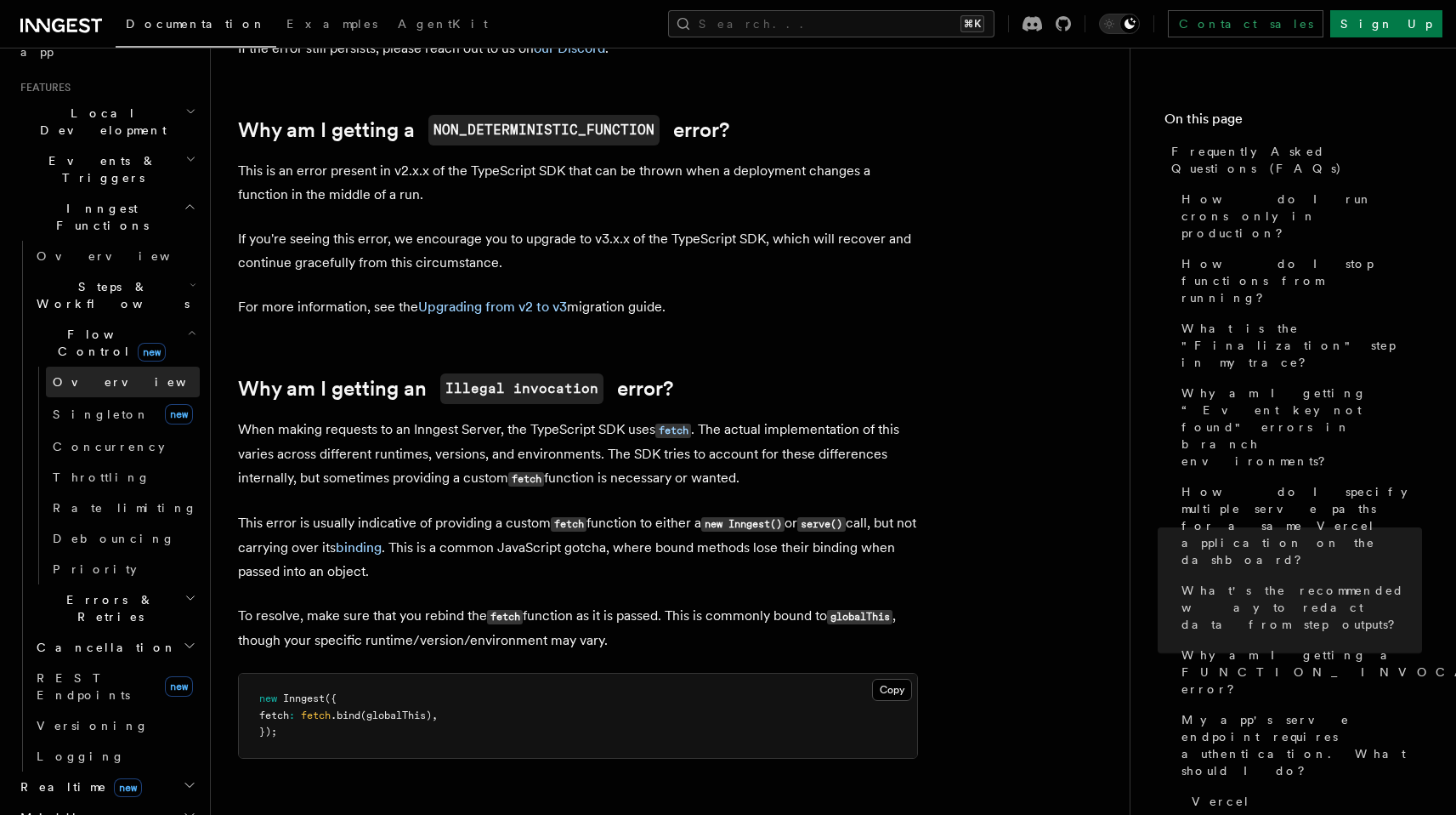
click at [95, 375] on span "Overview" at bounding box center [140, 382] width 175 height 14
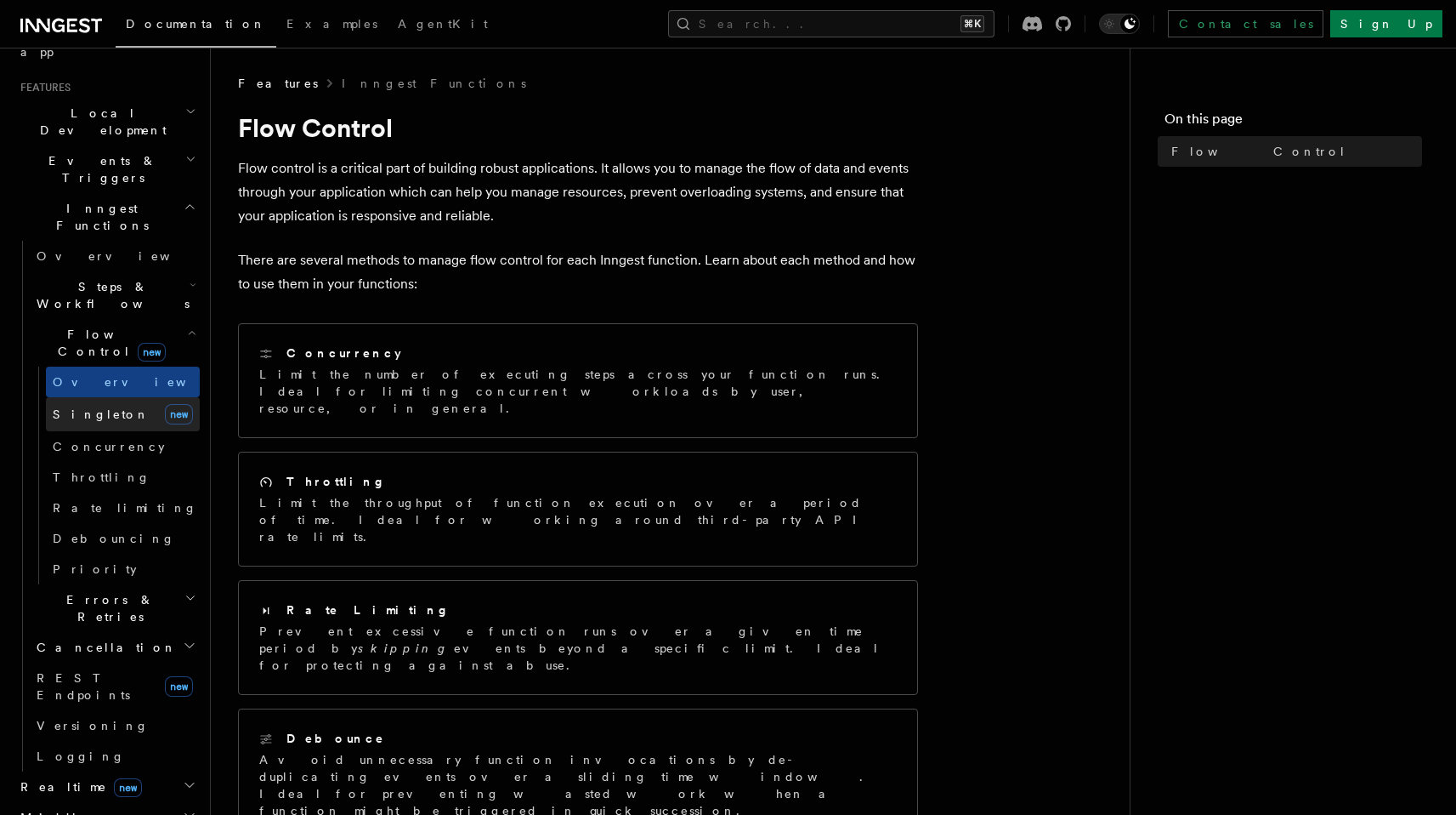
click at [97, 407] on span "Singleton" at bounding box center [101, 414] width 97 height 14
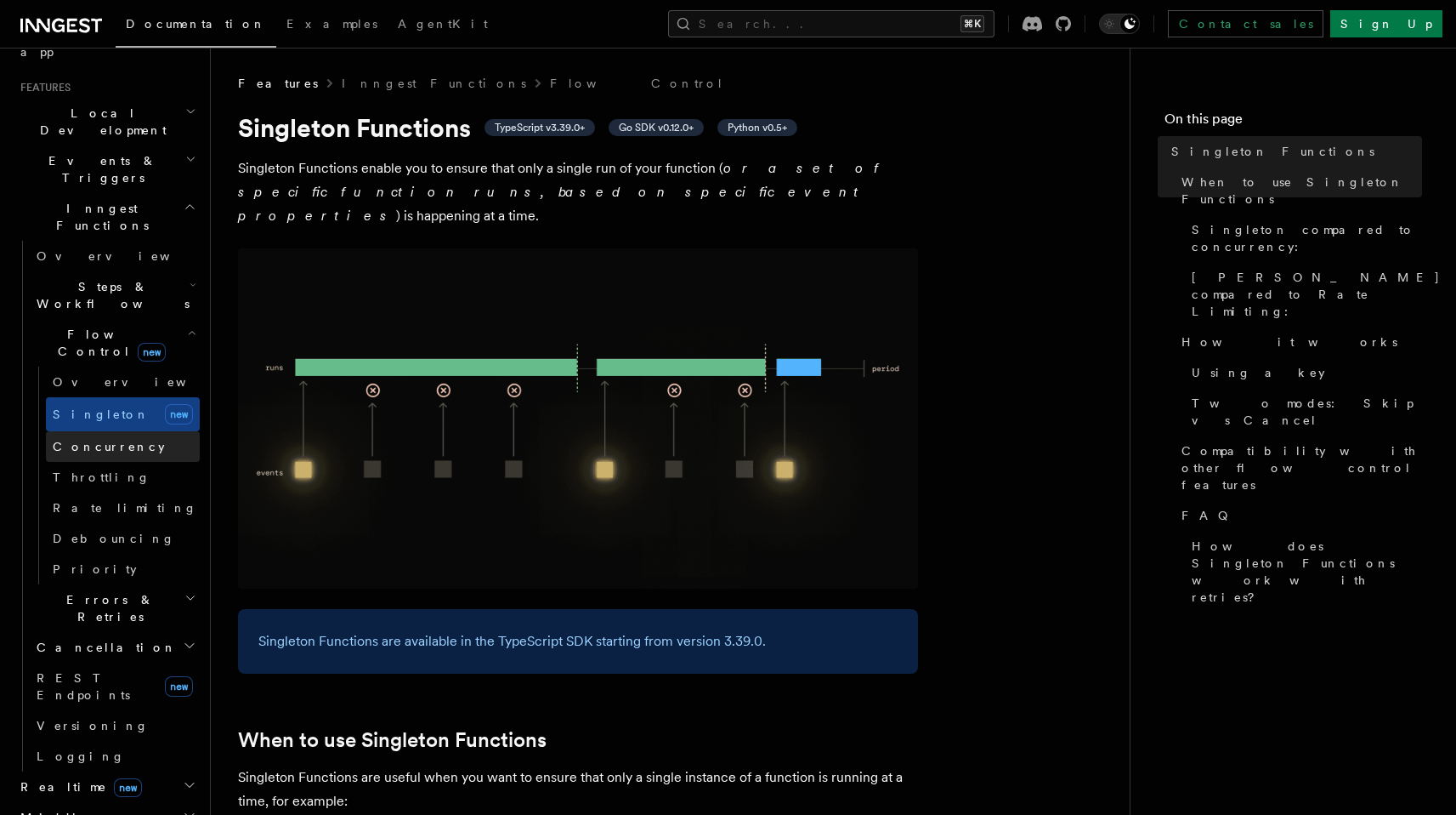
click at [104, 440] on span "Concurrency" at bounding box center [108, 447] width 112 height 14
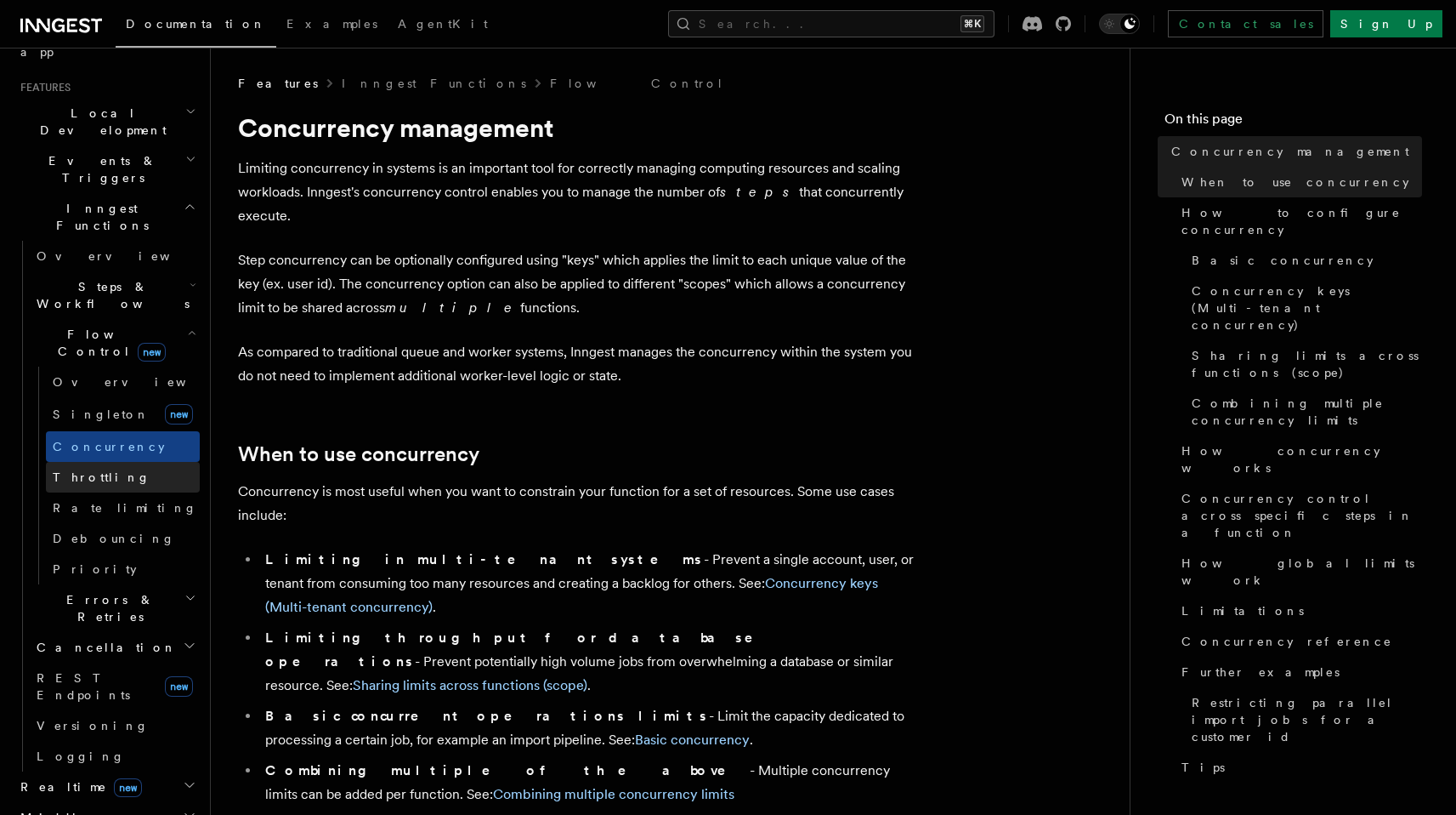
click at [108, 461] on link "Throttling" at bounding box center [122, 476] width 153 height 31
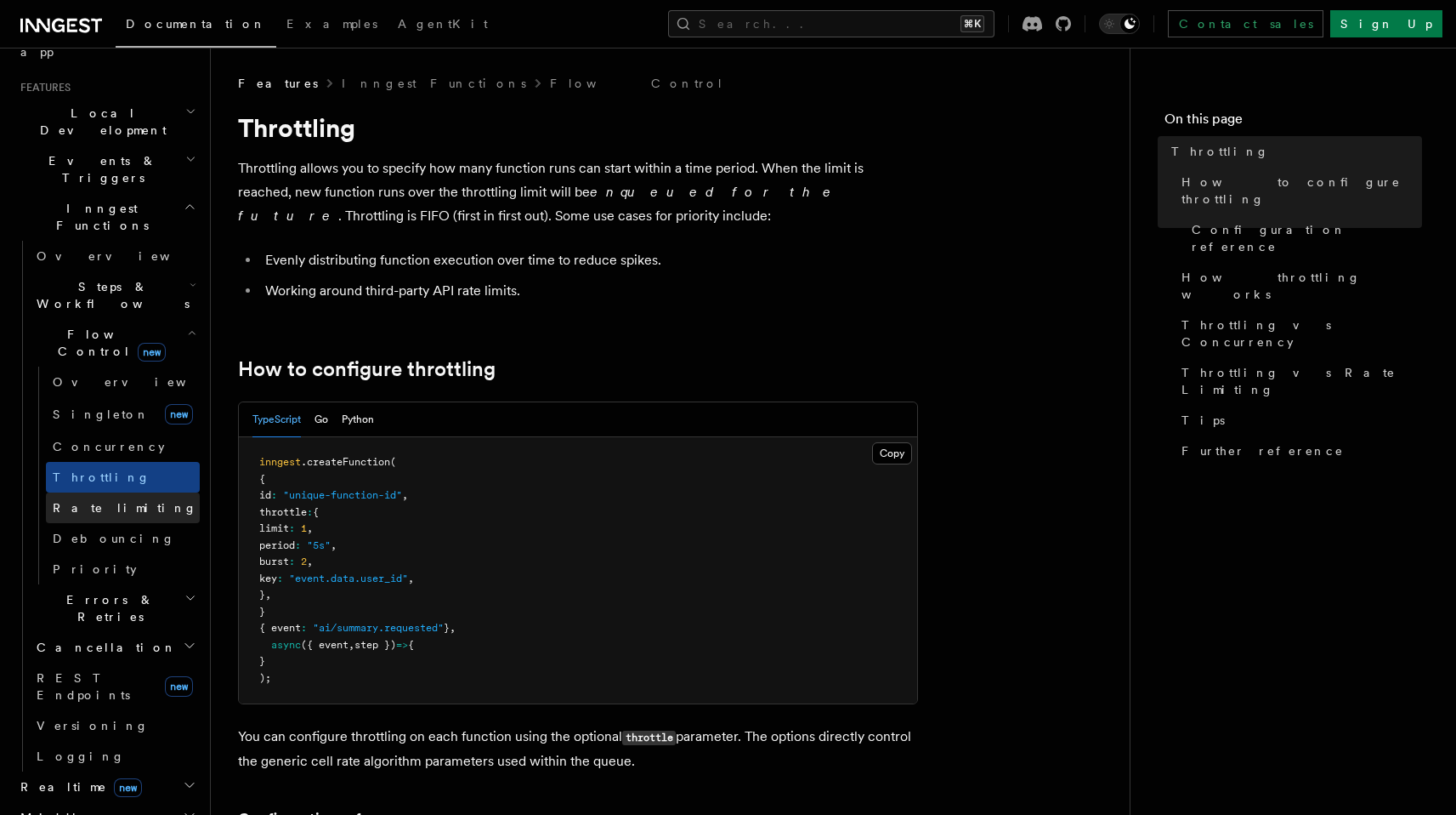
click at [140, 492] on link "Rate limiting" at bounding box center [122, 507] width 153 height 31
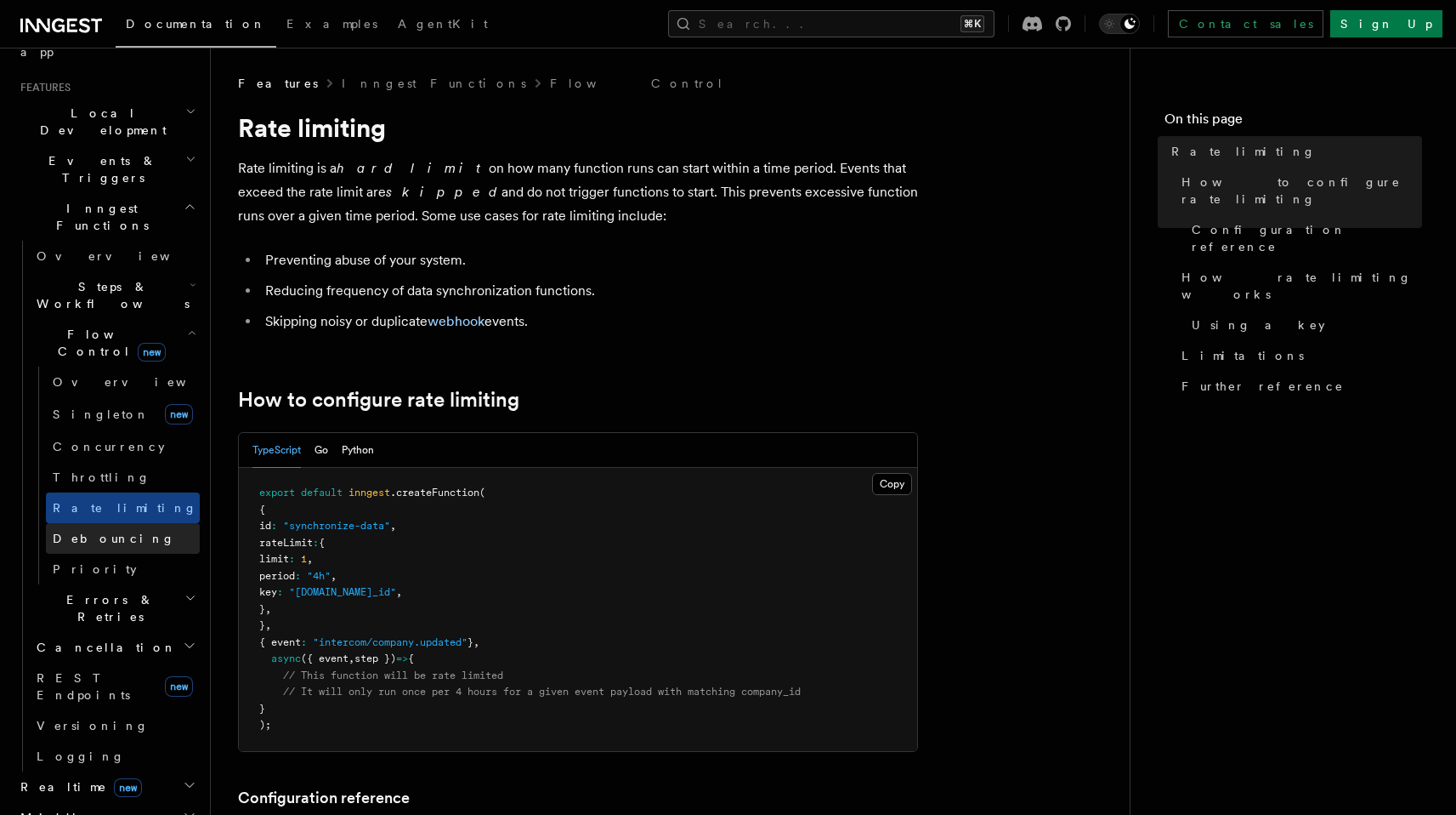
click at [146, 523] on link "Debouncing" at bounding box center [122, 538] width 153 height 31
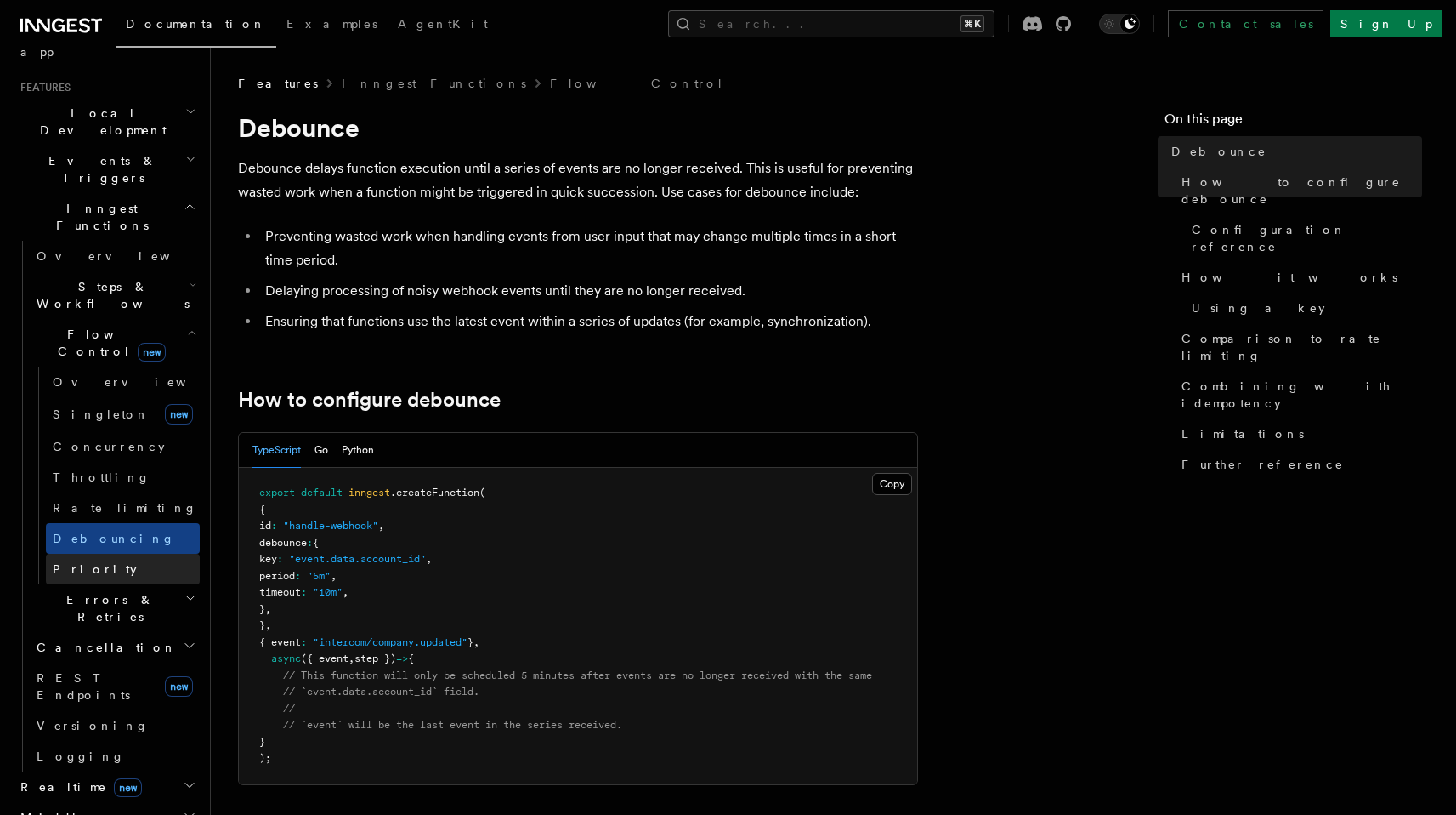
click at [140, 554] on link "Priority" at bounding box center [122, 568] width 153 height 31
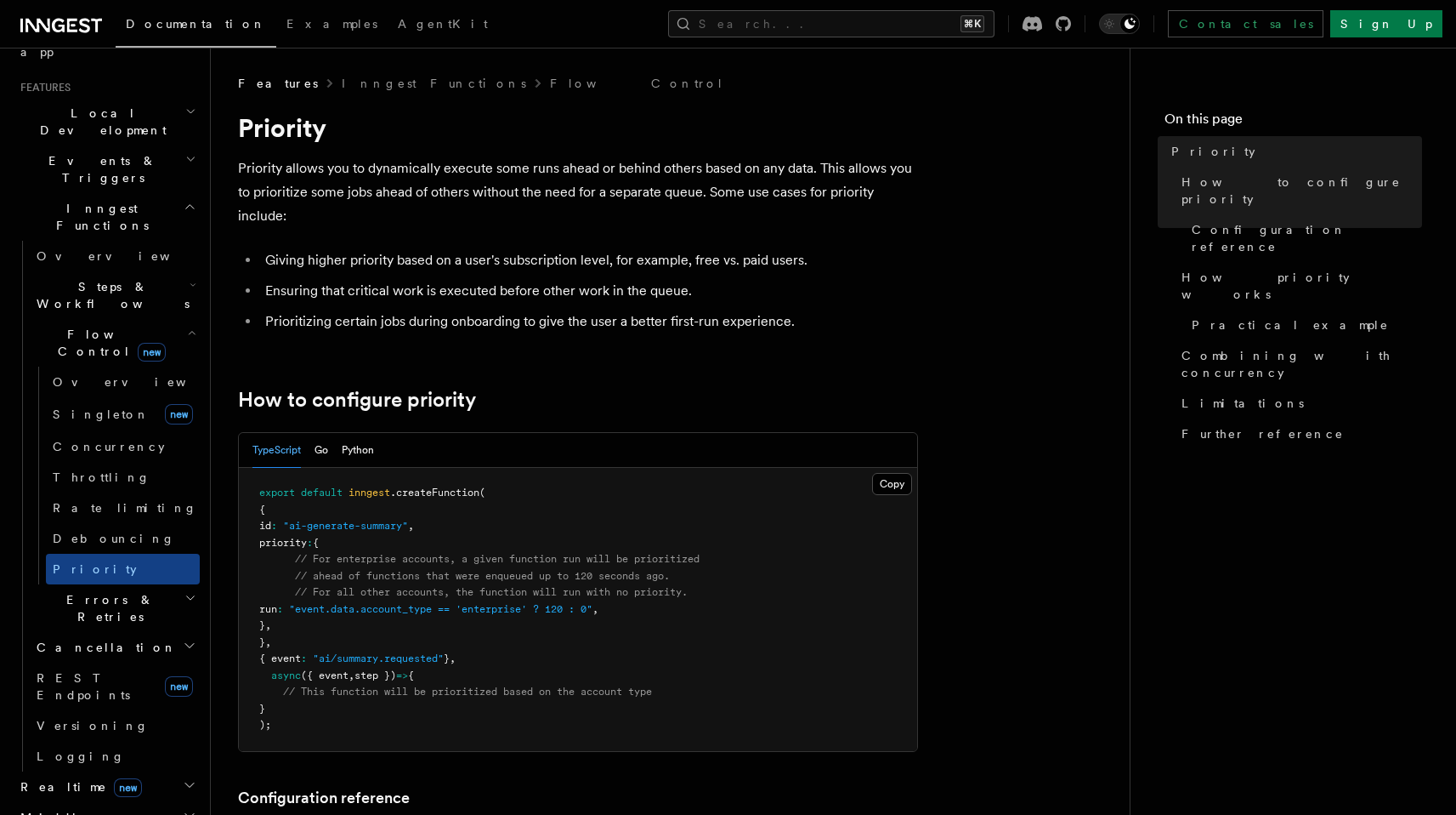
click at [128, 584] on h2 "Errors & Retries" at bounding box center [115, 608] width 170 height 48
click at [123, 632] on link "Overview" at bounding box center [122, 647] width 153 height 31
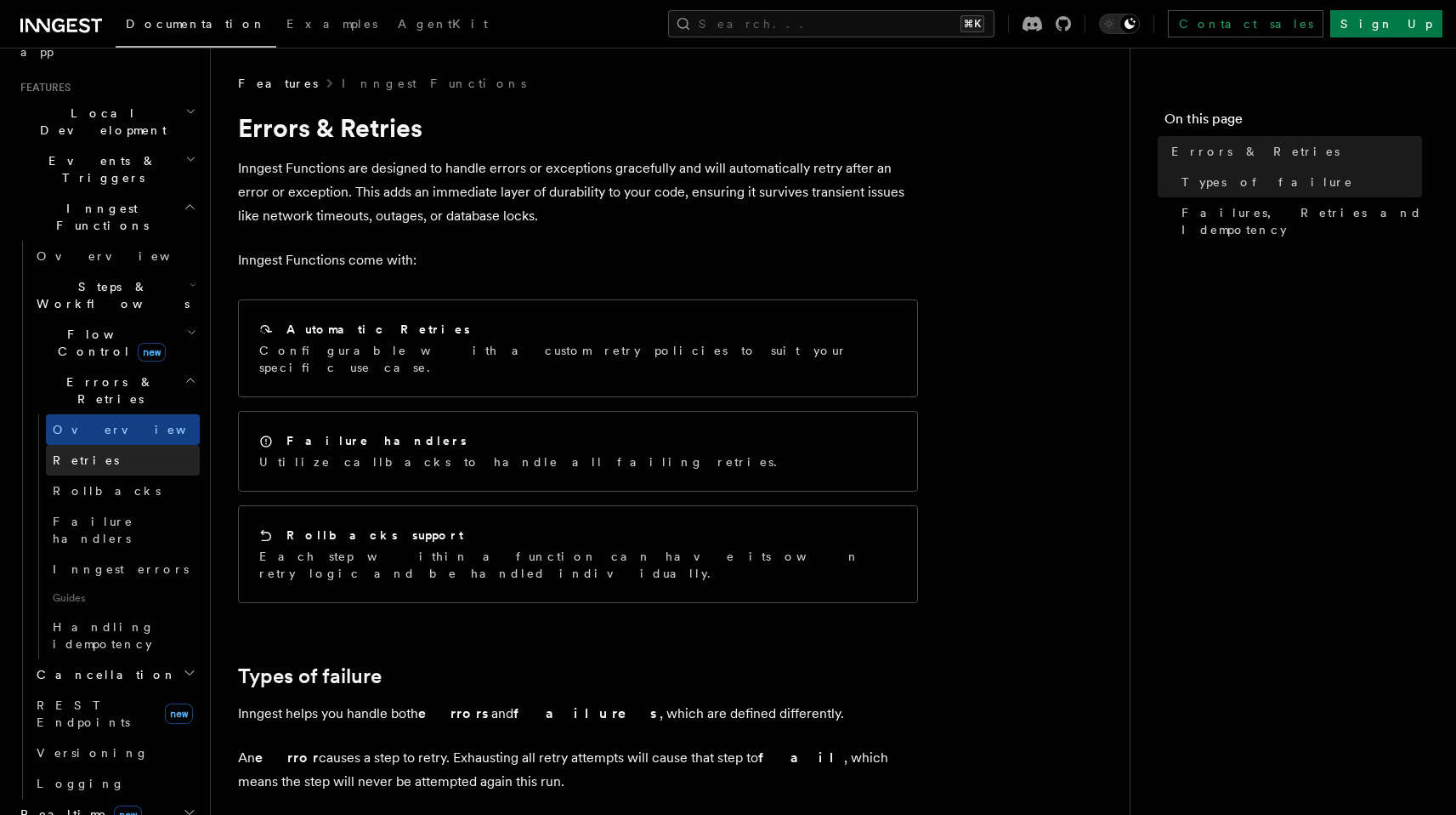
click at [127, 445] on link "Retries" at bounding box center [122, 459] width 153 height 31
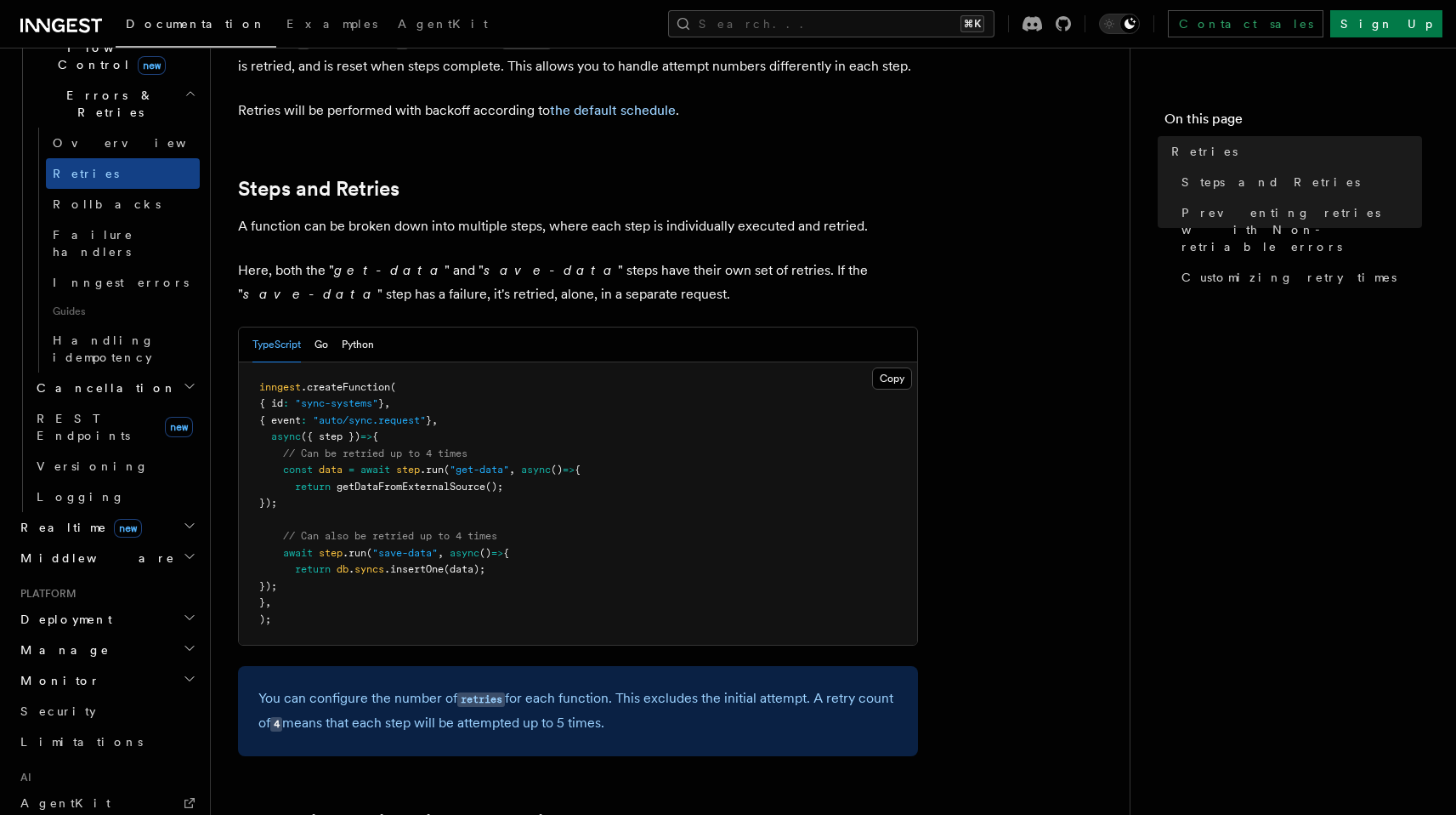
scroll to position [731, 0]
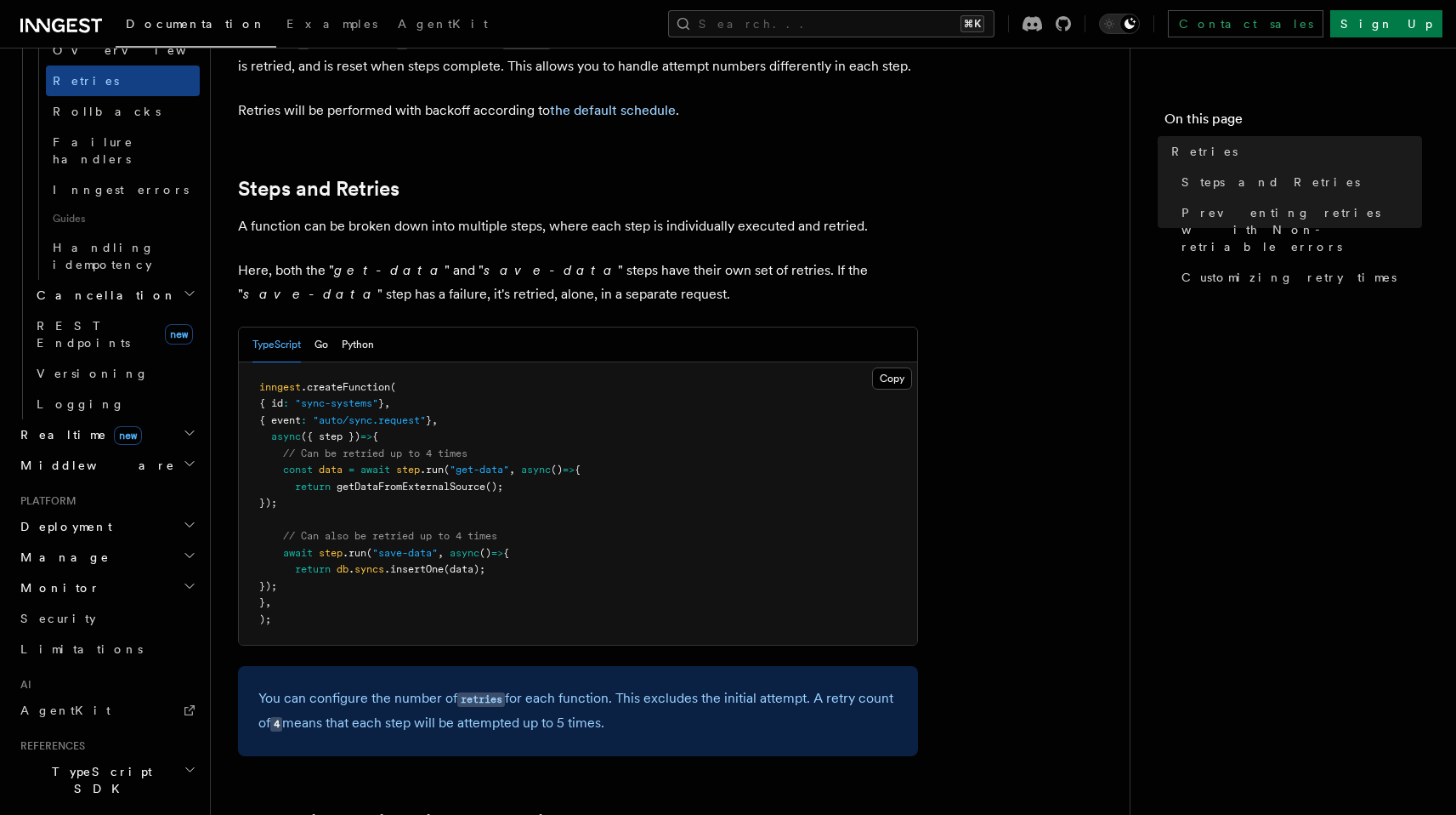
click at [148, 572] on h2 "Monitor" at bounding box center [107, 587] width 186 height 31
click at [115, 603] on link "Insights new" at bounding box center [115, 620] width 170 height 34
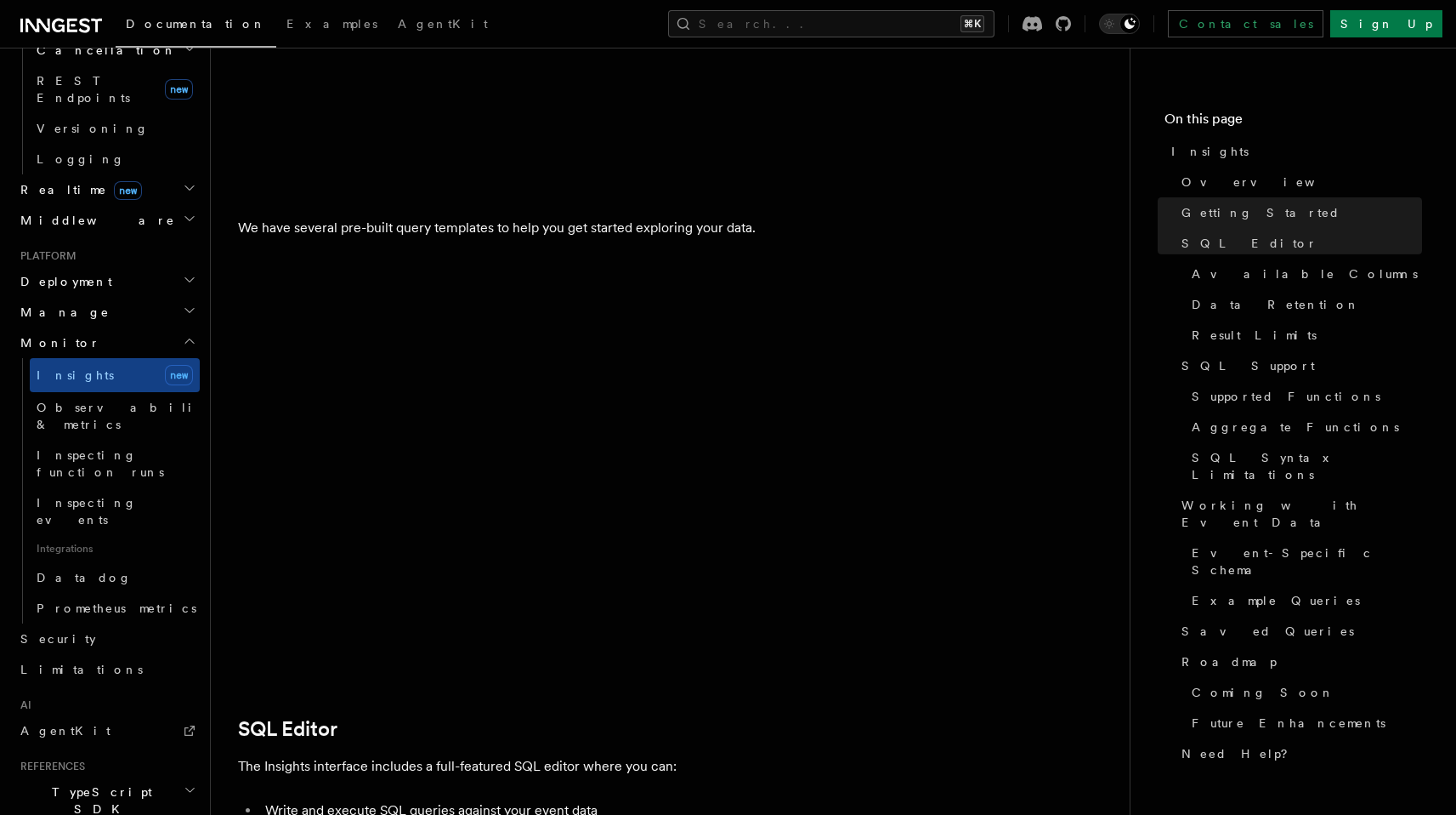
scroll to position [989, 0]
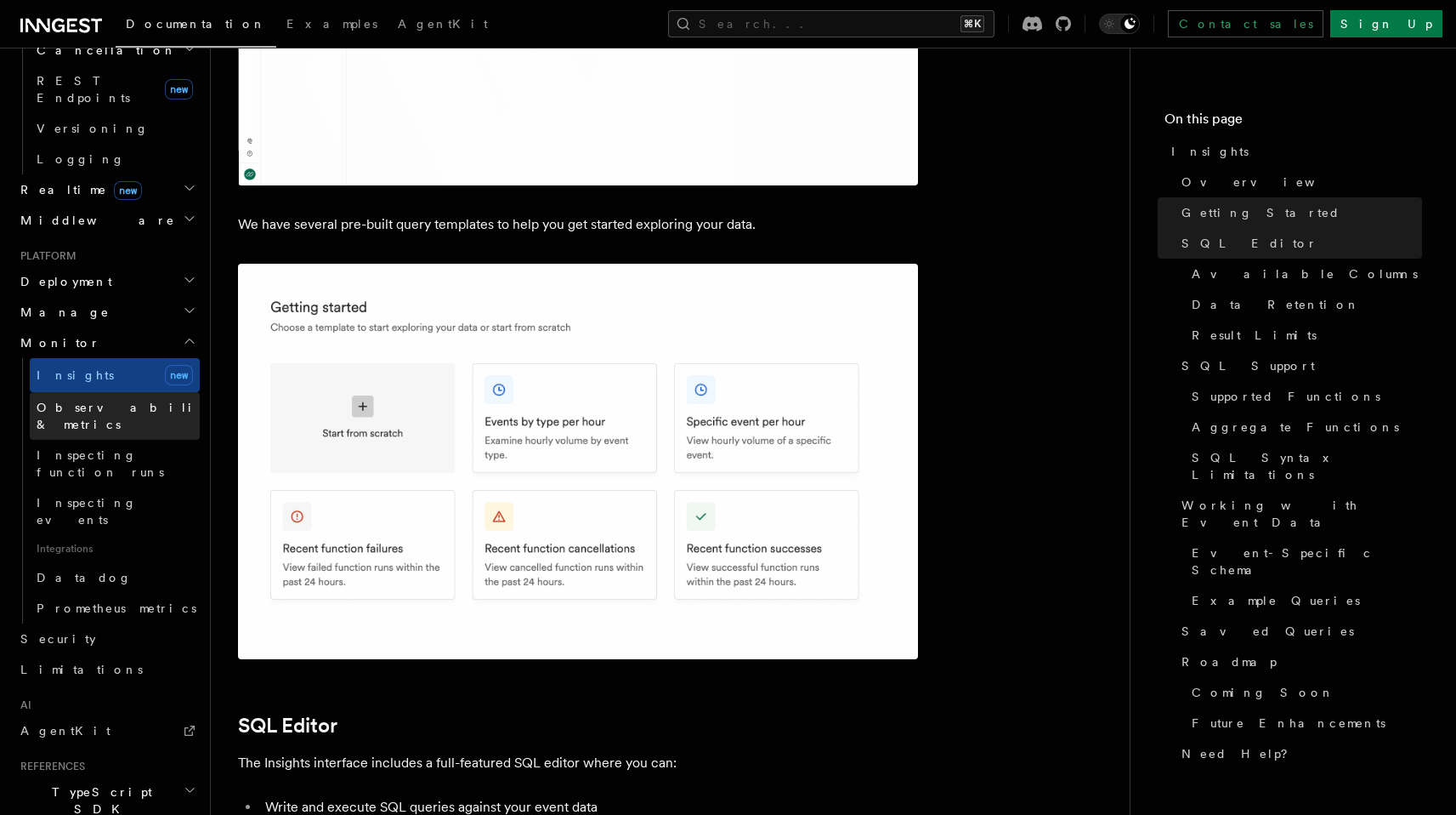
click at [129, 400] on span "Observability & metrics" at bounding box center [124, 415] width 175 height 31
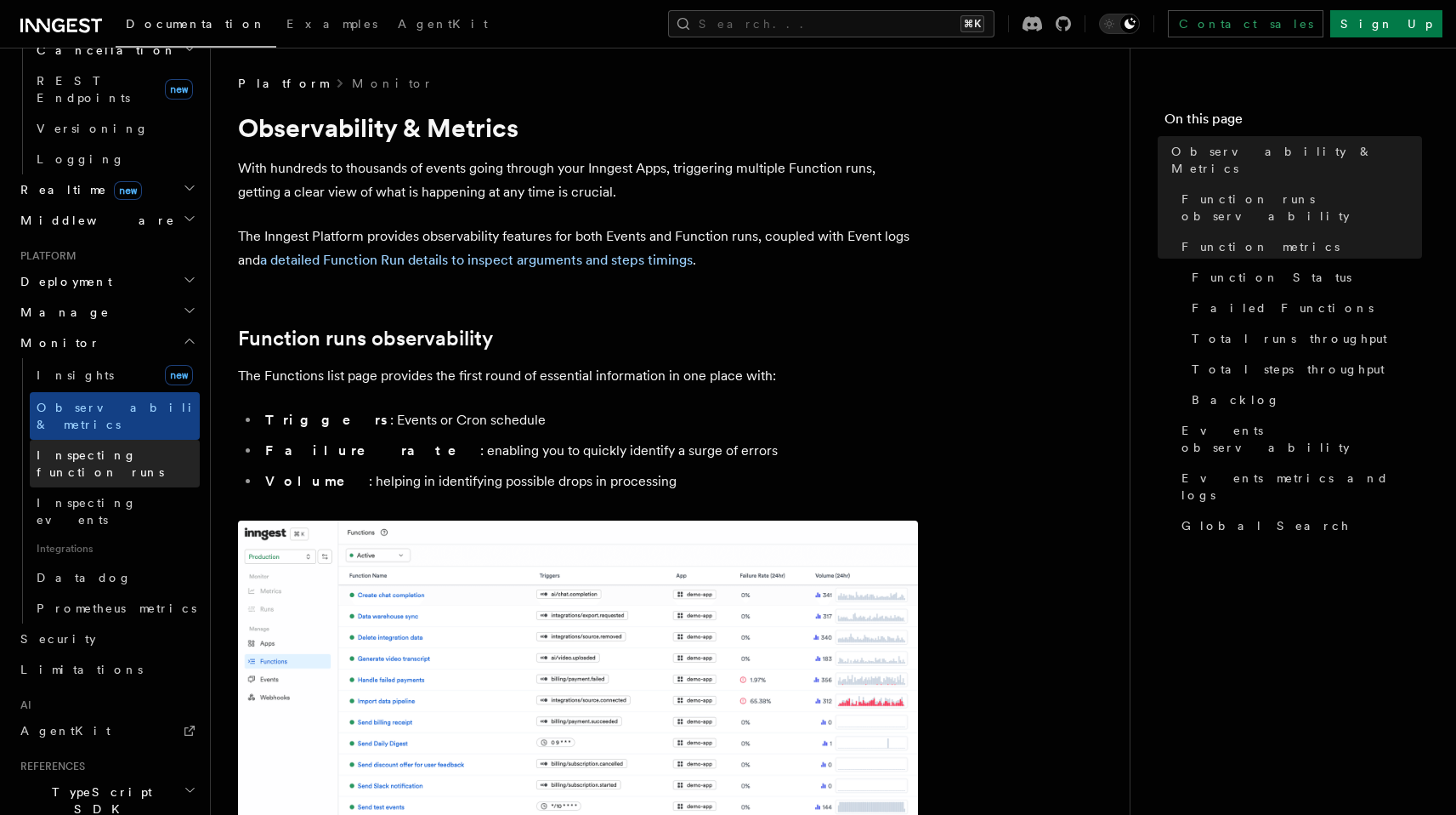
click at [125, 440] on link "Inspecting function runs" at bounding box center [115, 463] width 170 height 48
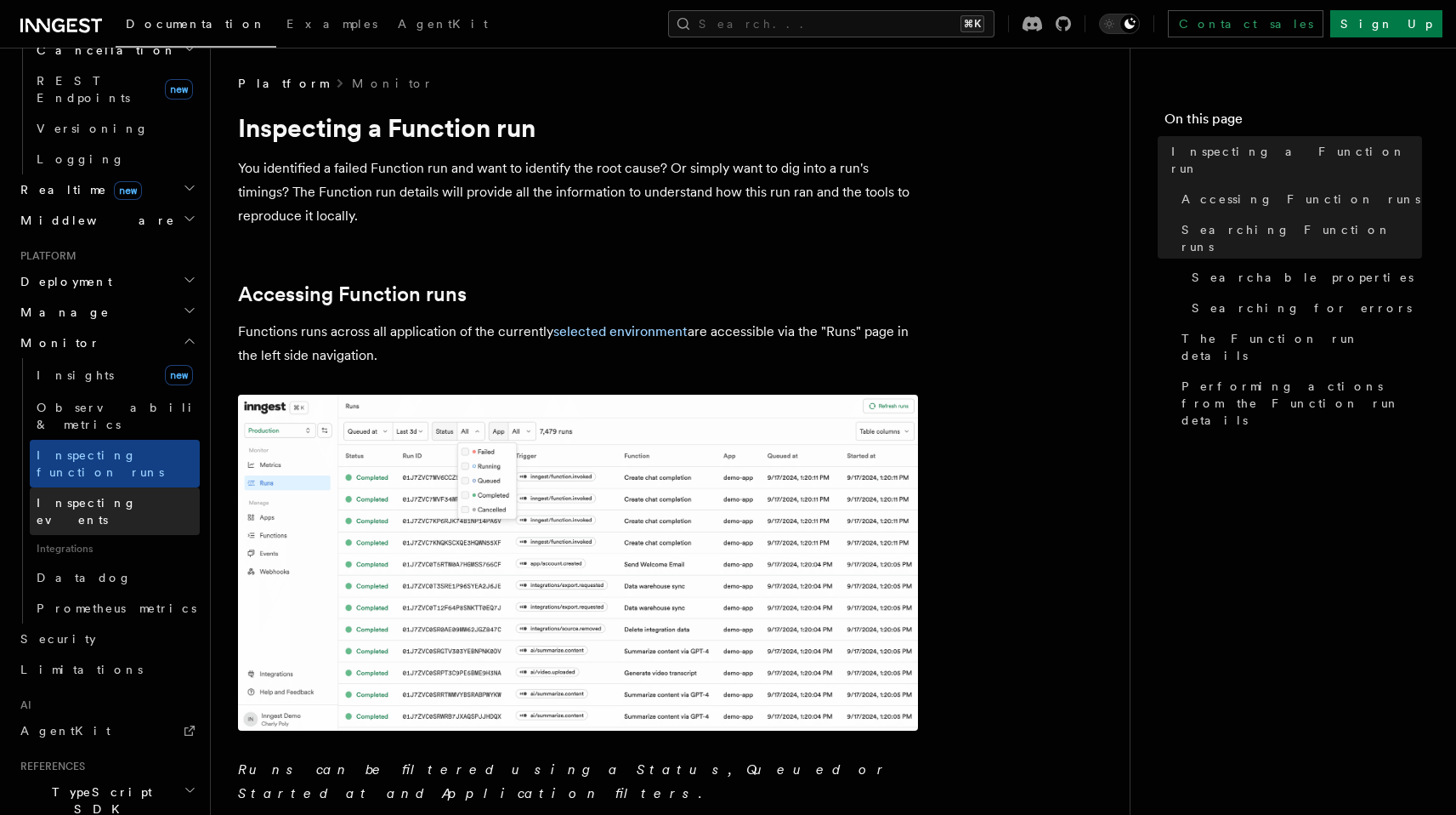
click at [124, 496] on span "Inspecting events" at bounding box center [86, 511] width 100 height 31
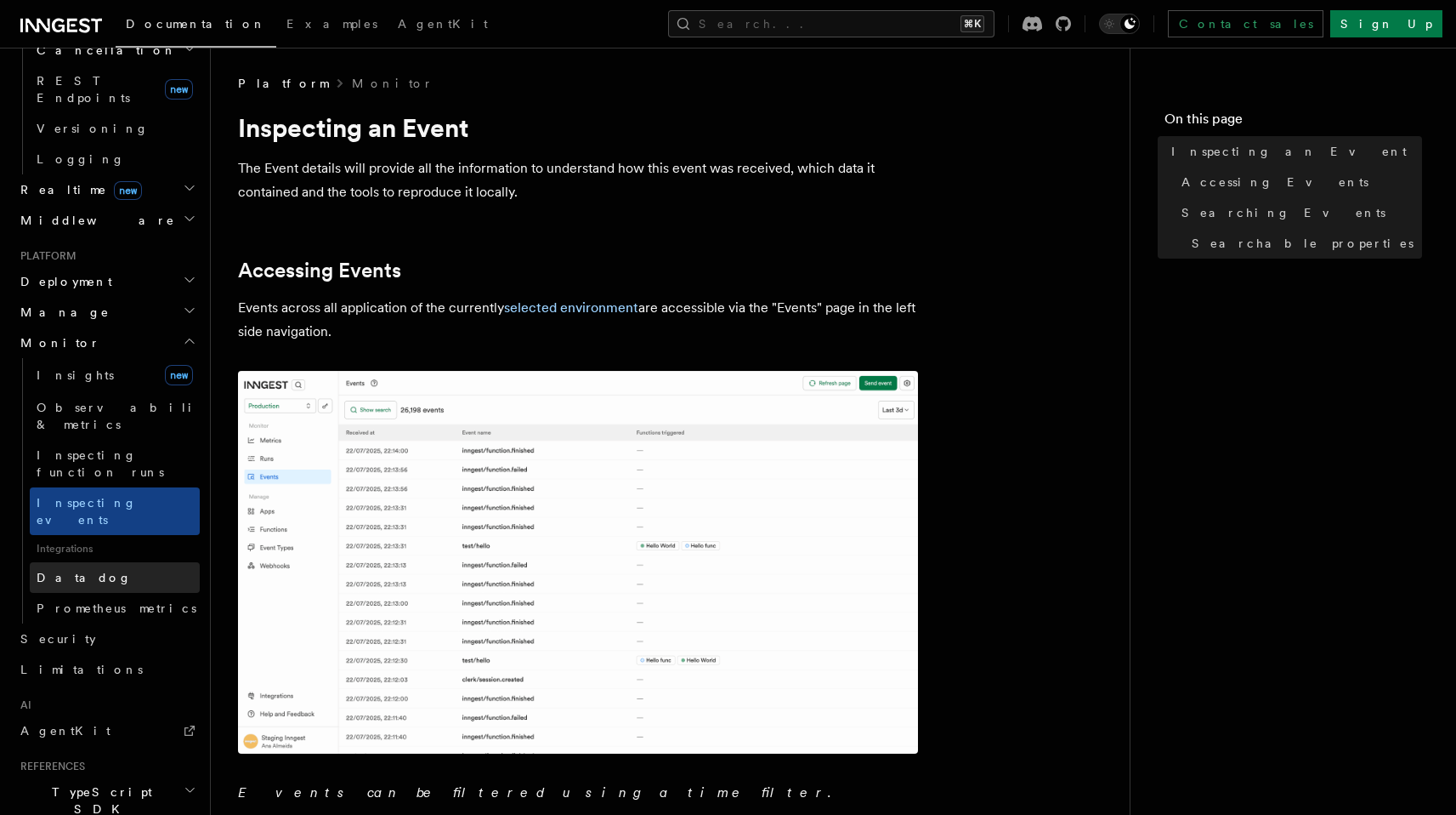
click at [123, 562] on link "Datadog" at bounding box center [115, 577] width 170 height 31
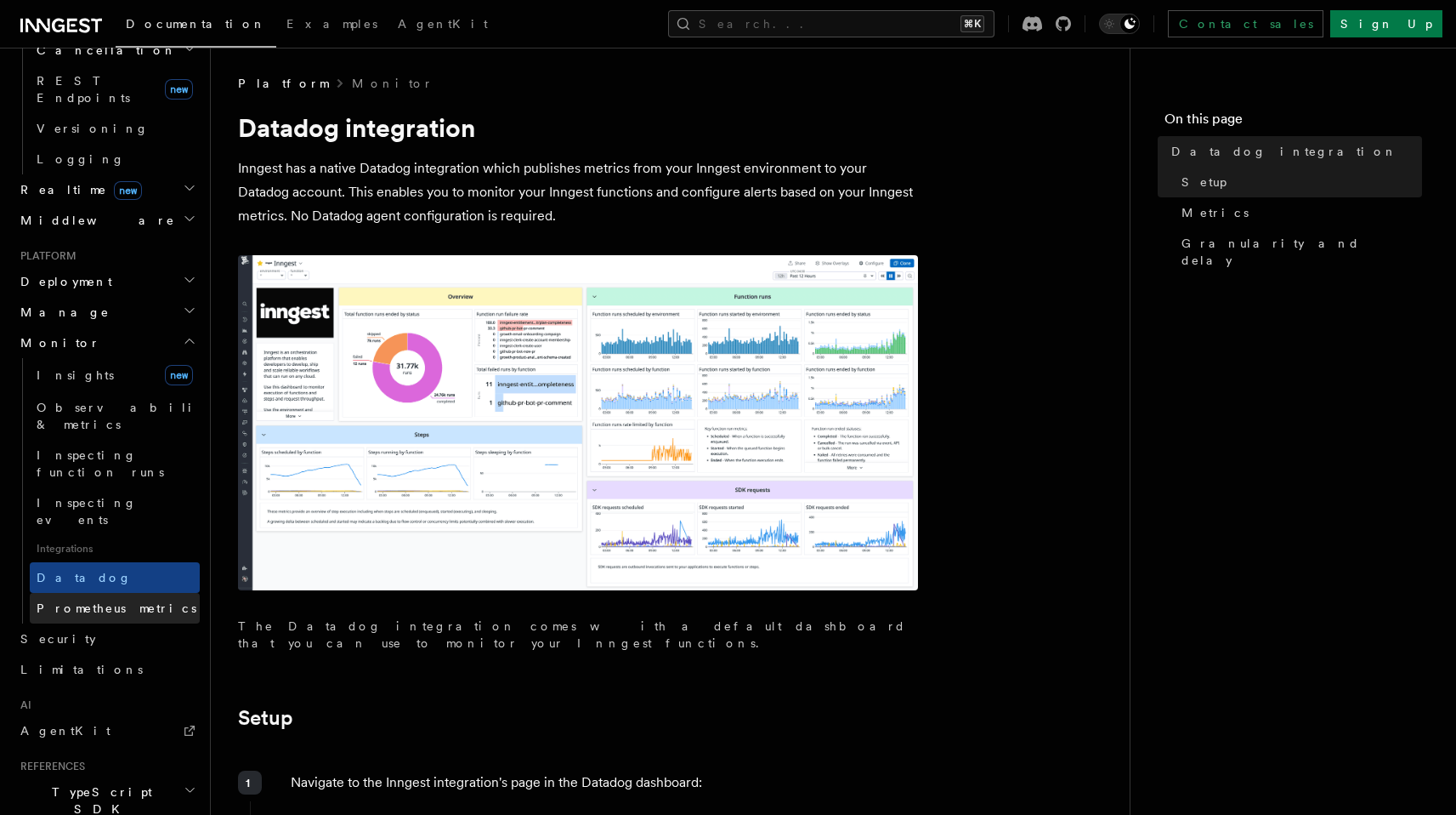
click at [109, 601] on span "Prometheus metrics" at bounding box center [116, 608] width 159 height 14
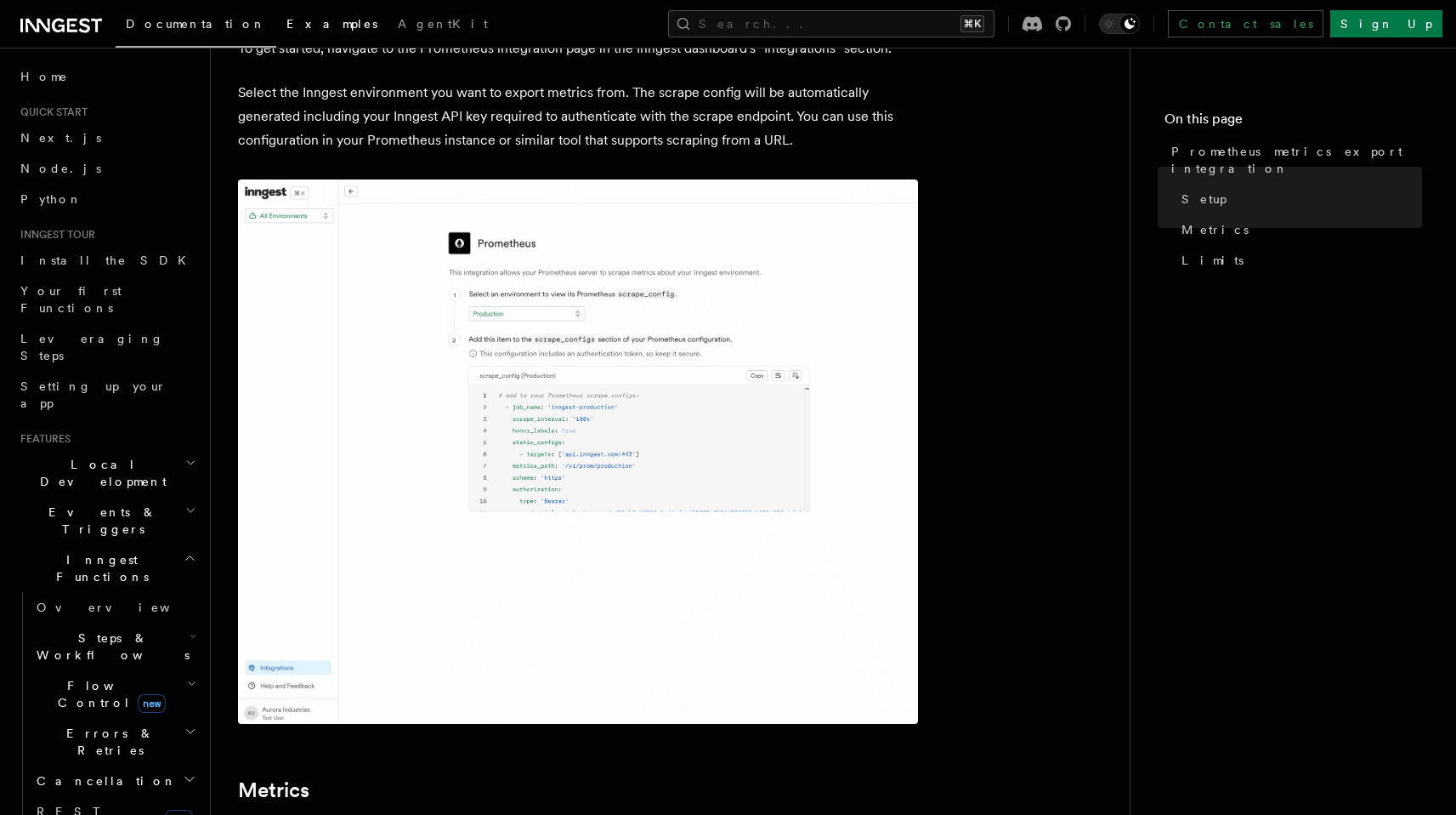
click at [276, 15] on link "Examples" at bounding box center [332, 25] width 111 height 41
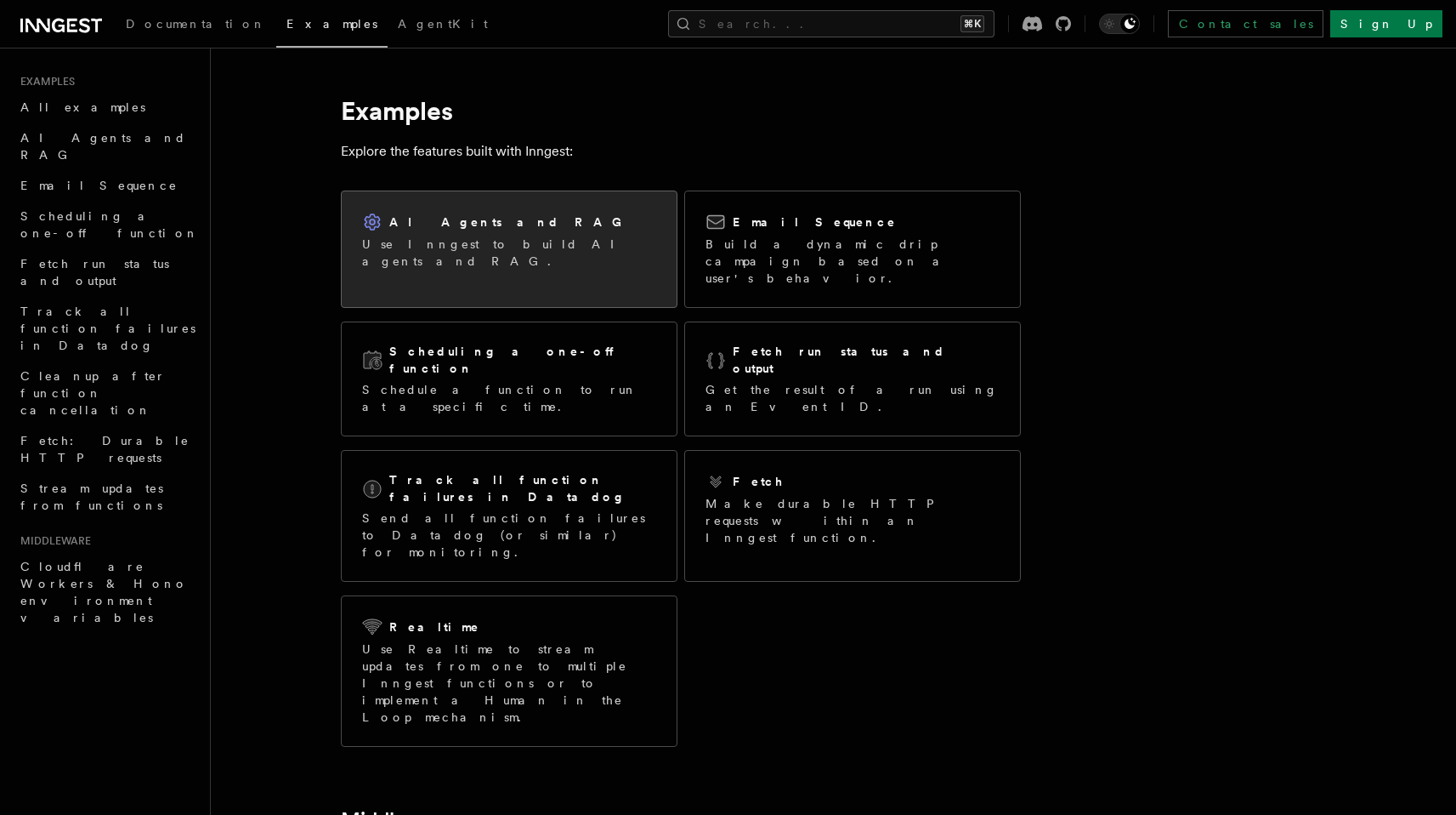
click at [492, 266] on div "AI Agents and RAG Use Inngest to build AI agents and RAG." at bounding box center [509, 241] width 335 height 99
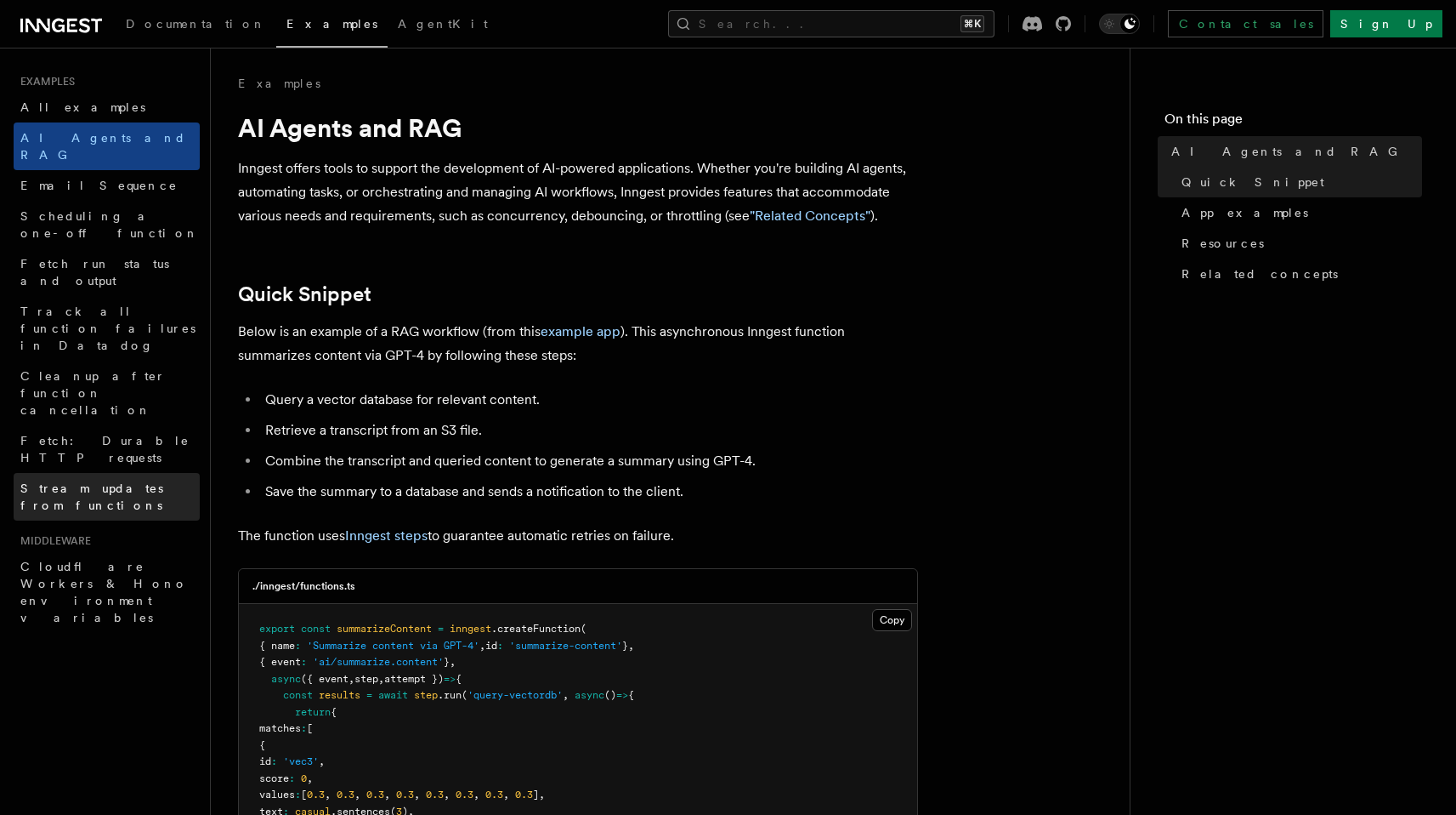
click at [163, 481] on span "Stream updates from functions" at bounding box center [92, 496] width 143 height 31
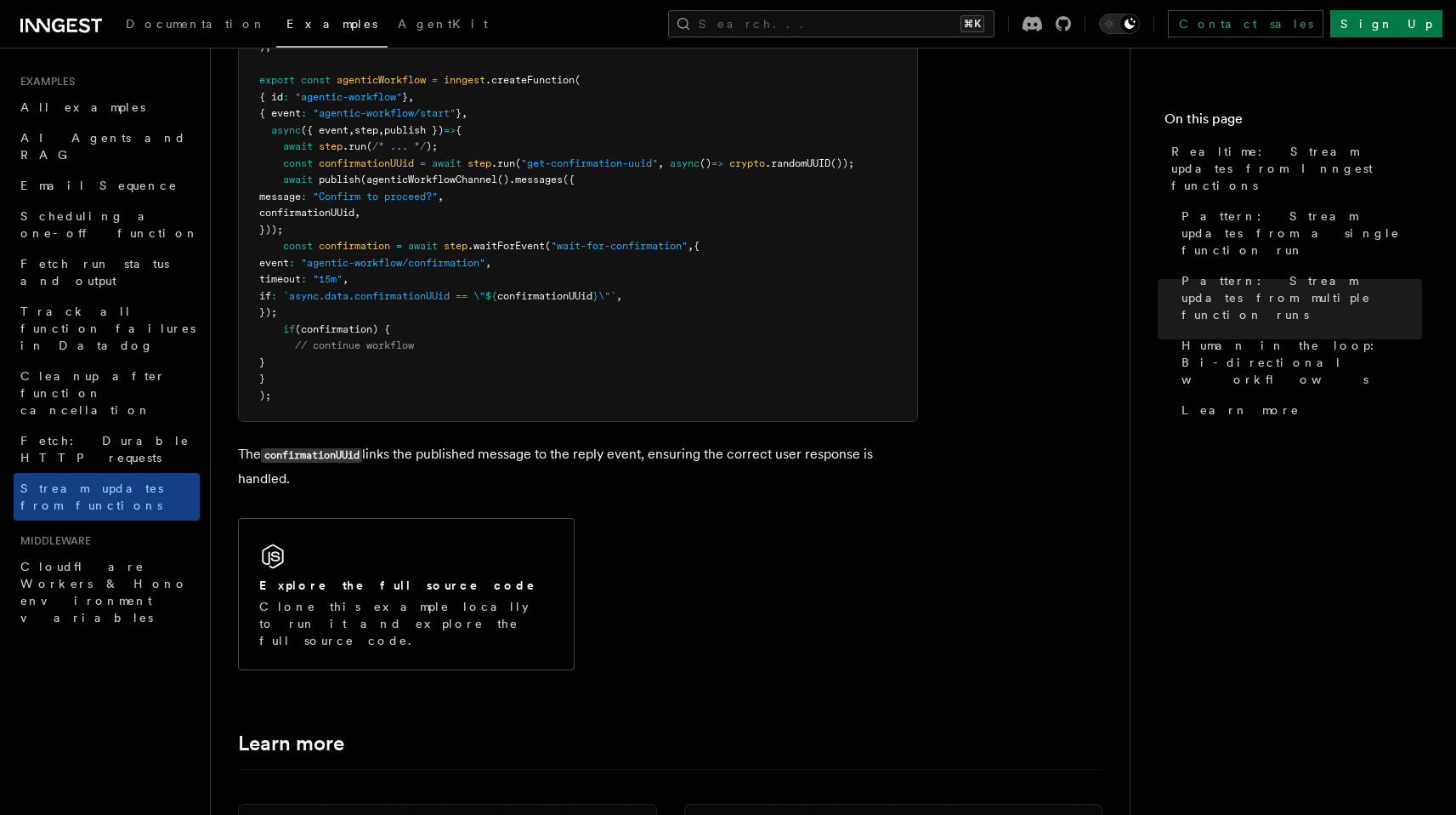
scroll to position [3746, 0]
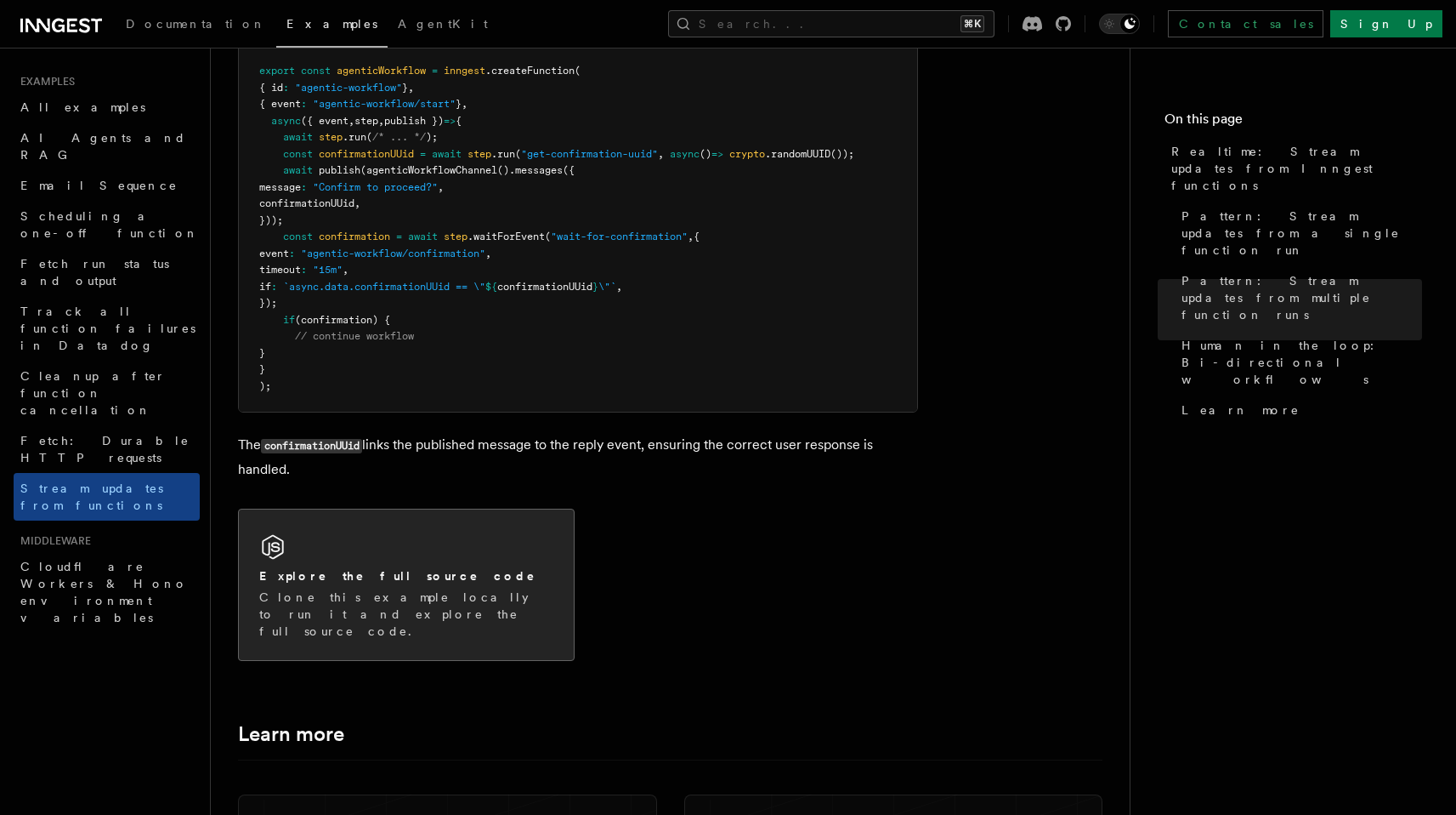
click at [412, 533] on div "Explore the full source code Clone this example locally to run it and explore t…" at bounding box center [406, 584] width 335 height 151
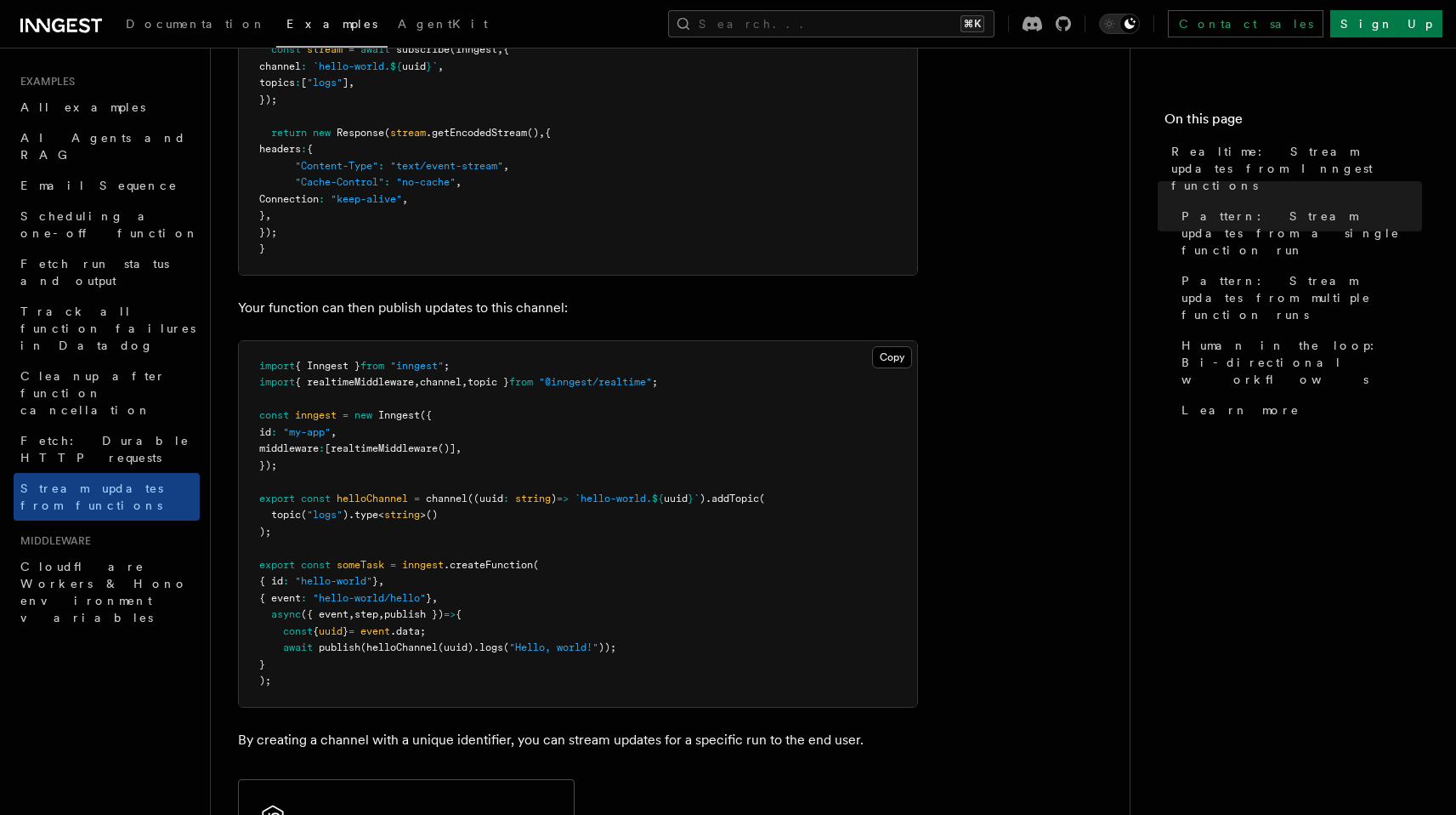
scroll to position [681, 0]
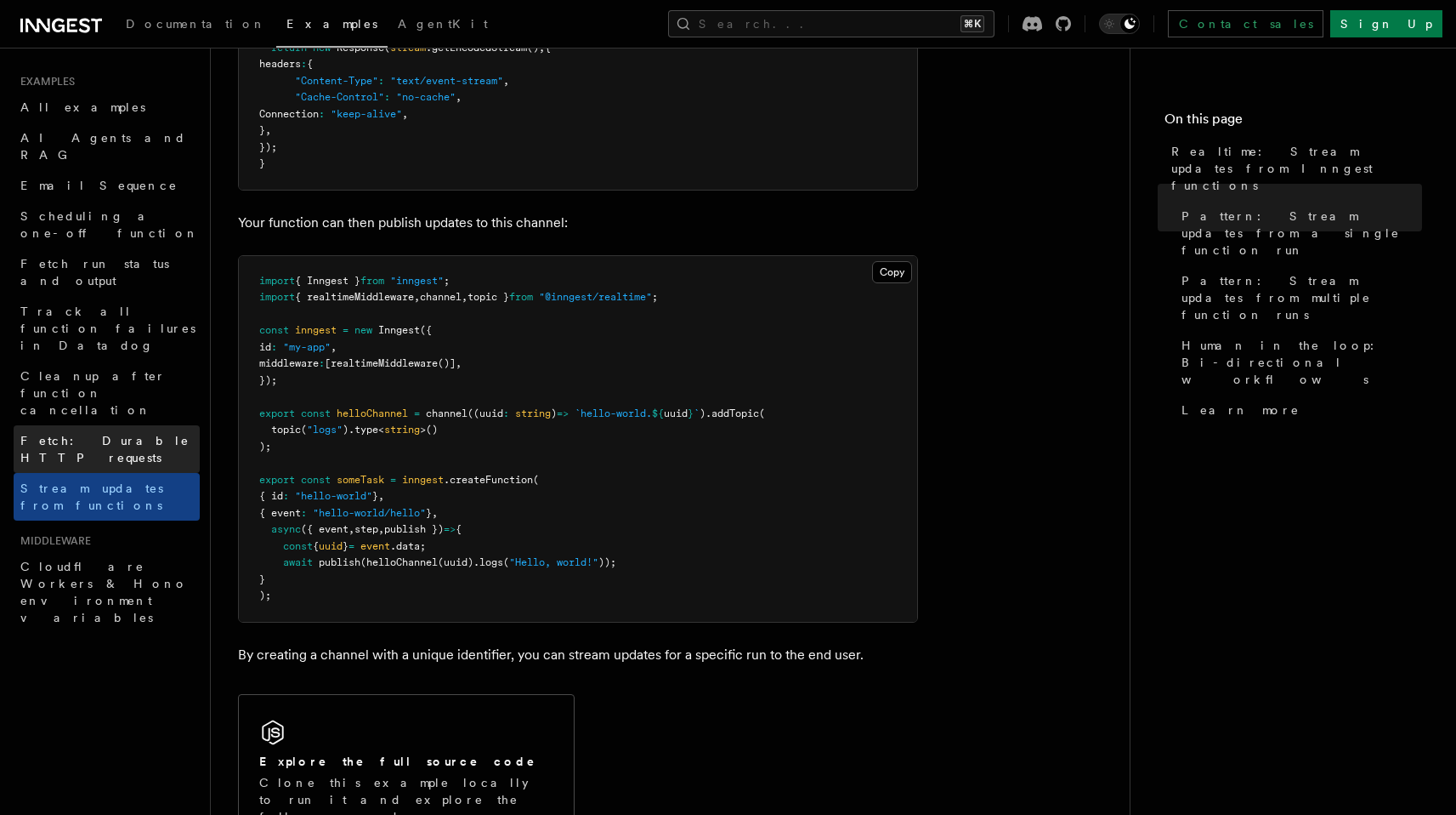
click at [182, 425] on link "Fetch: Durable HTTP requests" at bounding box center [107, 449] width 186 height 48
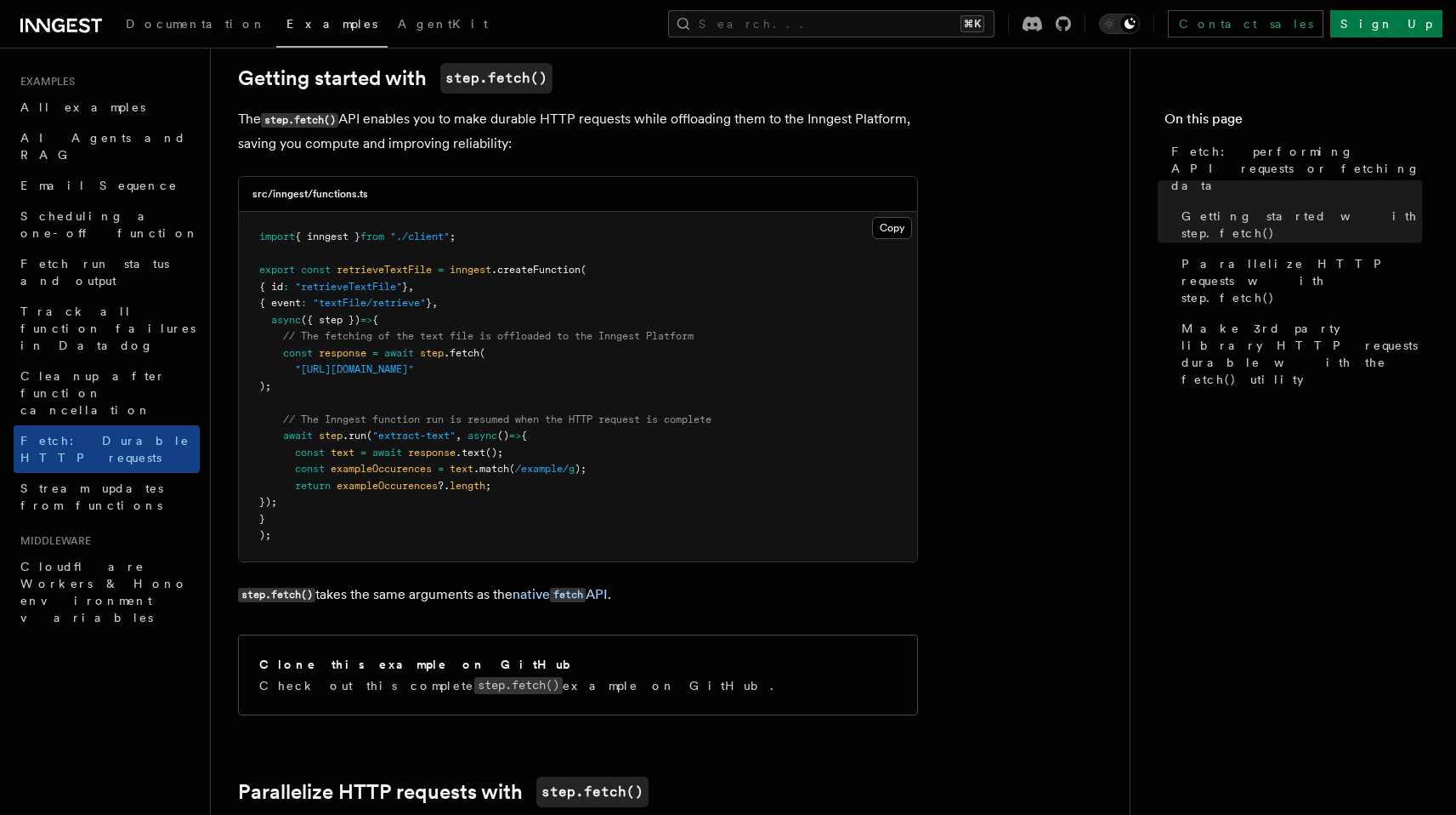
scroll to position [242, 0]
click at [90, 369] on span "Cleanup after function cancellation" at bounding box center [93, 393] width 146 height 48
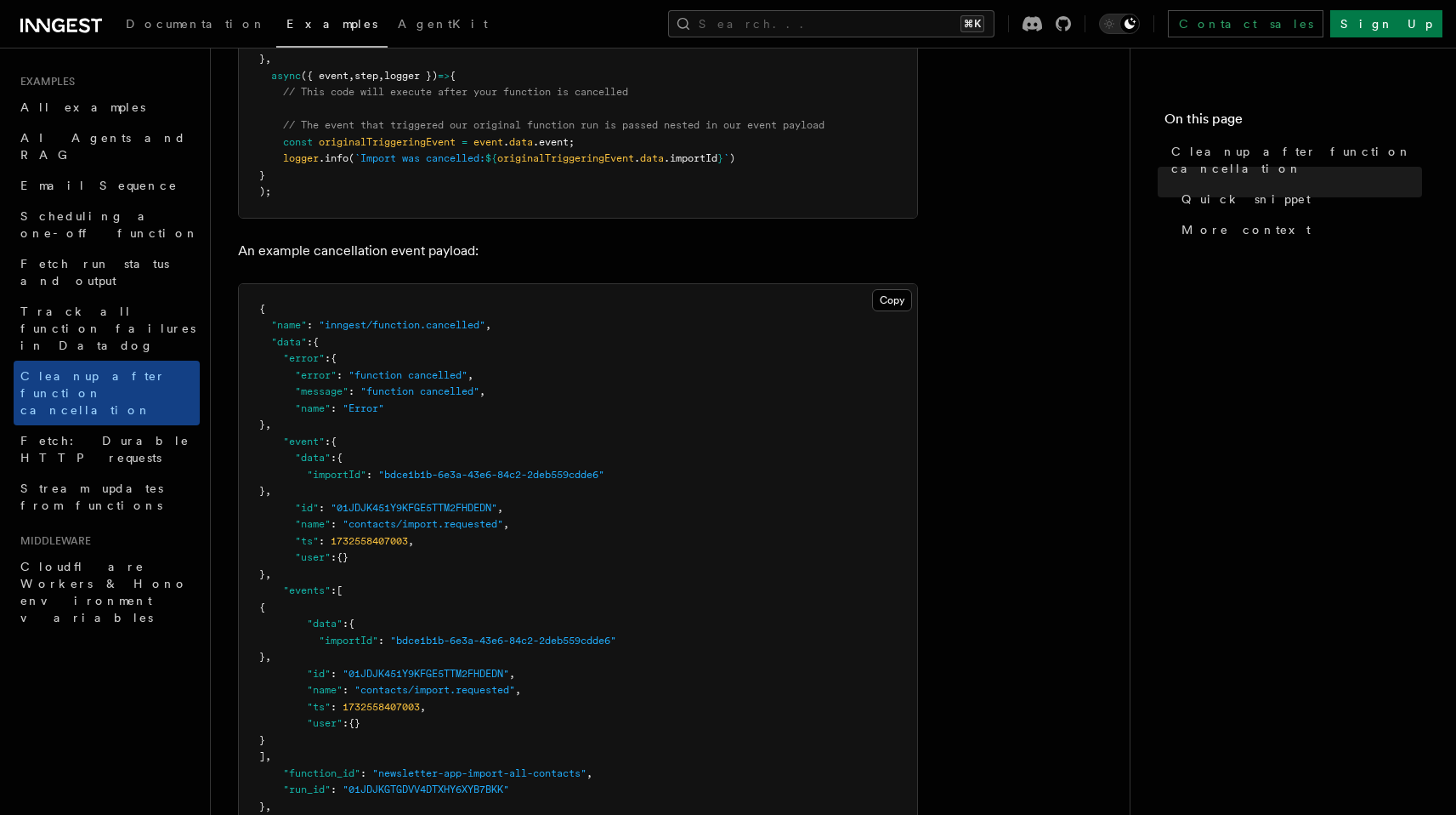
scroll to position [843, 0]
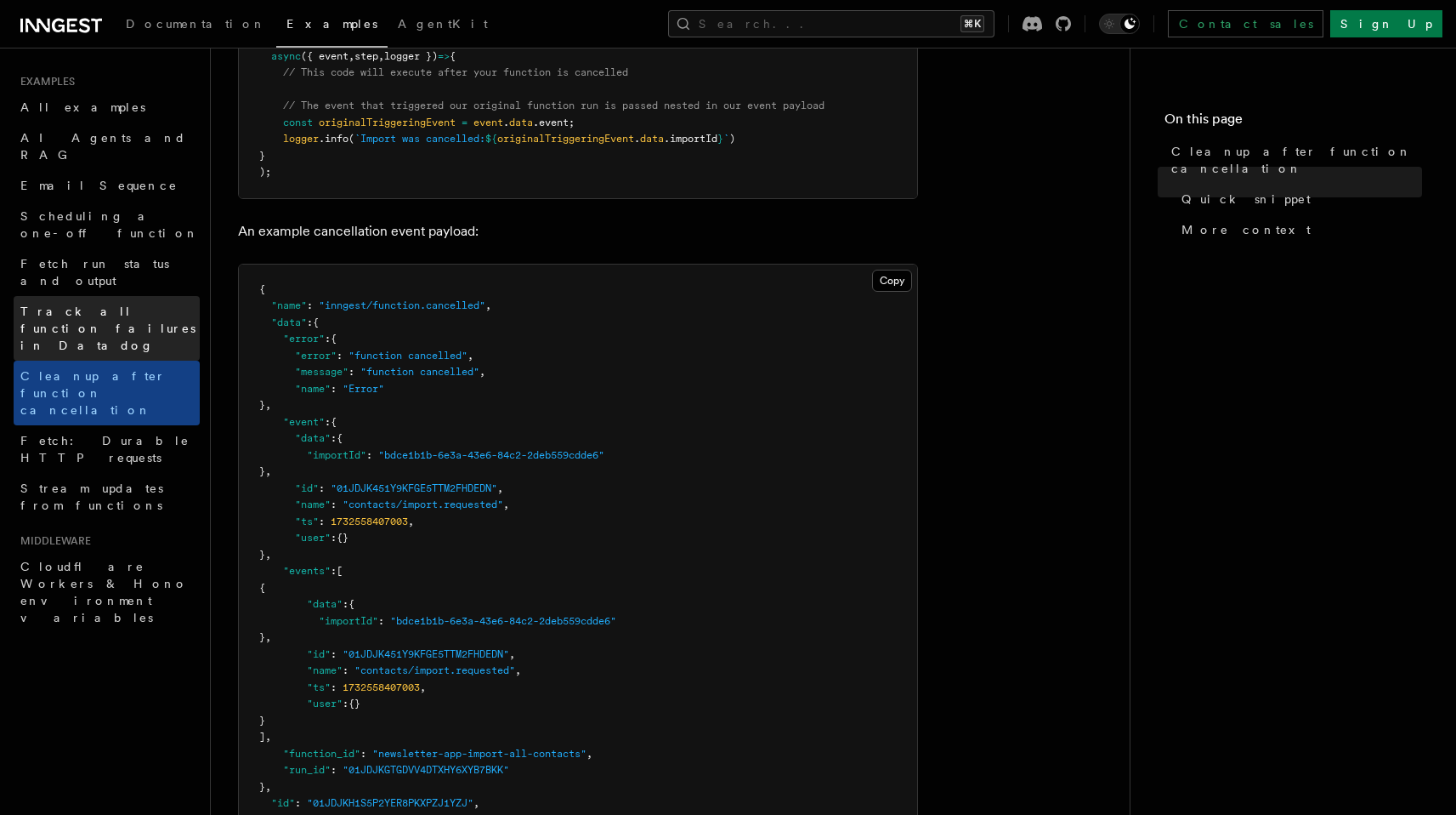
click at [148, 303] on span "Track all function failures in Datadog" at bounding box center [110, 329] width 179 height 51
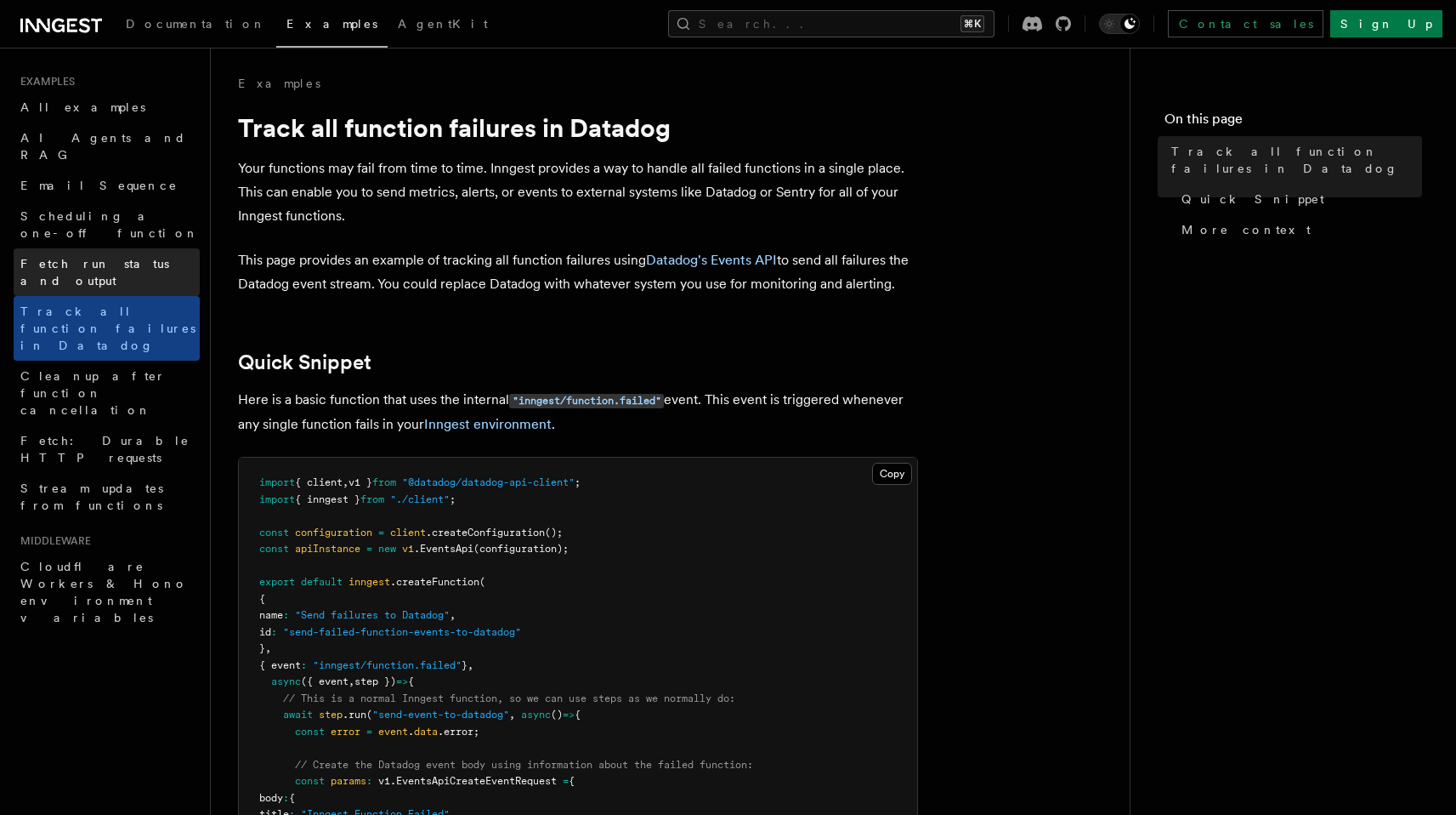
click at [152, 256] on span "Fetch run status and output" at bounding box center [95, 271] width 148 height 31
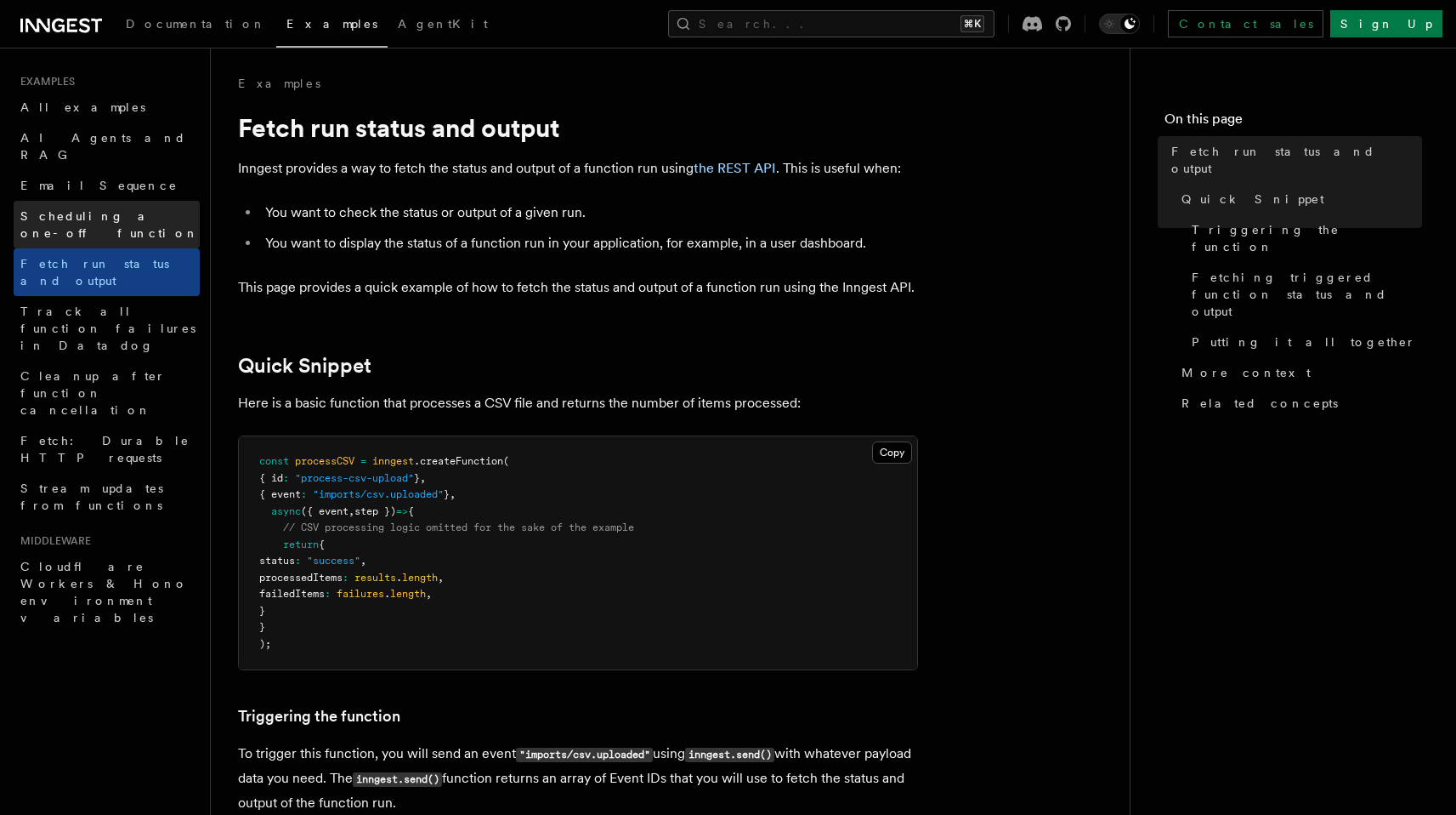
click at [145, 209] on span "Scheduling a one-off function" at bounding box center [110, 224] width 178 height 31
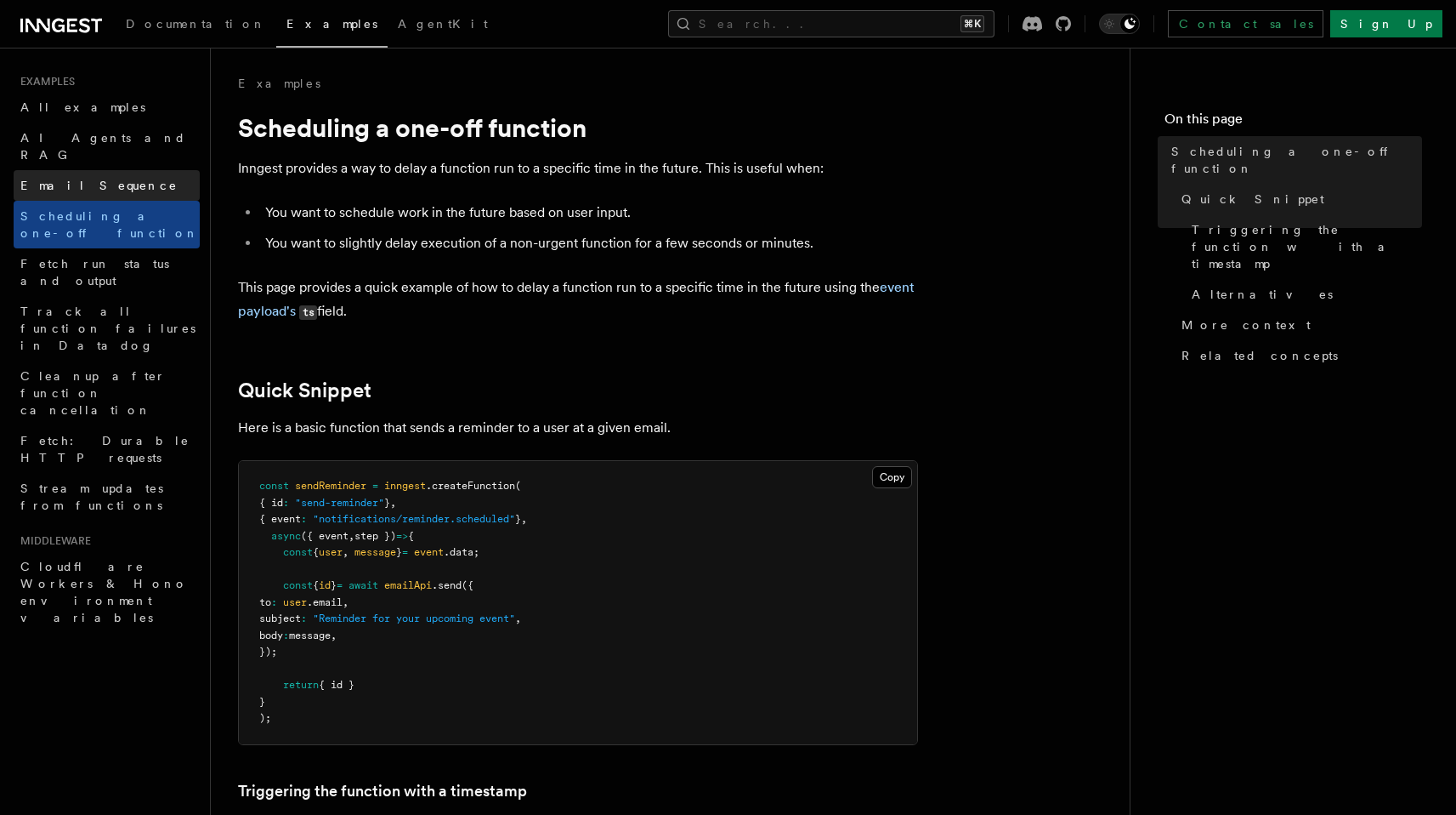
click at [152, 170] on link "Email Sequence" at bounding box center [107, 185] width 186 height 31
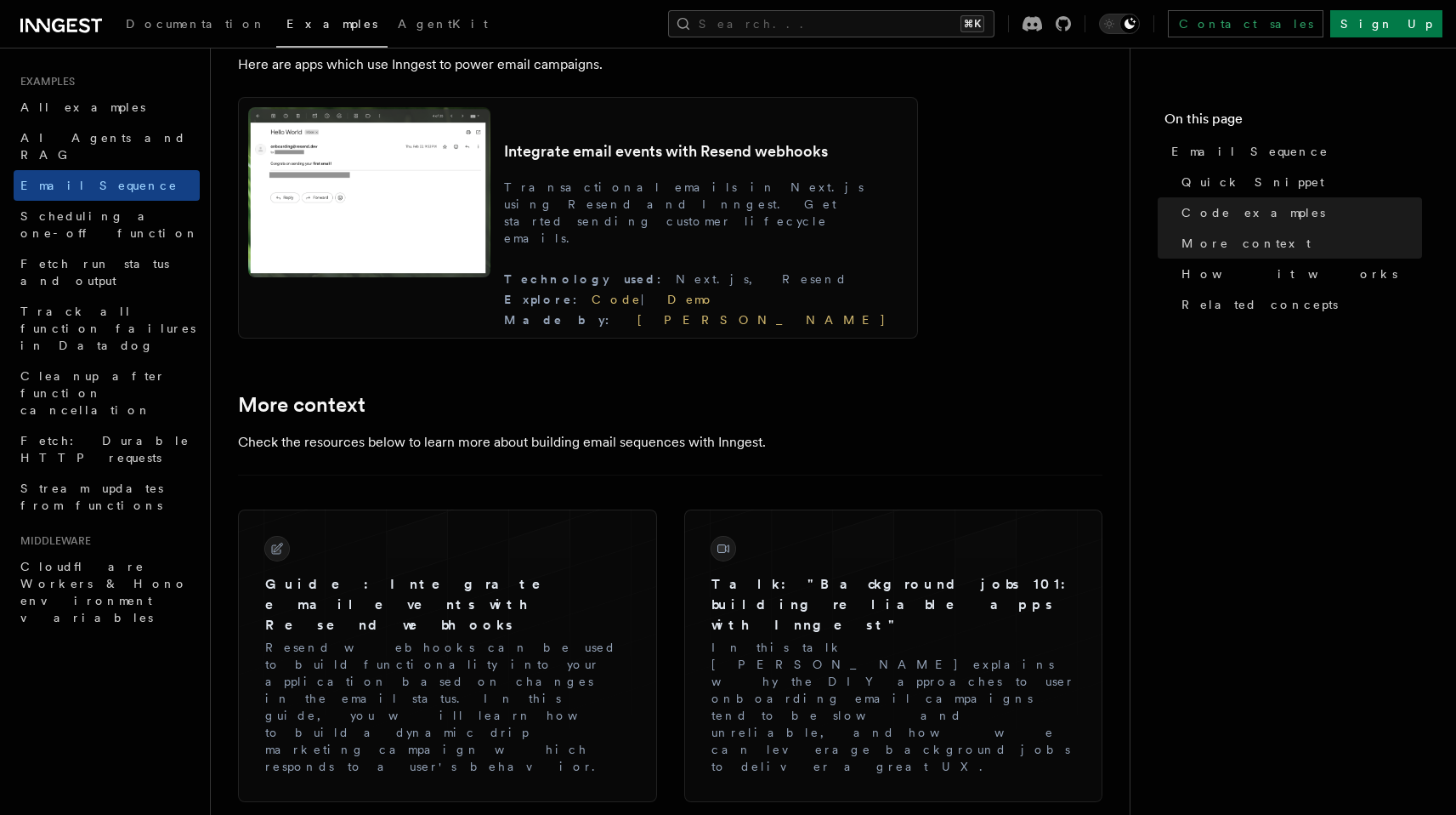
scroll to position [1639, 0]
click at [98, 130] on span "AI Agents and RAG" at bounding box center [110, 147] width 179 height 34
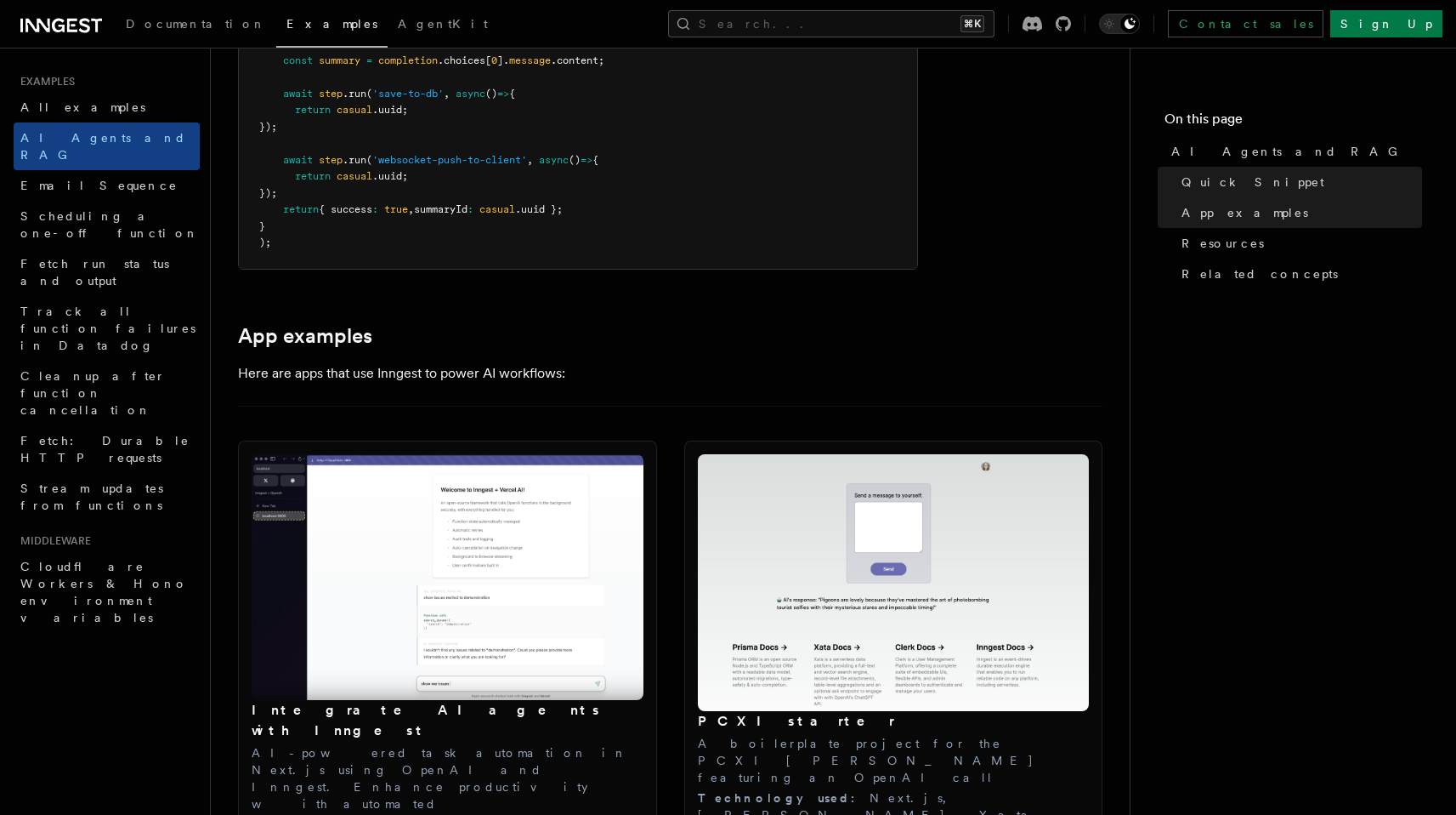
scroll to position [1513, 0]
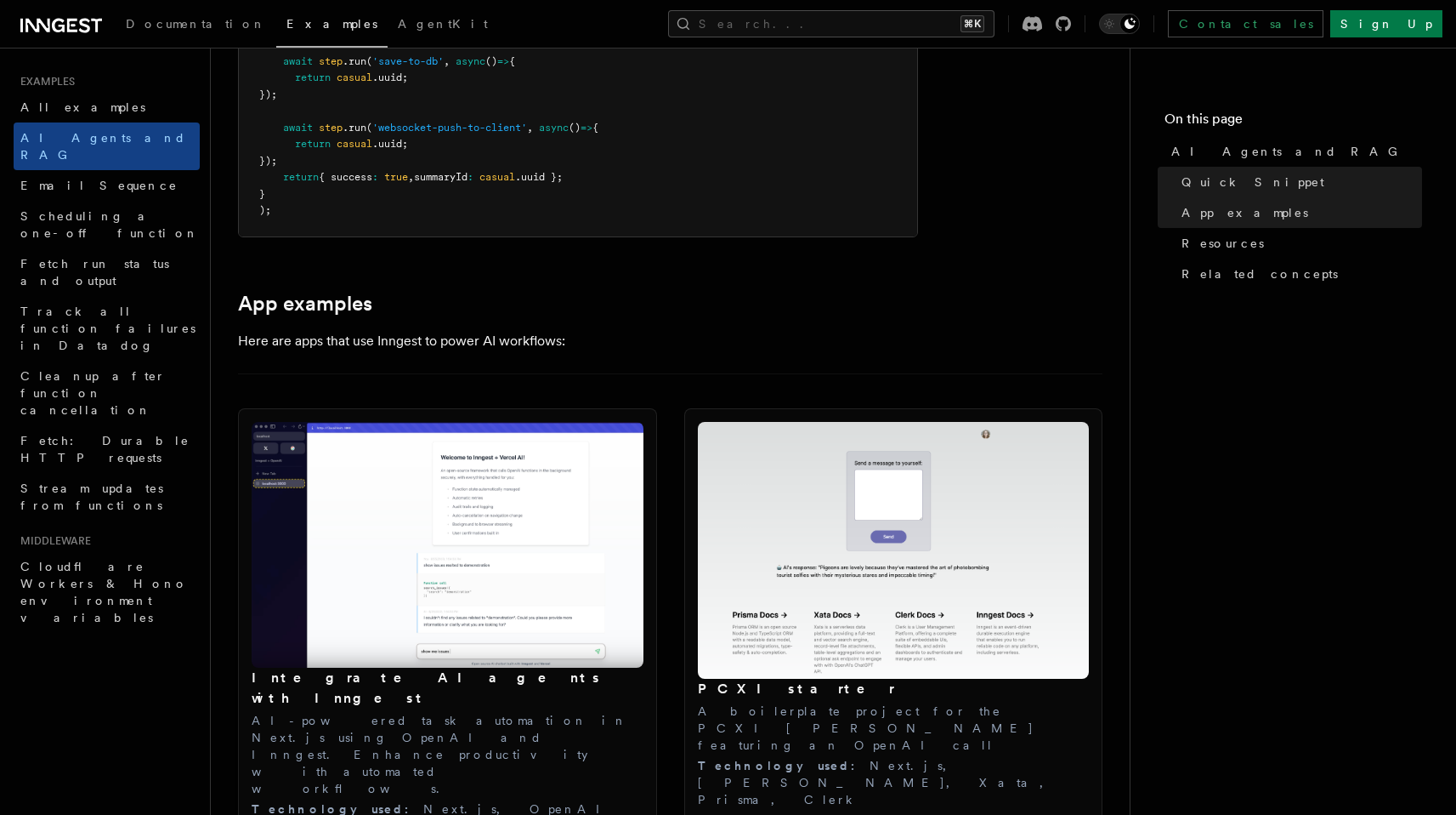
click at [416, 814] on link "Demo" at bounding box center [440, 829] width 49 height 14
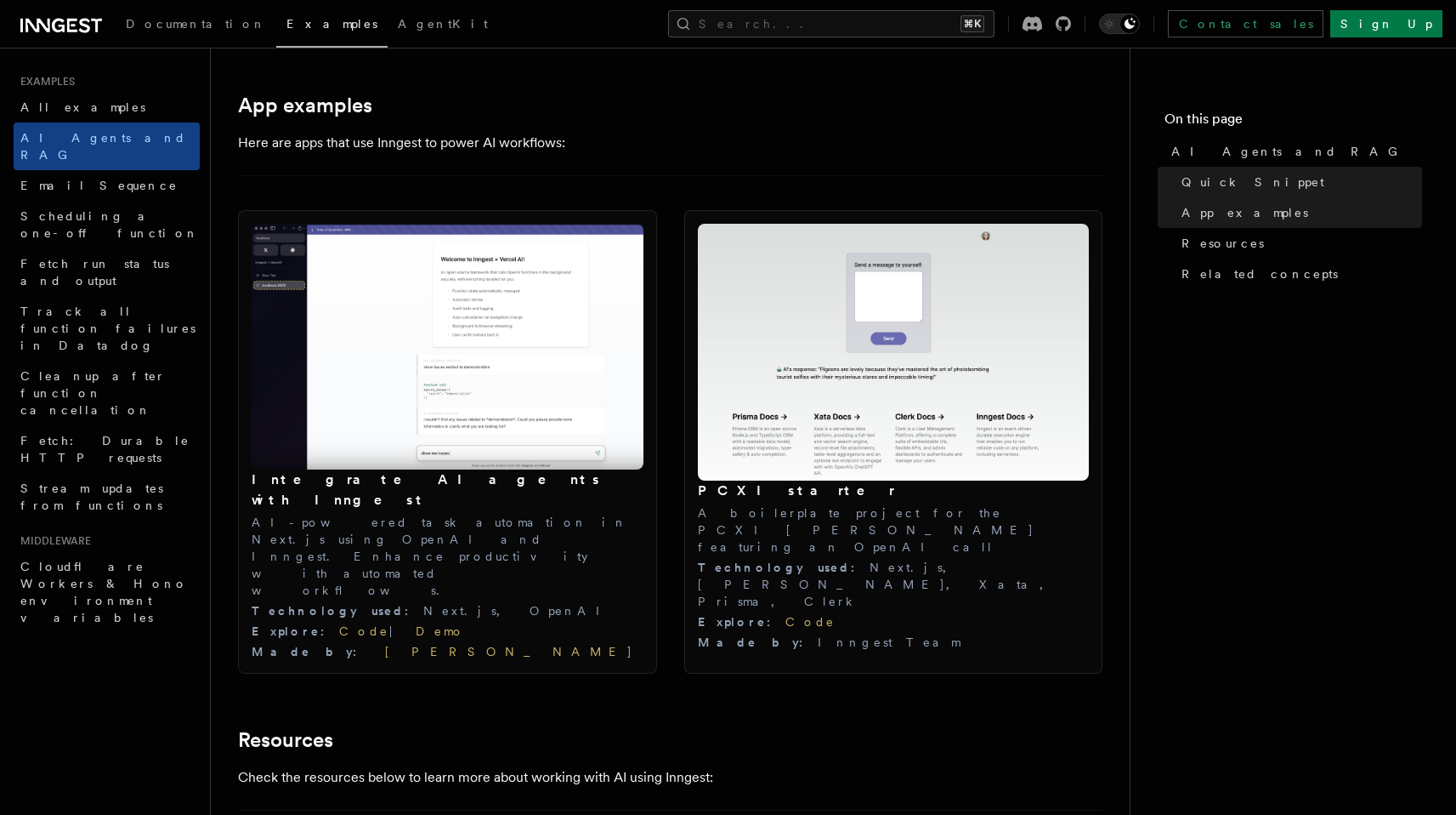
scroll to position [1720, 0]
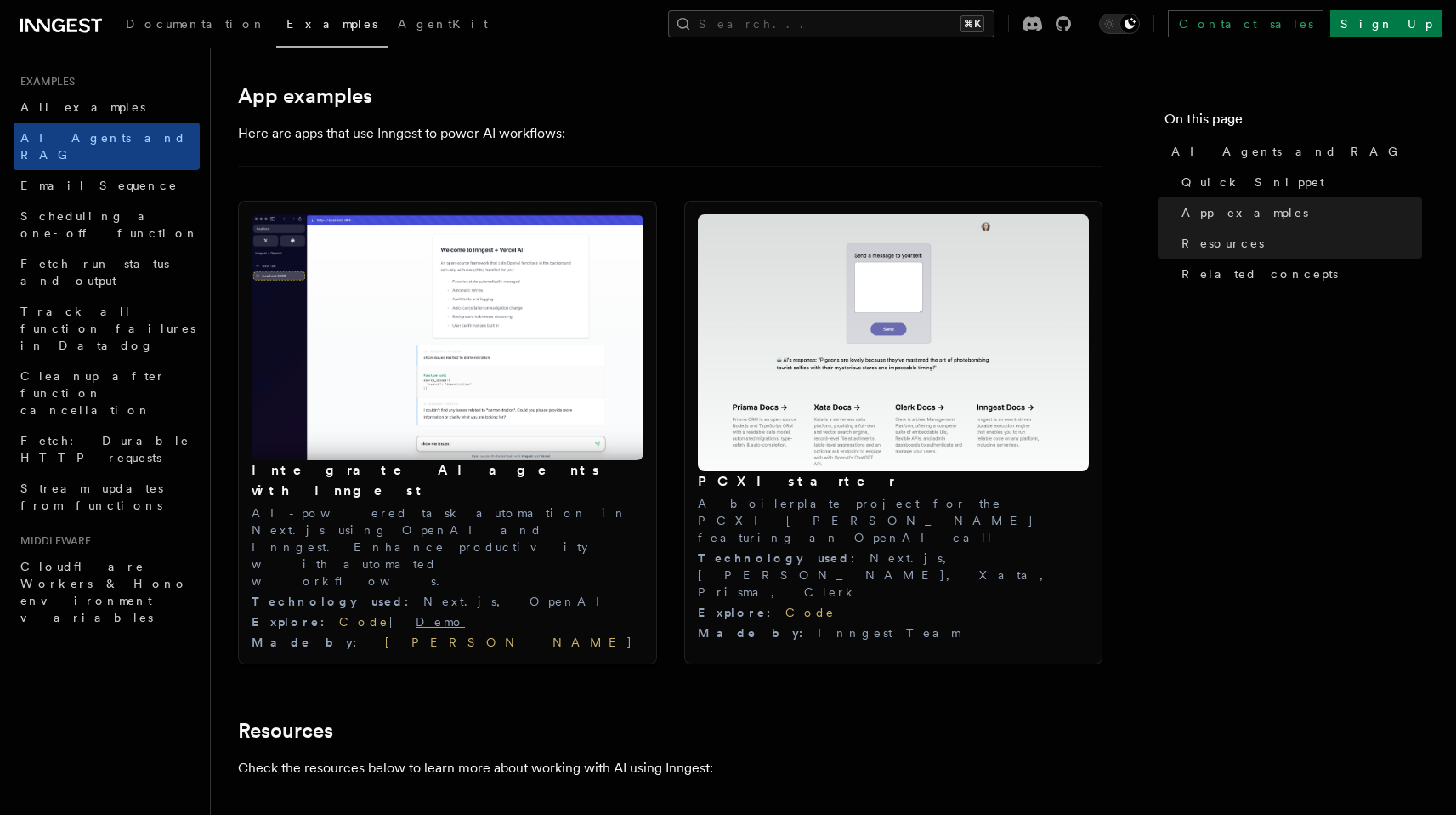
click at [416, 615] on link "Demo" at bounding box center [440, 622] width 49 height 14
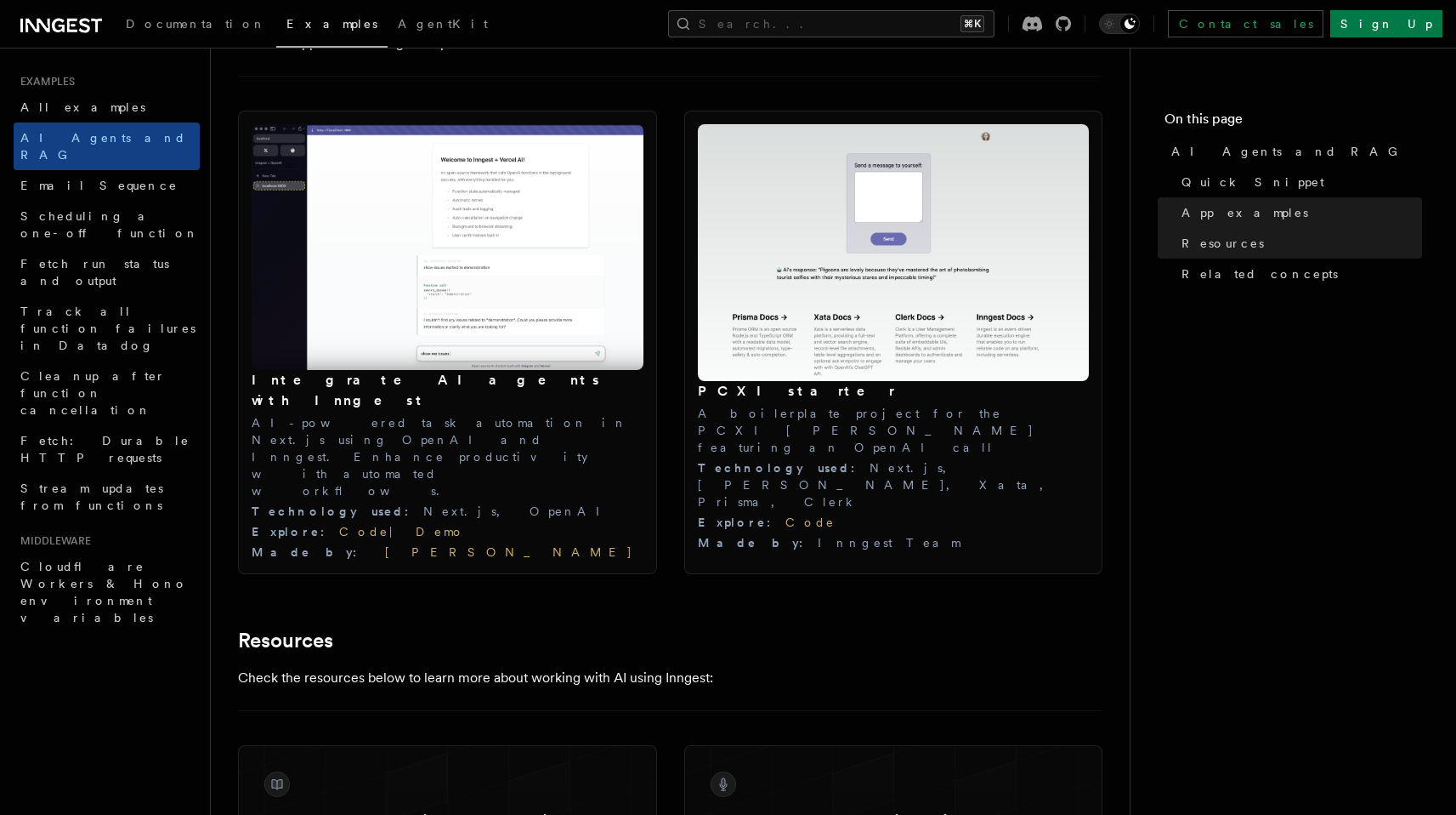
scroll to position [1973, 0]
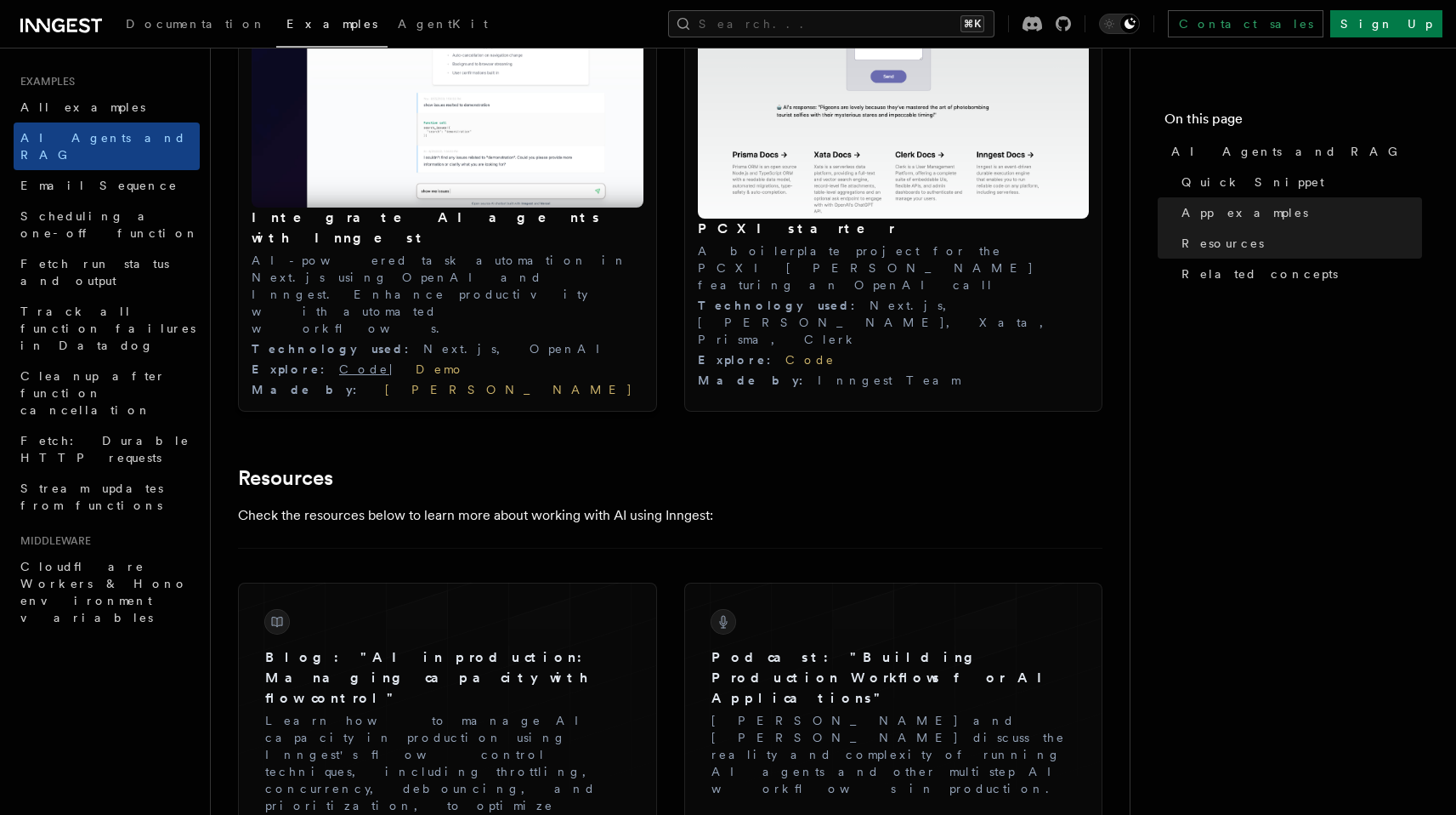
click at [340, 362] on link "Code" at bounding box center [364, 369] width 50 height 14
